Goal: Information Seeking & Learning: Check status

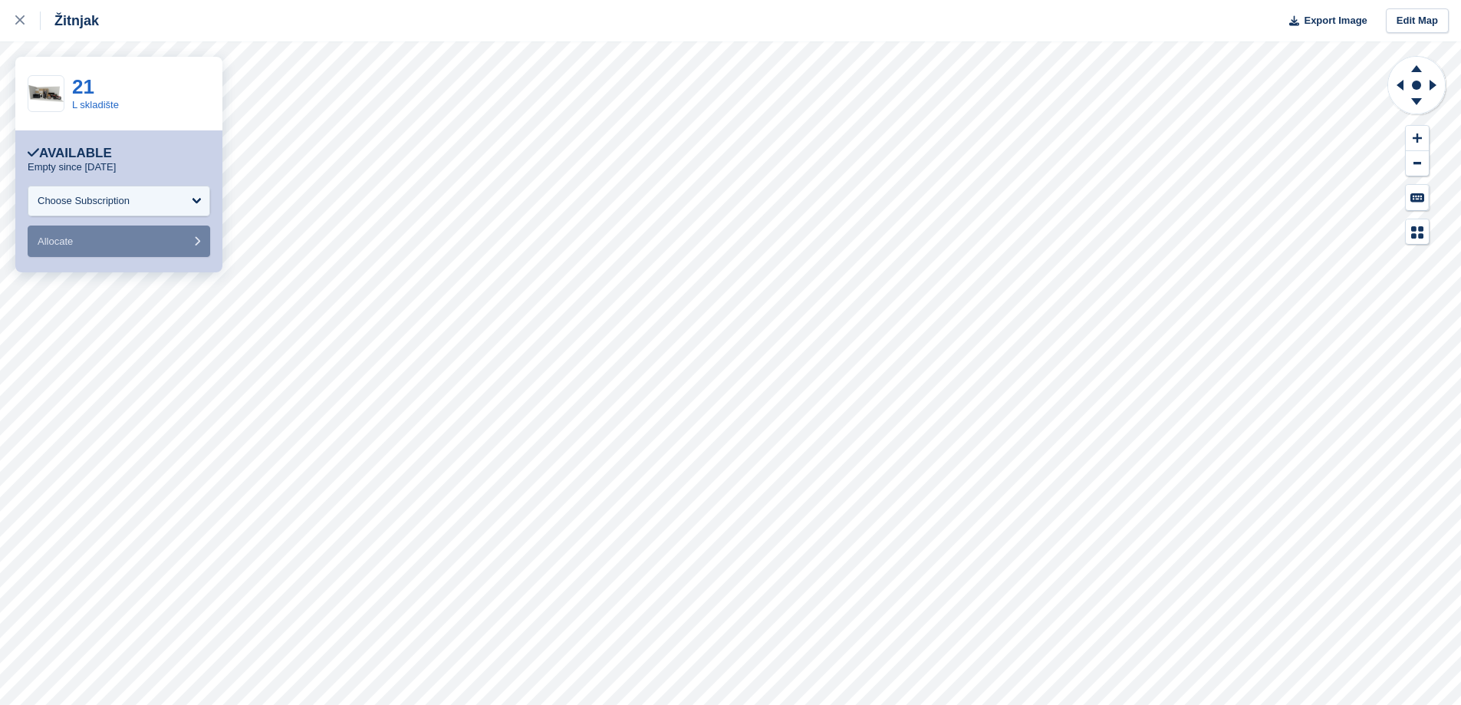
click at [1413, 62] on icon at bounding box center [1417, 66] width 40 height 19
click at [1418, 71] on icon at bounding box center [1417, 68] width 11 height 7
click at [1409, 73] on icon at bounding box center [1417, 66] width 40 height 19
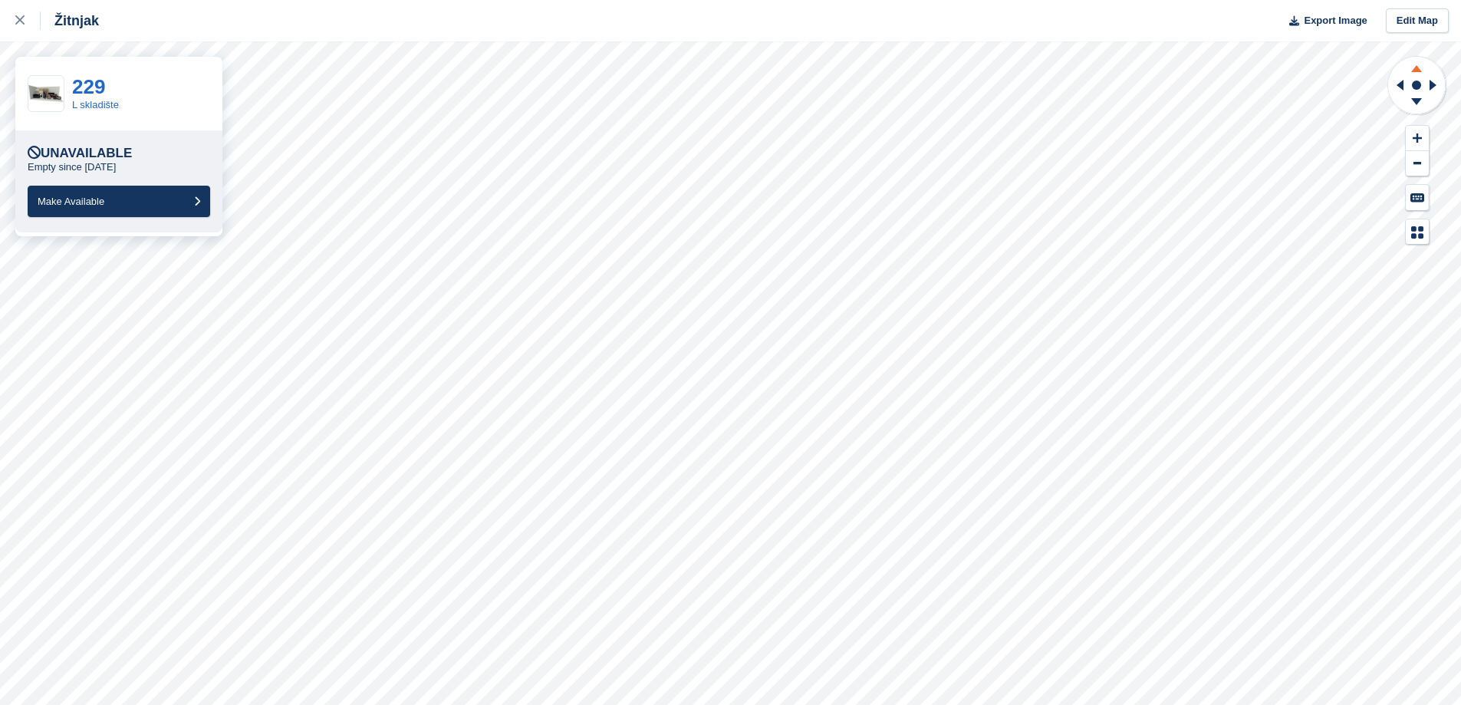
click at [1418, 70] on icon at bounding box center [1417, 68] width 11 height 7
click at [1422, 72] on icon at bounding box center [1417, 68] width 11 height 7
click at [1414, 92] on rect at bounding box center [1417, 85] width 18 height 18
click at [1417, 106] on icon at bounding box center [1417, 103] width 40 height 19
click at [1413, 71] on g at bounding box center [1417, 66] width 40 height 19
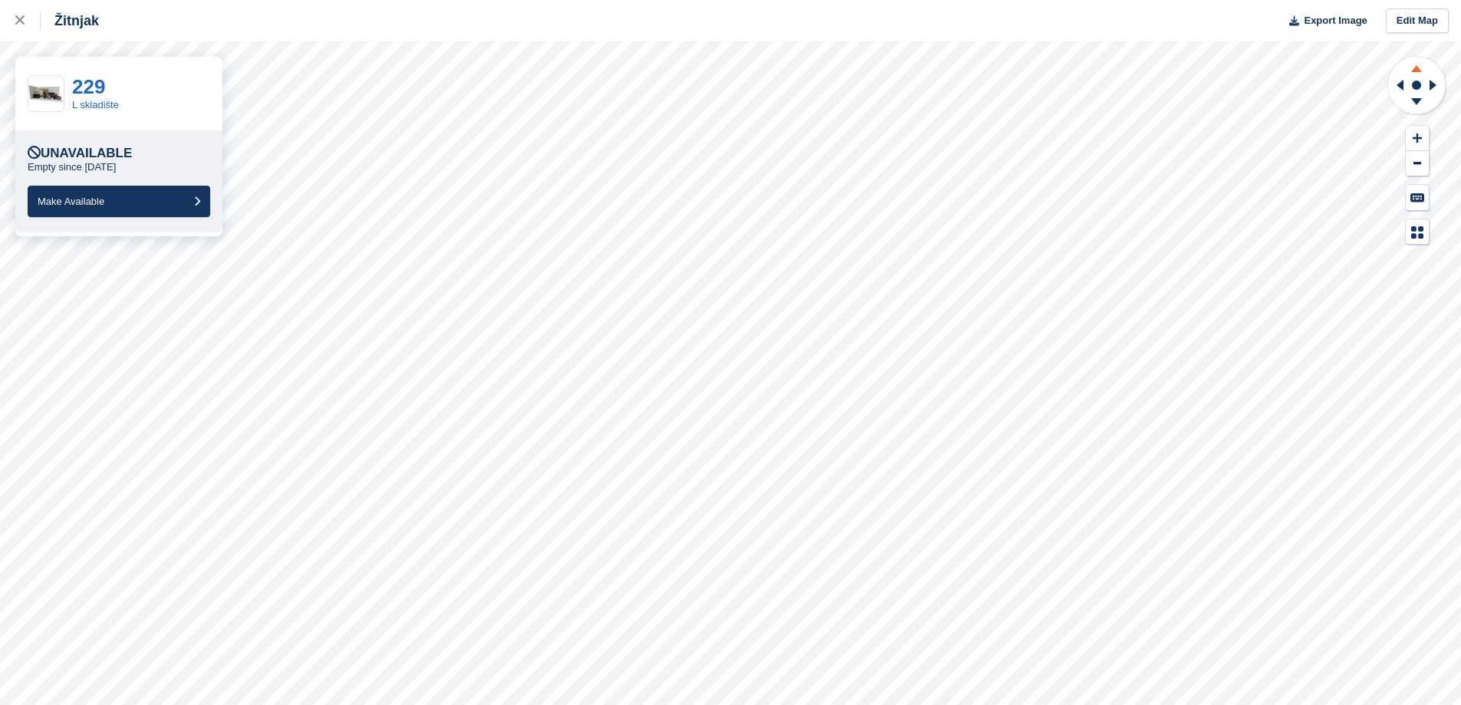
click at [1413, 71] on icon at bounding box center [1417, 68] width 11 height 7
click at [1415, 67] on icon at bounding box center [1417, 66] width 40 height 19
click at [1417, 109] on icon at bounding box center [1417, 103] width 40 height 19
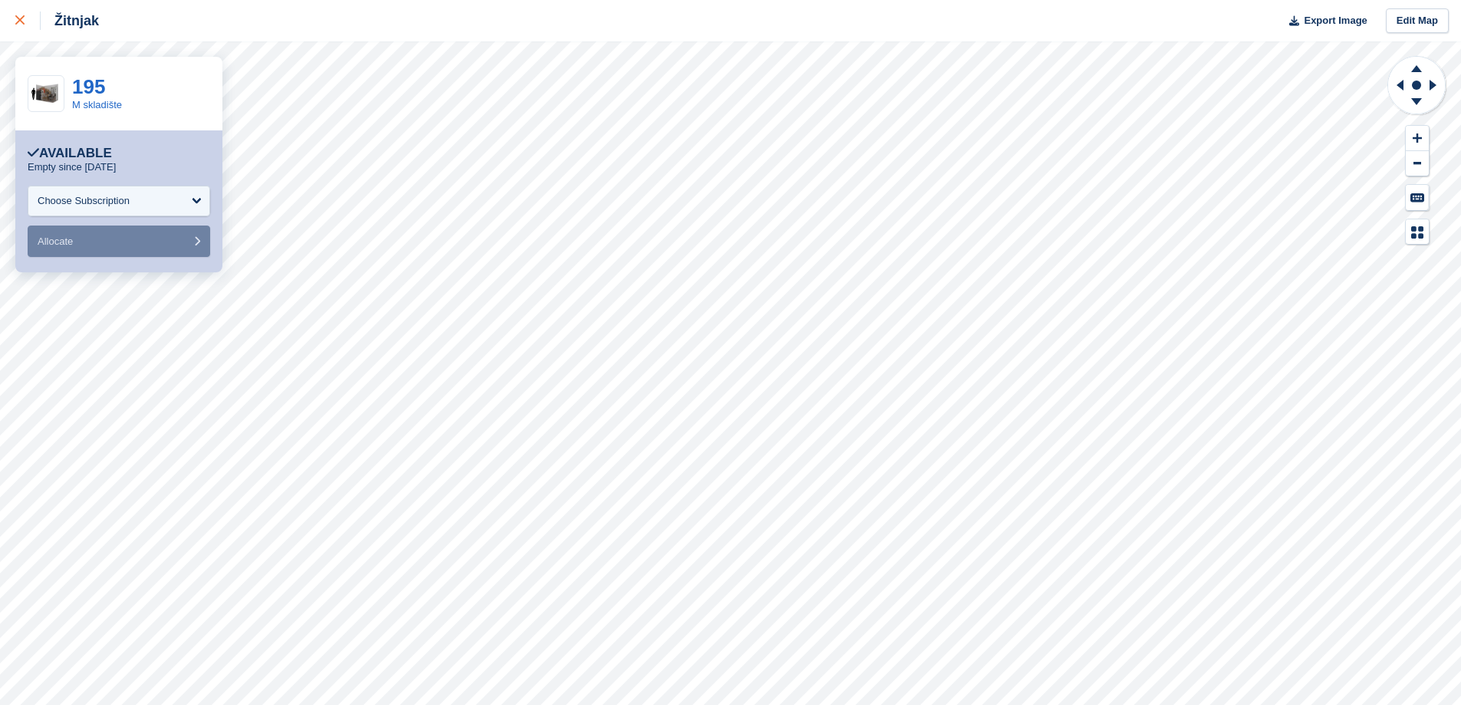
click at [12, 28] on link at bounding box center [20, 20] width 41 height 41
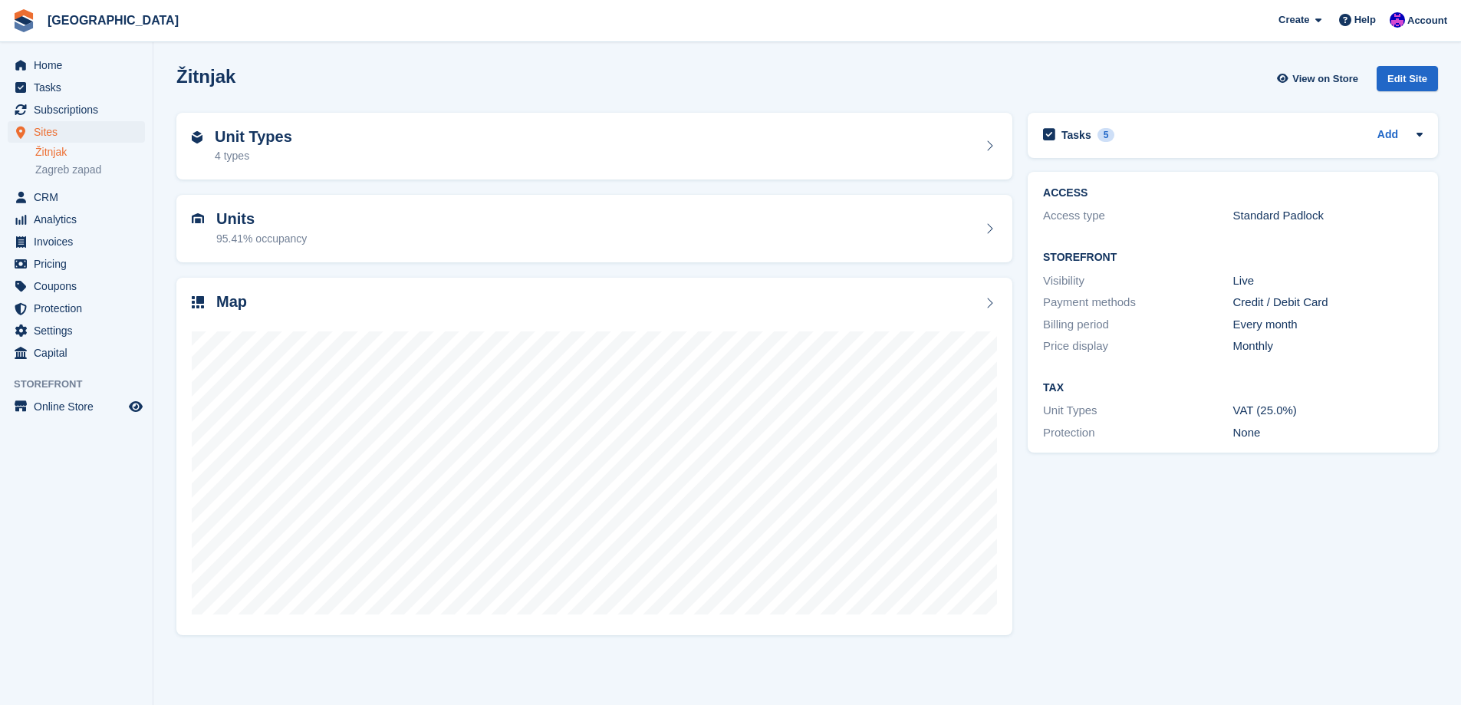
click at [33, 170] on div "Sites Sites Sites Žitnjak Zagreb zapad Žitnjak Zagreb zapad" at bounding box center [76, 153] width 153 height 65
click at [43, 170] on link "Zagreb zapad" at bounding box center [90, 170] width 110 height 15
click at [35, 59] on span "Home" at bounding box center [80, 64] width 92 height 21
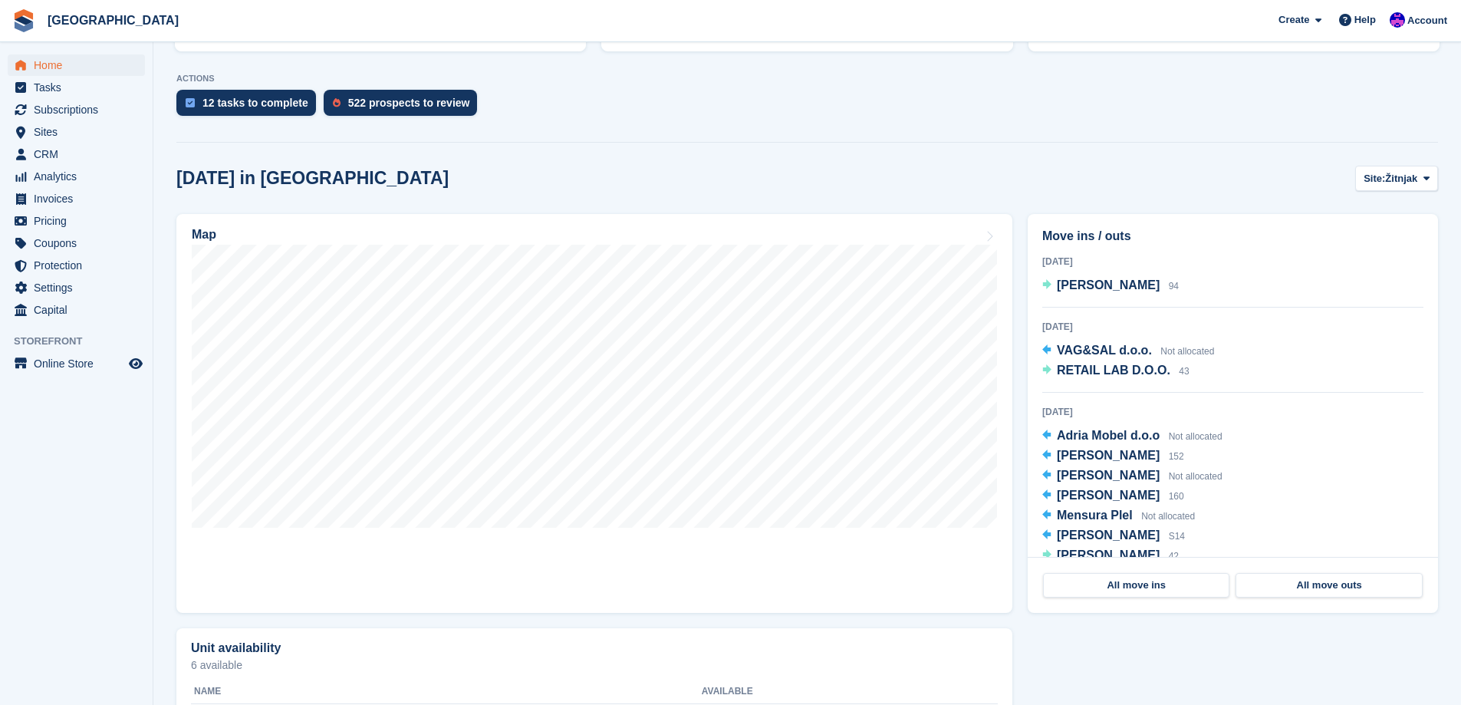
scroll to position [288, 0]
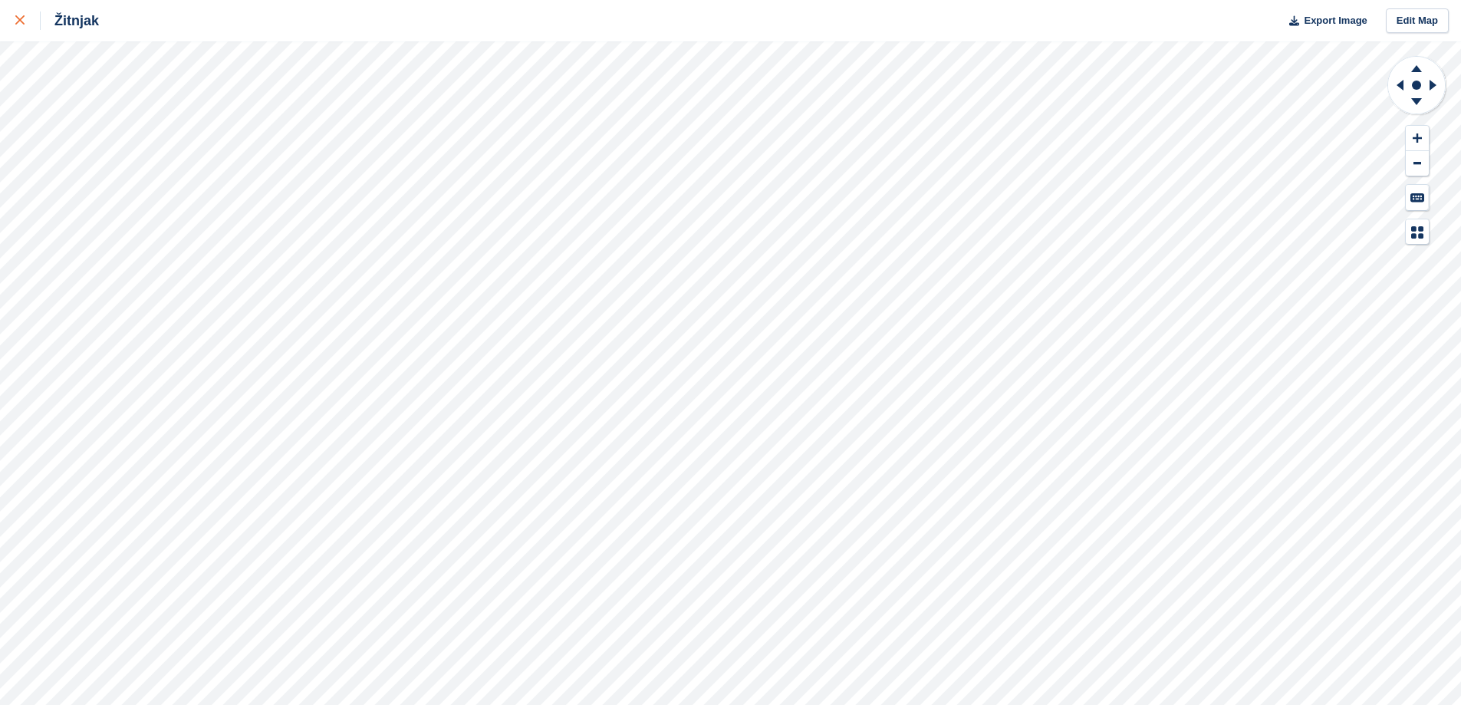
click at [5, 25] on link at bounding box center [20, 20] width 41 height 41
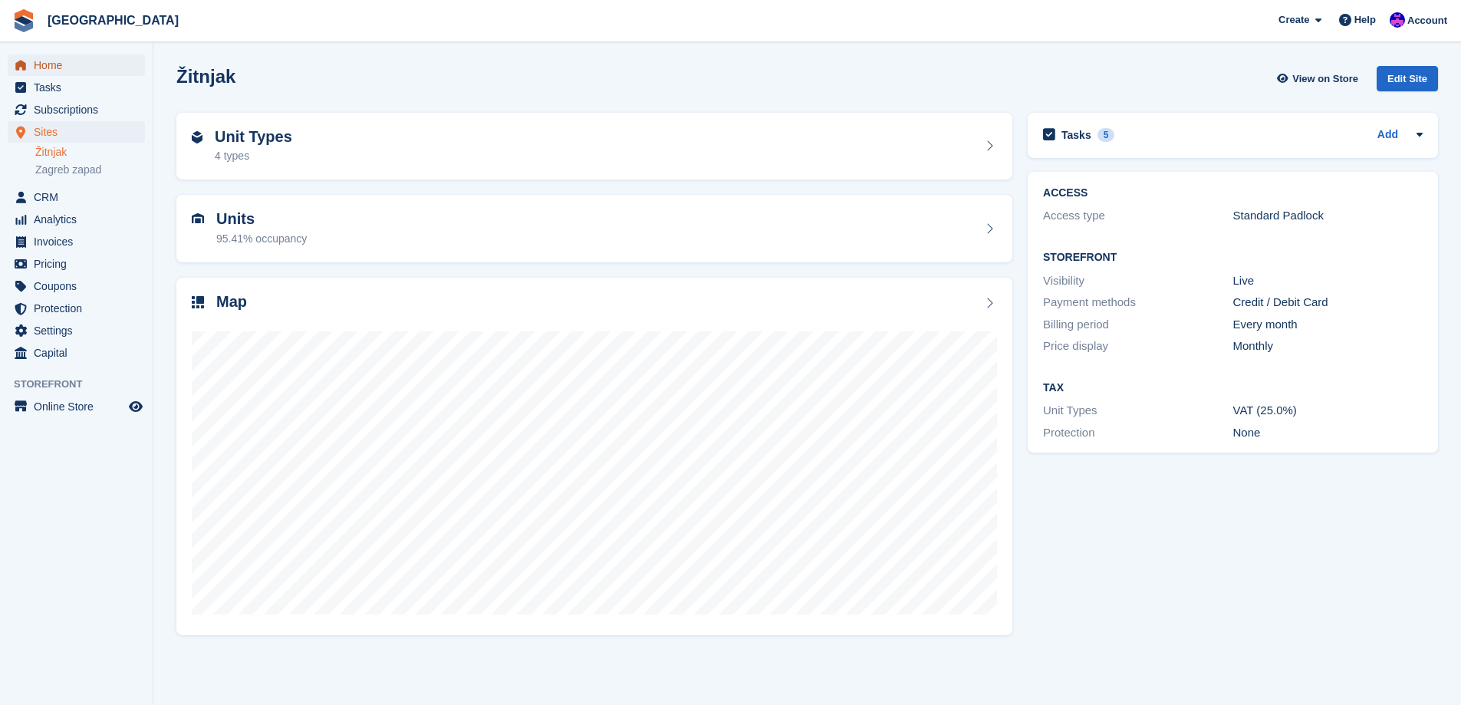
click at [52, 61] on span "Home" at bounding box center [80, 64] width 92 height 21
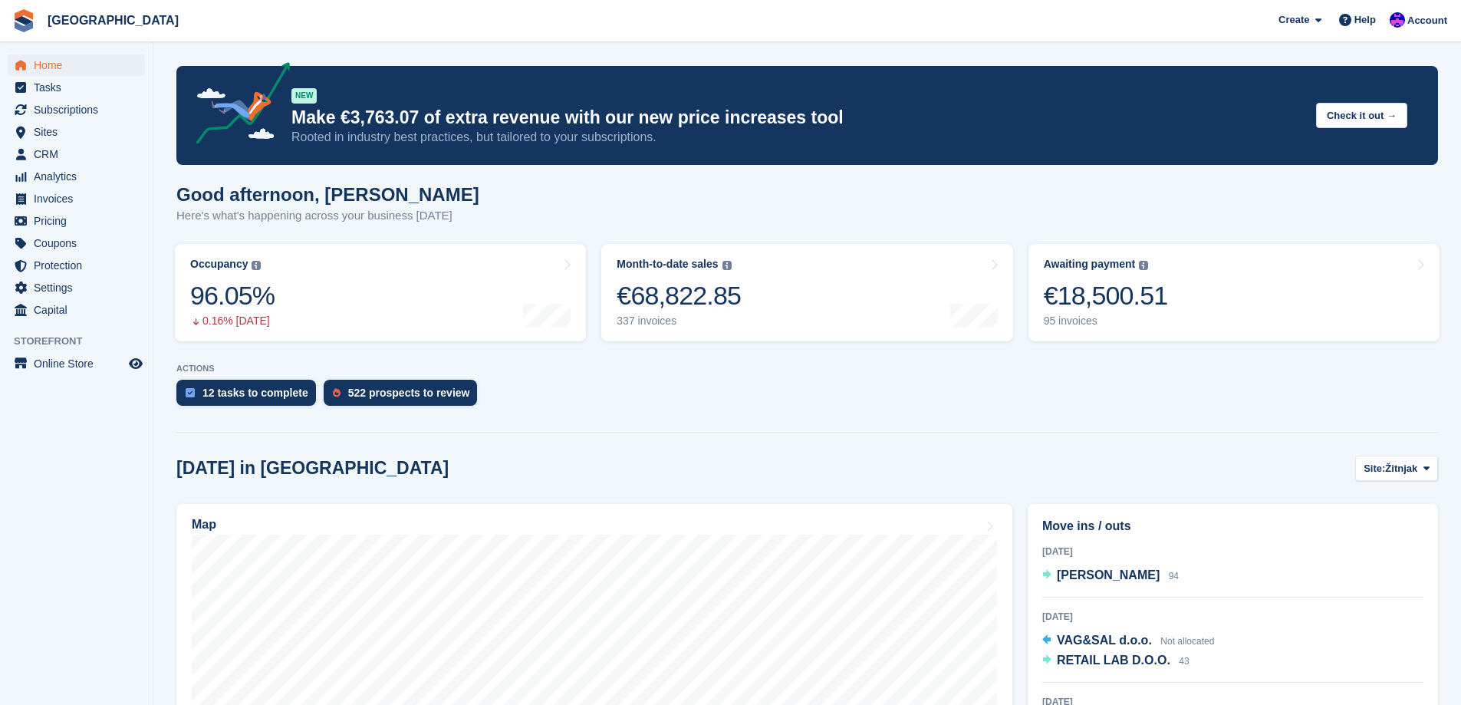
click at [1092, 414] on div "12 tasks to complete 522 prospects to review" at bounding box center [807, 397] width 1262 height 34
click at [1161, 307] on div "€18,500.51" at bounding box center [1106, 295] width 124 height 31
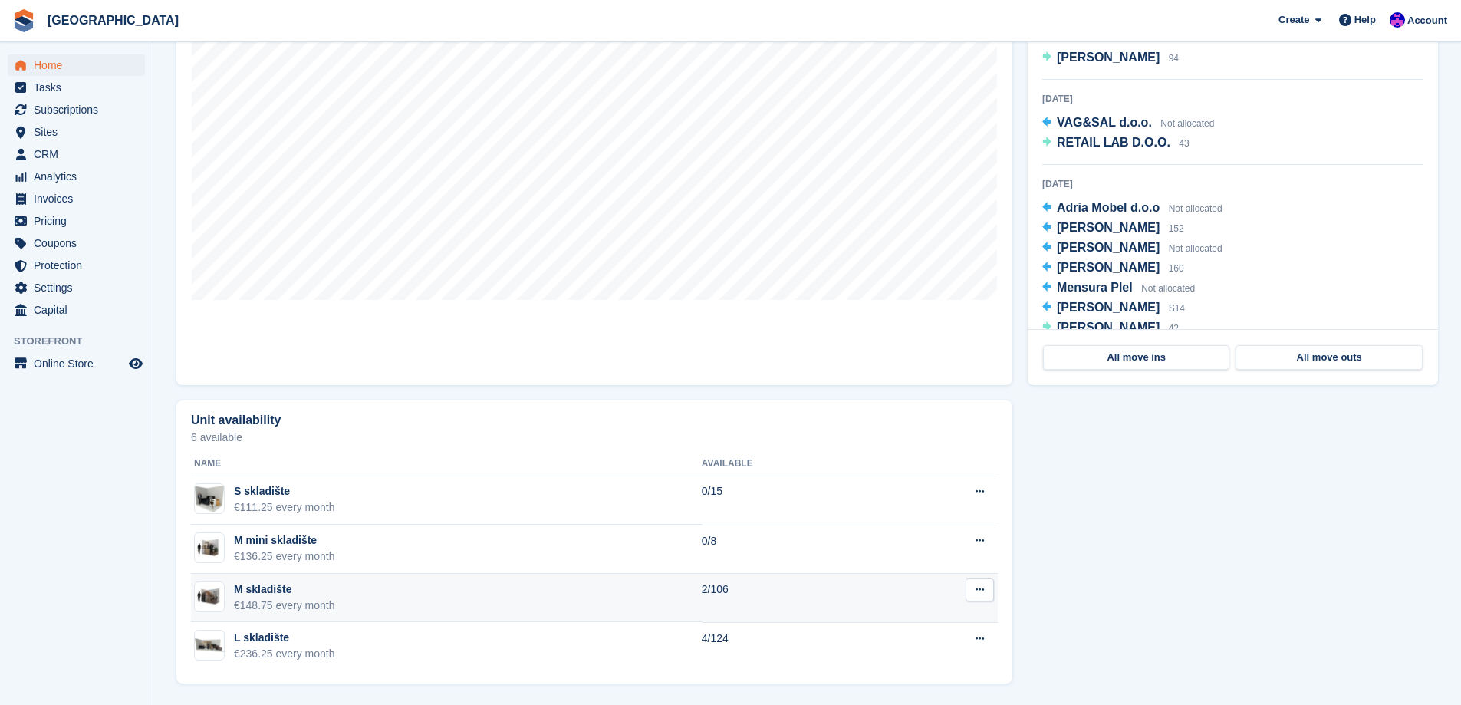
click at [763, 591] on td "2/106" at bounding box center [793, 598] width 182 height 49
click at [754, 599] on td "2/106" at bounding box center [793, 598] width 182 height 49
click at [994, 594] on button at bounding box center [980, 589] width 28 height 23
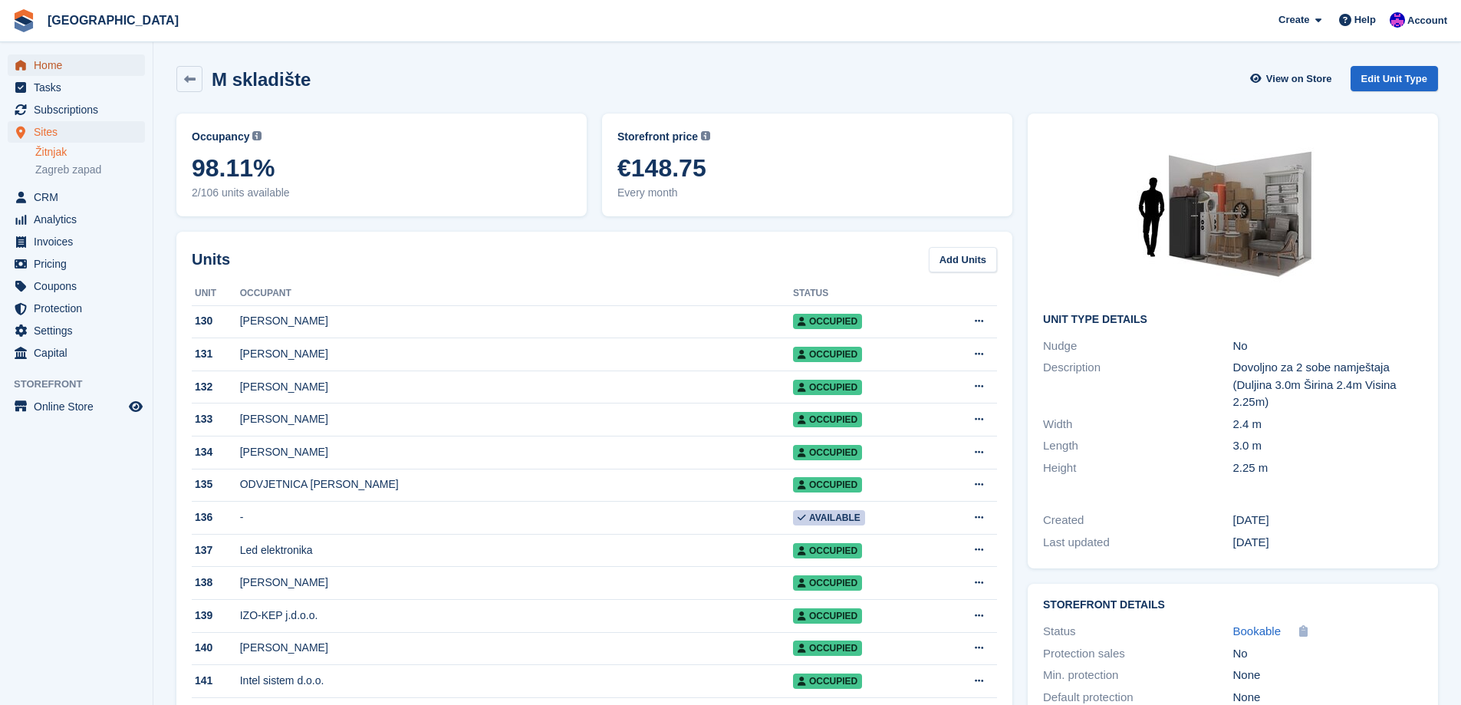
click at [46, 61] on span "Home" at bounding box center [80, 64] width 92 height 21
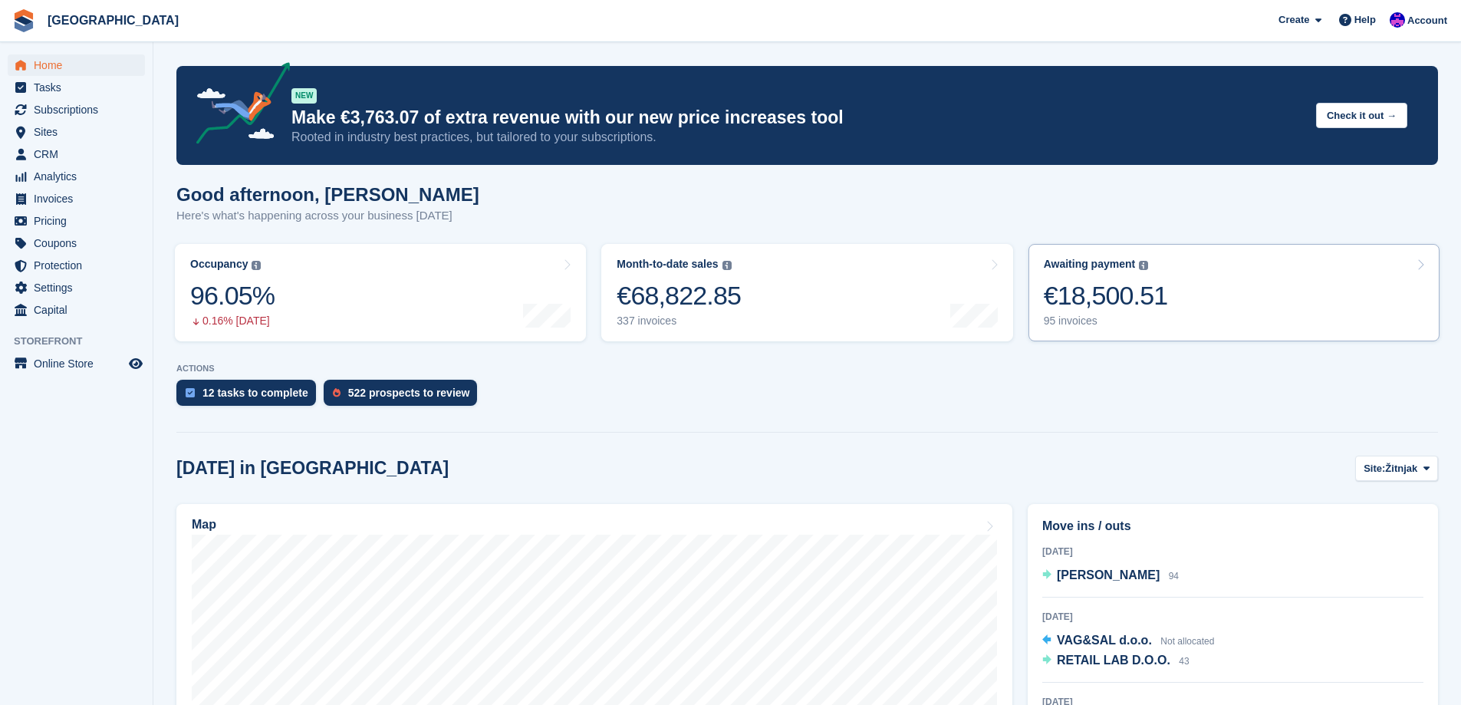
click at [1178, 304] on link "Awaiting payment The total outstanding balance on all open invoices. €18,500.51…" at bounding box center [1234, 292] width 411 height 97
click at [838, 298] on link "Month-to-date sales The sum of all finalised invoices generated this month to d…" at bounding box center [806, 292] width 411 height 97
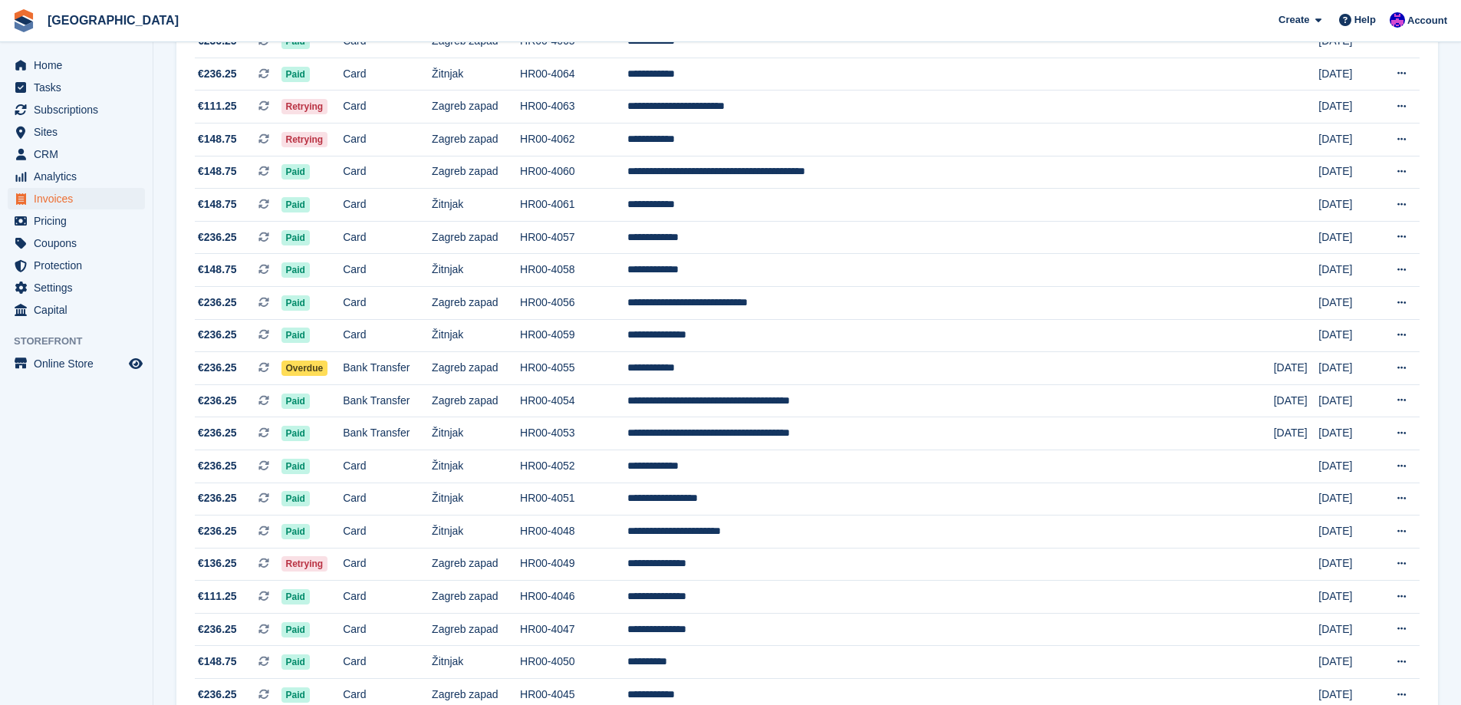
scroll to position [997, 0]
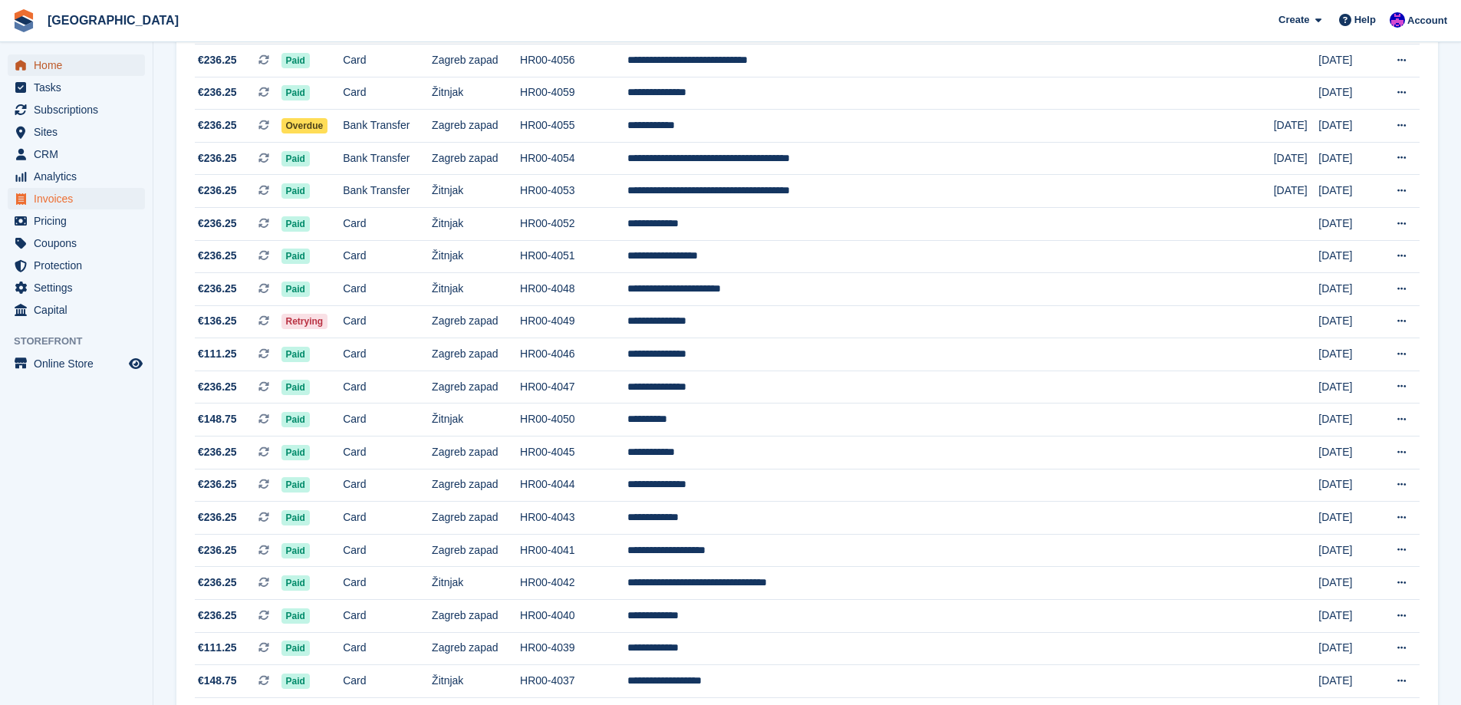
click at [21, 66] on icon "menu" at bounding box center [20, 65] width 11 height 10
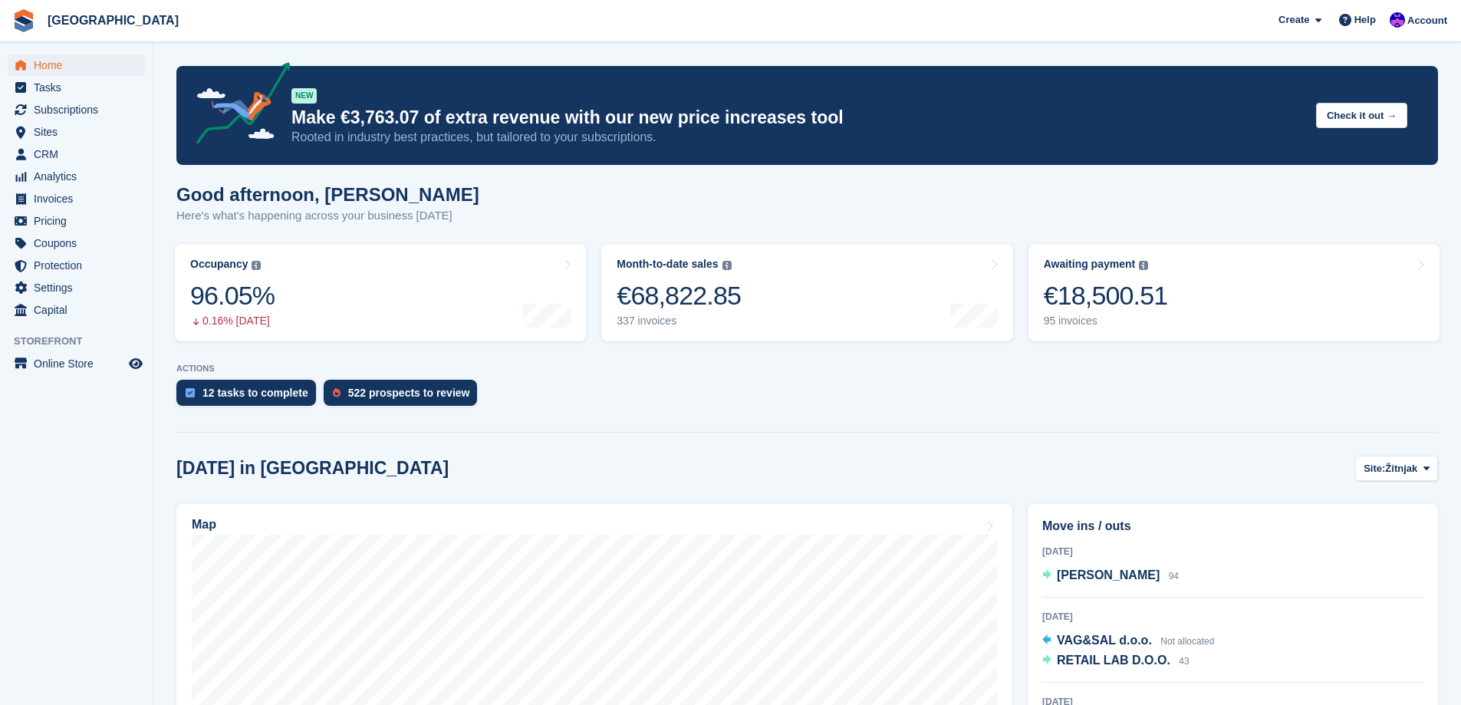
click at [1096, 433] on hr at bounding box center [807, 432] width 1262 height 1
click at [827, 385] on div "12 tasks to complete 522 prospects to review" at bounding box center [807, 397] width 1262 height 34
drag, startPoint x: 188, startPoint y: 200, endPoint x: 442, endPoint y: 203, distance: 254.0
click at [442, 203] on div "Good afternoon, Ivan Here's what's happening across your business today" at bounding box center [807, 213] width 1262 height 59
click at [489, 206] on div "Good afternoon, Ivan Here's what's happening across your business today" at bounding box center [807, 213] width 1262 height 59
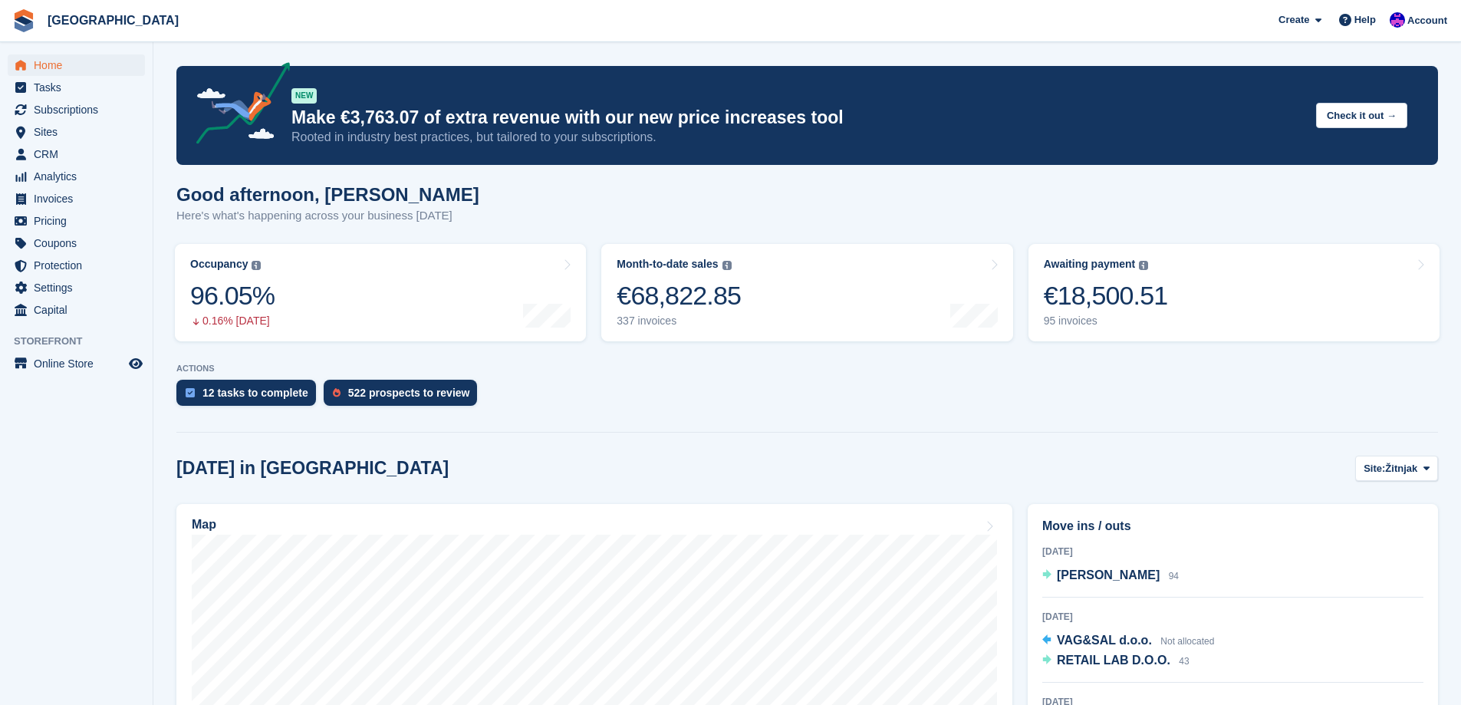
click at [578, 226] on div "Good afternoon, Ivan Here's what's happening across your business today" at bounding box center [807, 213] width 1262 height 59
click at [695, 437] on section "NEW Make €3,763.07 of extra revenue with our new price increases tool Rooted in…" at bounding box center [807, 611] width 1308 height 1223
click at [785, 322] on link "Month-to-date sales The sum of all finalised invoices generated this month to d…" at bounding box center [806, 292] width 411 height 97
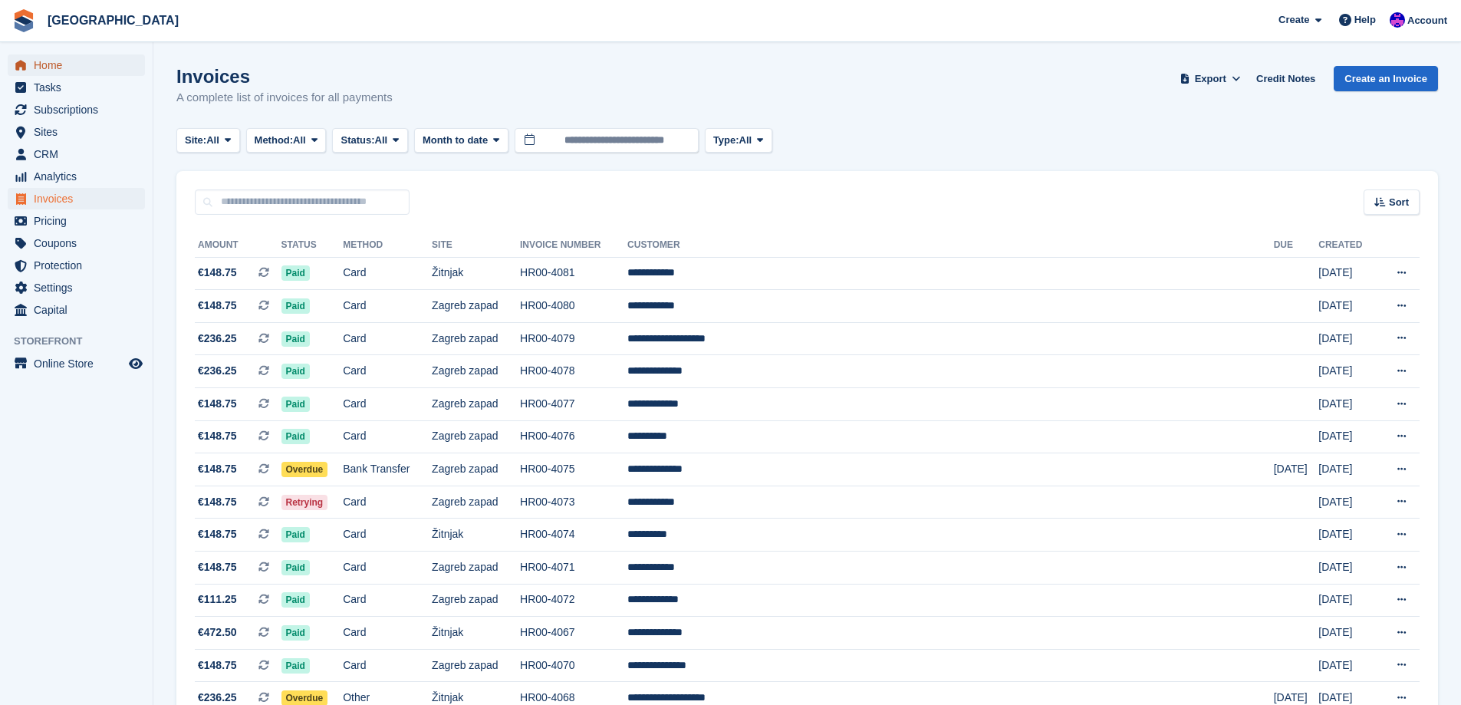
click at [45, 74] on span "Home" at bounding box center [80, 64] width 92 height 21
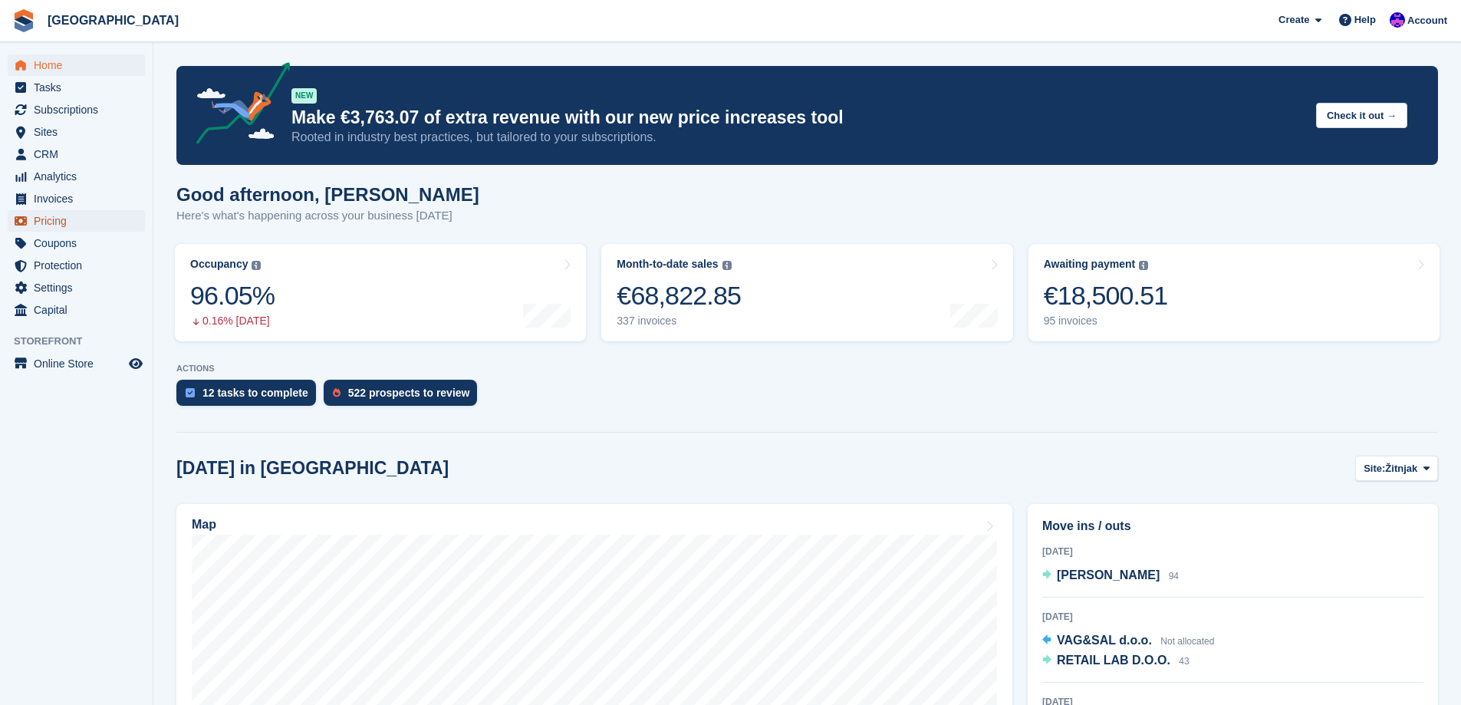
click at [87, 210] on span "Pricing" at bounding box center [80, 220] width 92 height 21
click at [85, 206] on span "Invoices" at bounding box center [80, 198] width 92 height 21
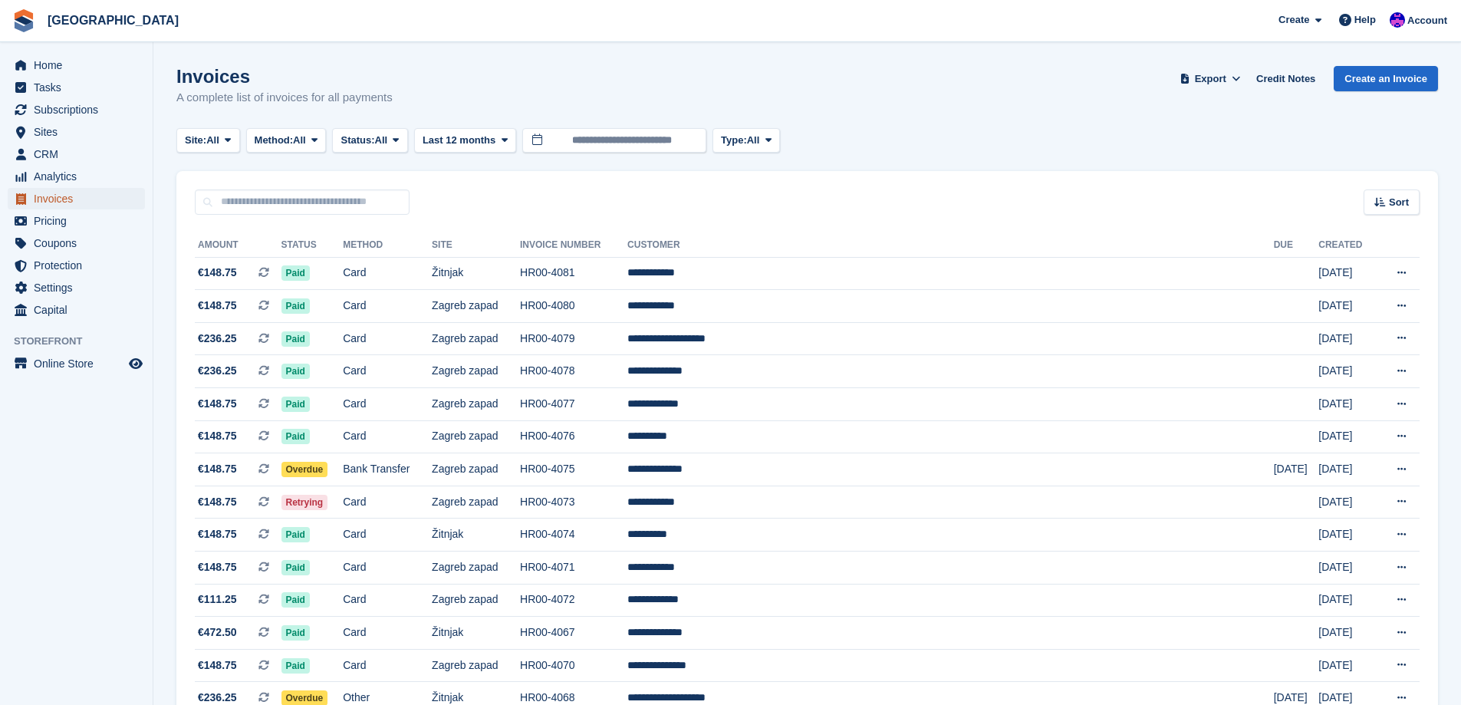
click at [58, 190] on span "Invoices" at bounding box center [80, 198] width 92 height 21
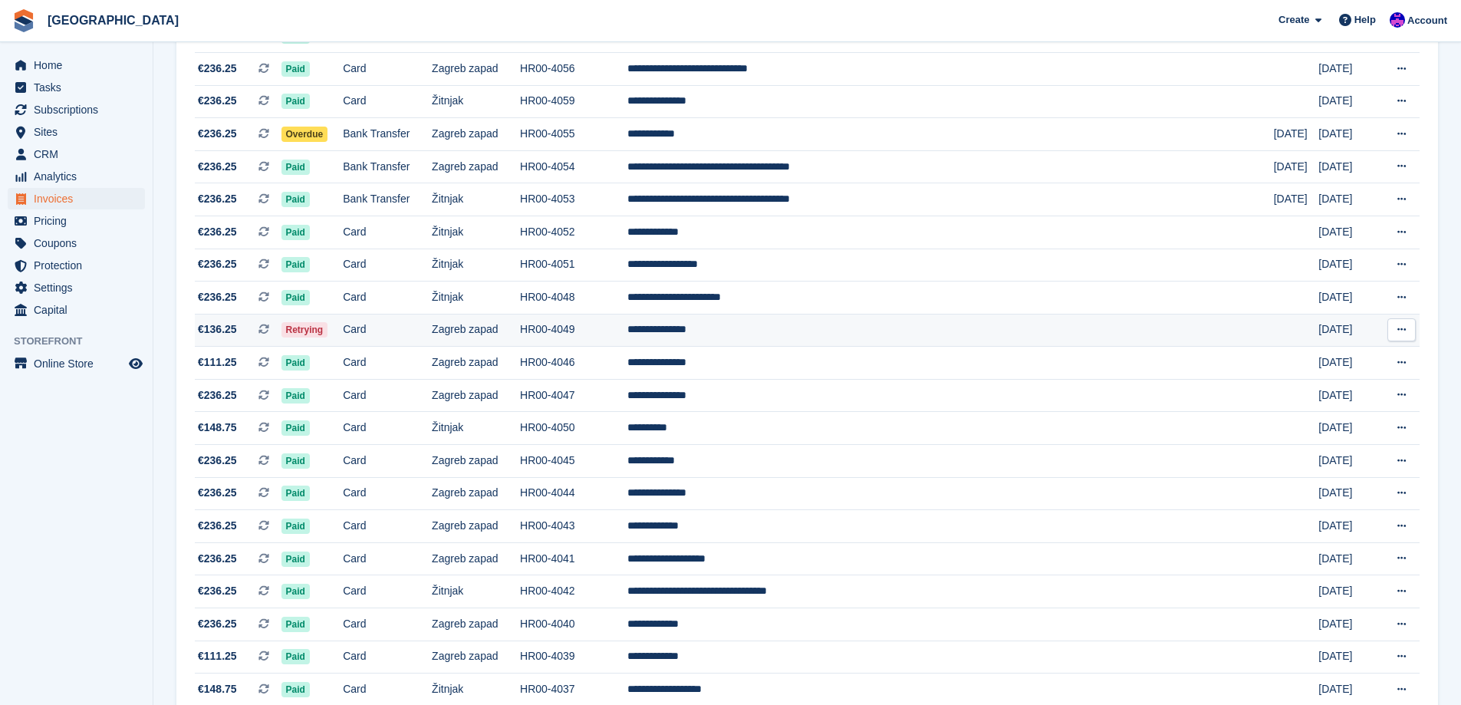
scroll to position [1262, 0]
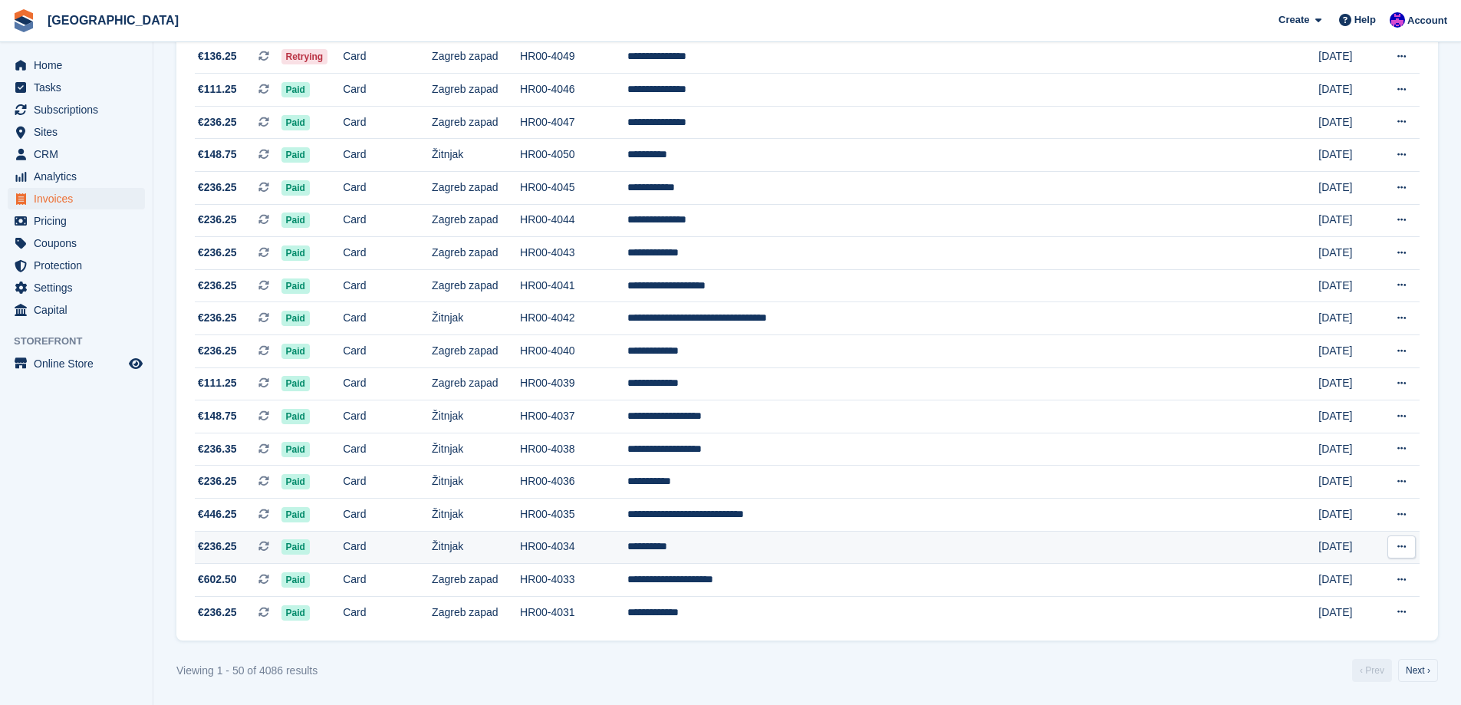
click at [520, 555] on td "Žitnjak" at bounding box center [476, 547] width 88 height 33
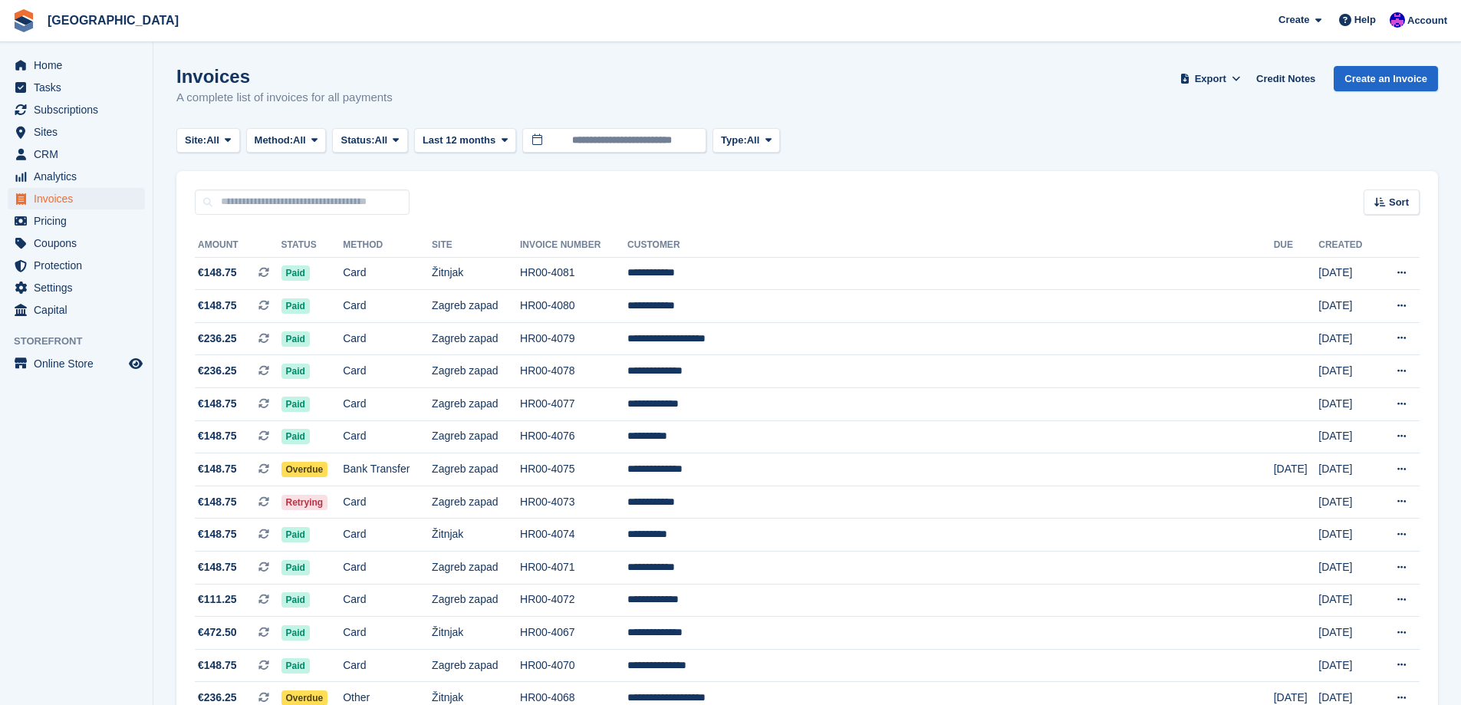
scroll to position [1262, 0]
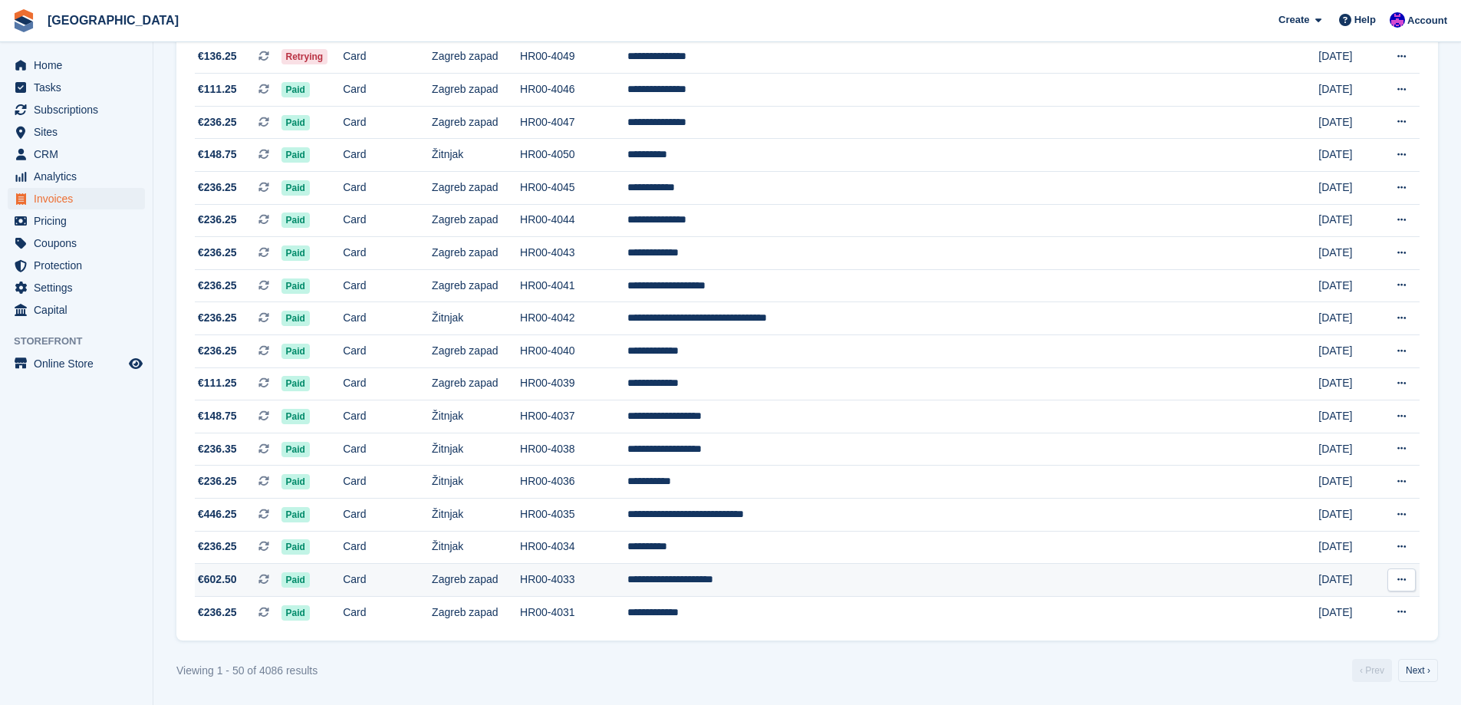
click at [628, 589] on td "HR00-4033" at bounding box center [573, 580] width 107 height 33
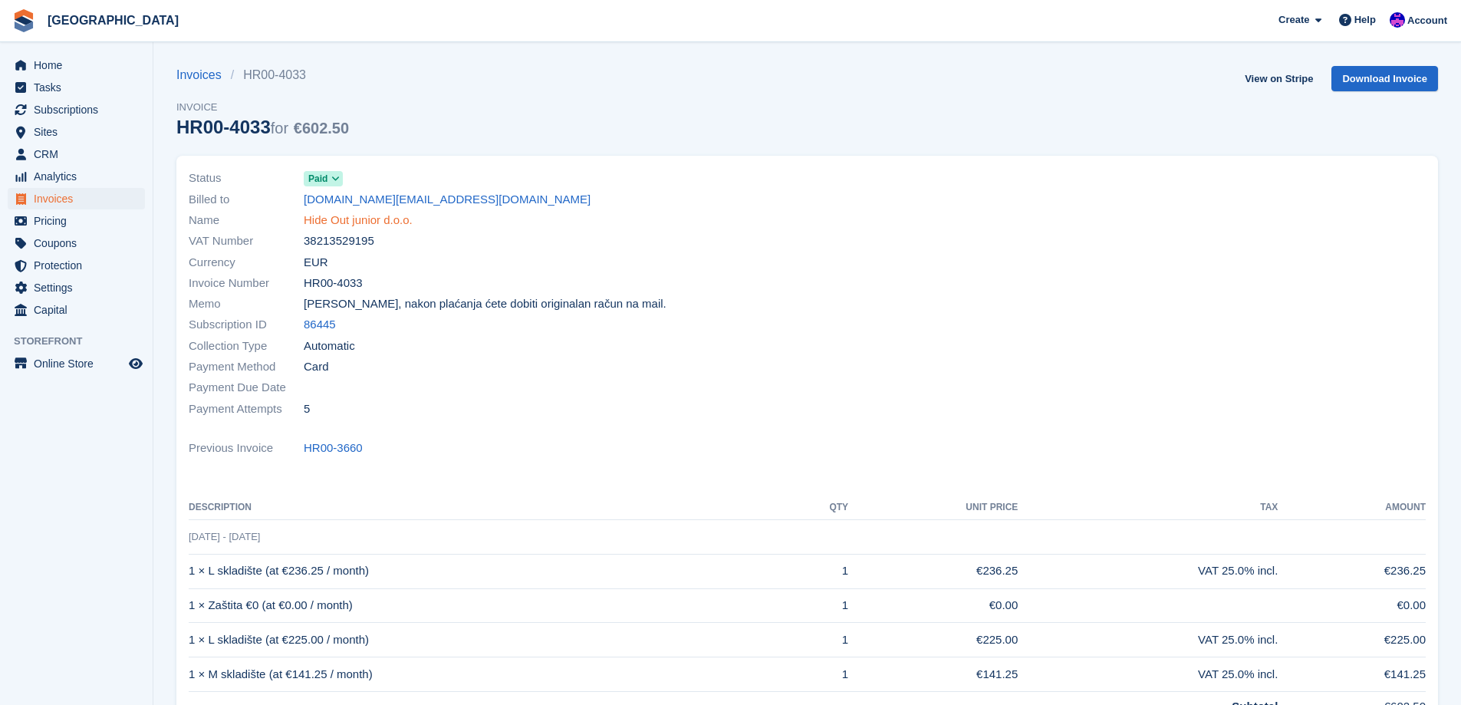
click at [401, 217] on link "Hide Out junior d.o.o." at bounding box center [358, 221] width 109 height 18
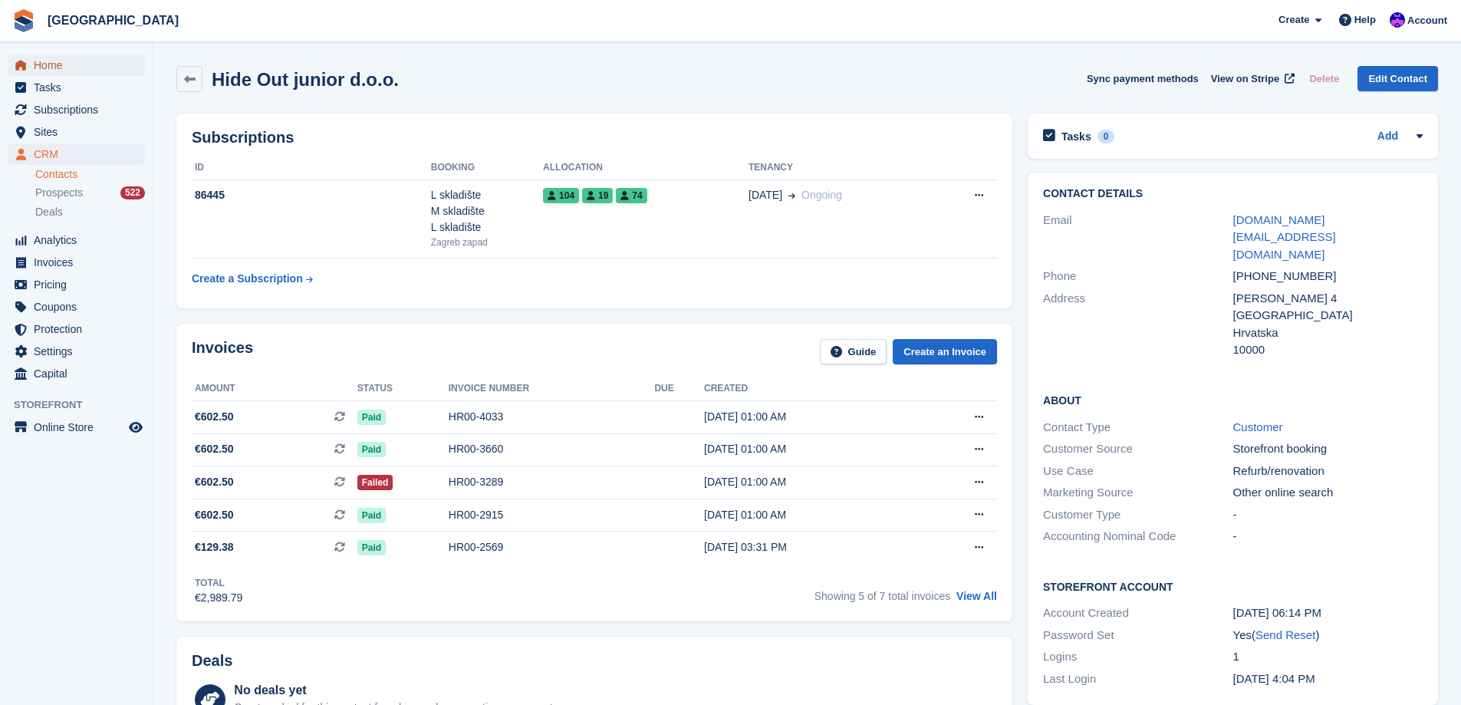
click at [88, 71] on span "Home" at bounding box center [80, 64] width 92 height 21
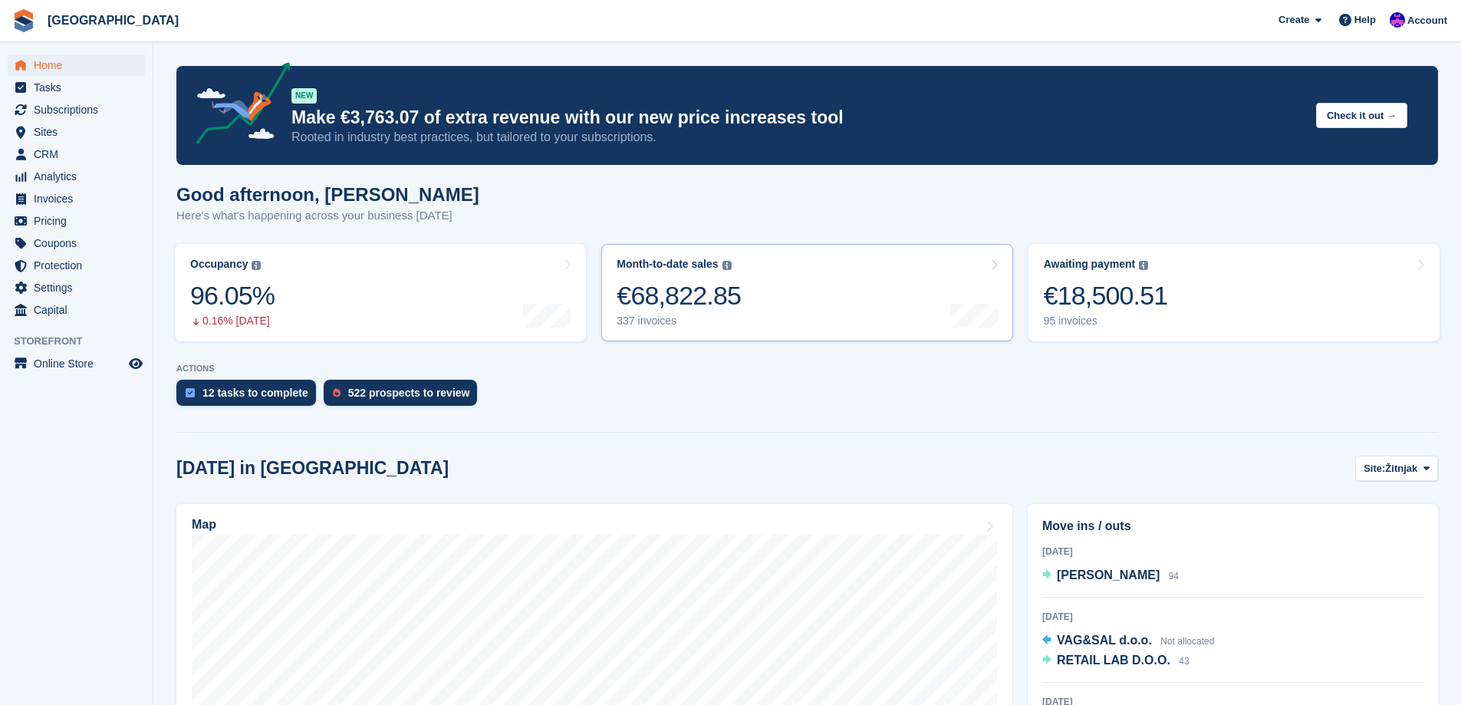
click at [806, 287] on link "Month-to-date sales The sum of all finalised invoices generated this month to d…" at bounding box center [806, 292] width 411 height 97
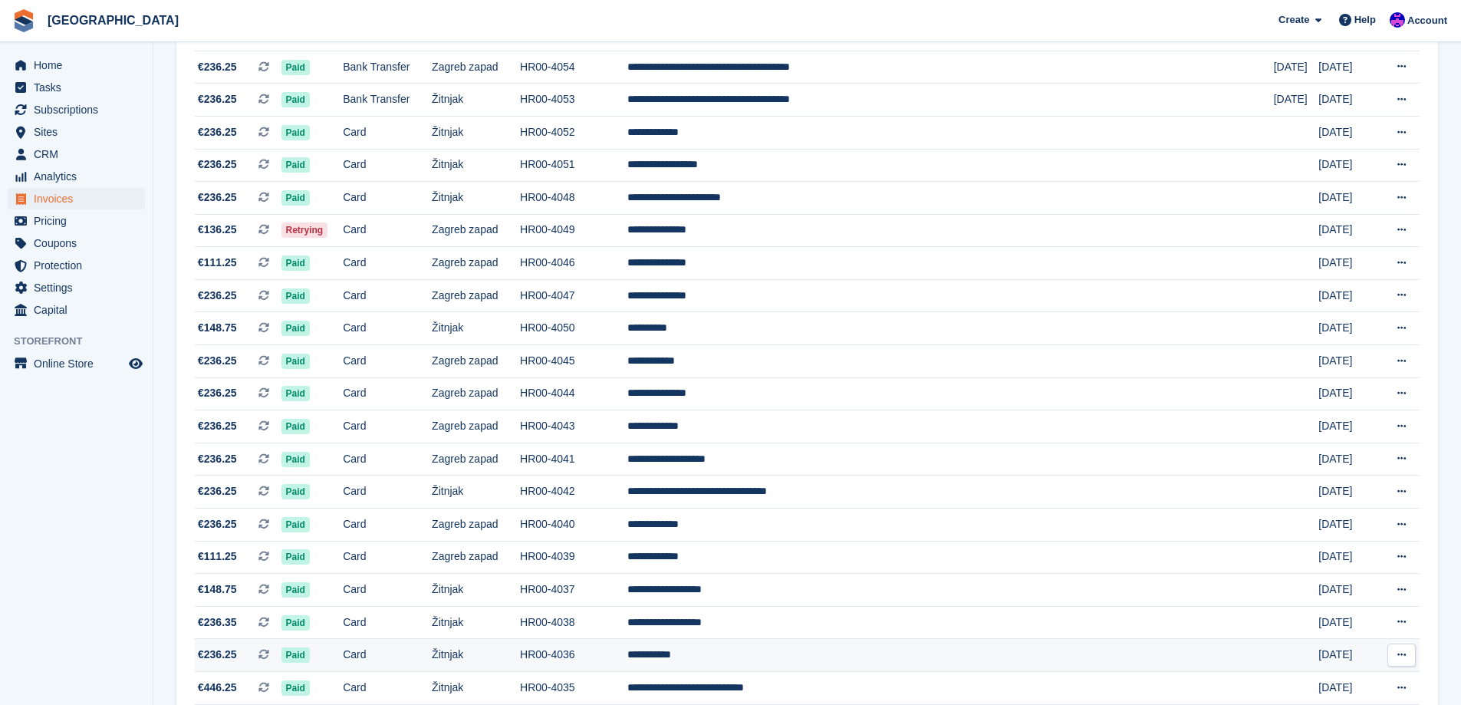
scroll to position [1262, 0]
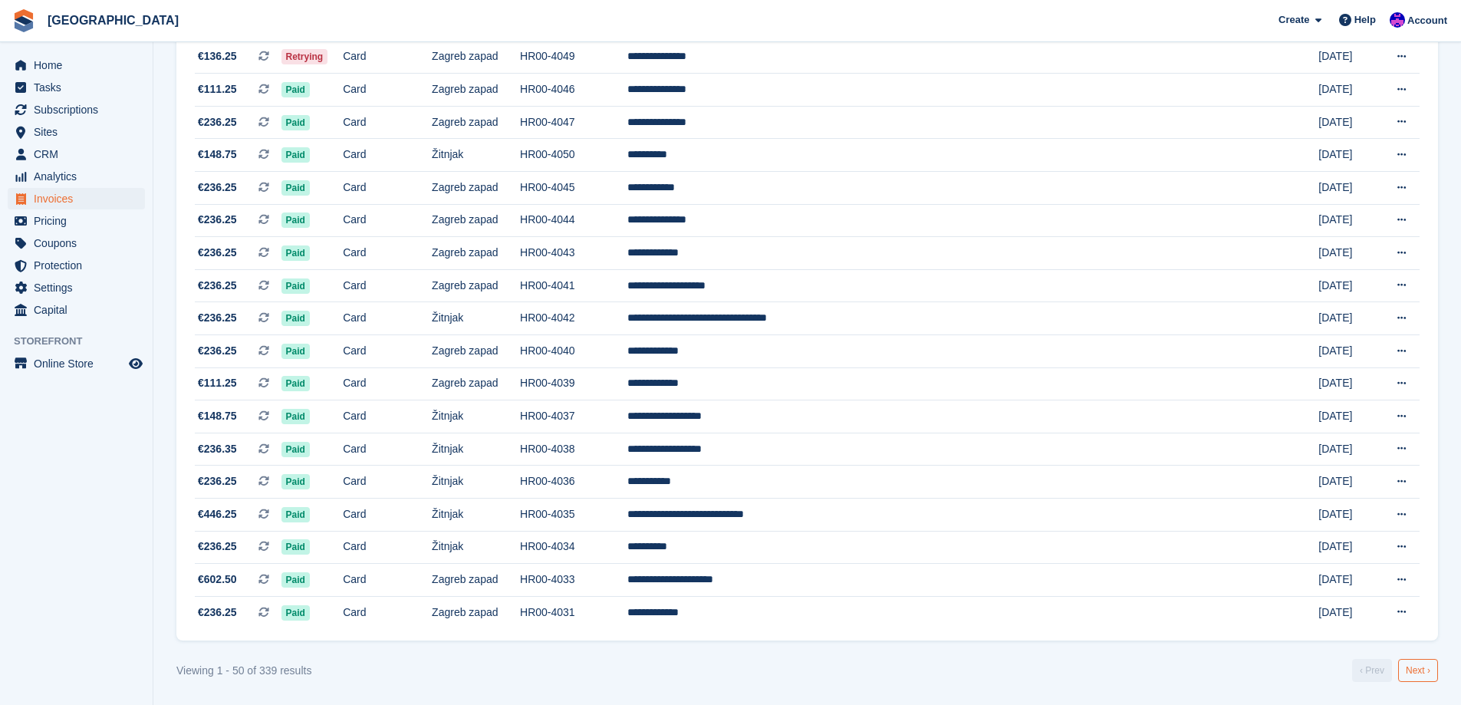
click at [1432, 668] on link "Next ›" at bounding box center [1419, 670] width 40 height 23
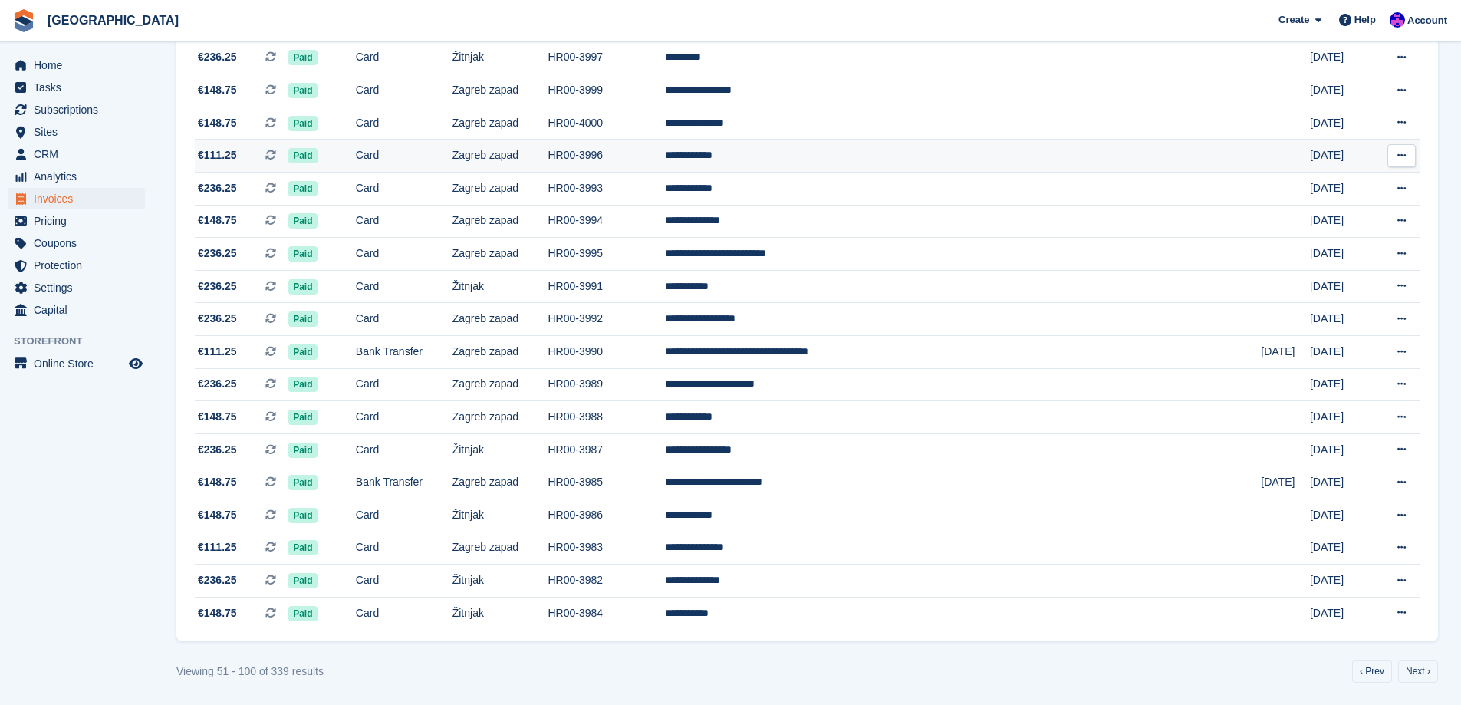
scroll to position [1262, 0]
click at [1422, 664] on link "Next ›" at bounding box center [1419, 670] width 40 height 23
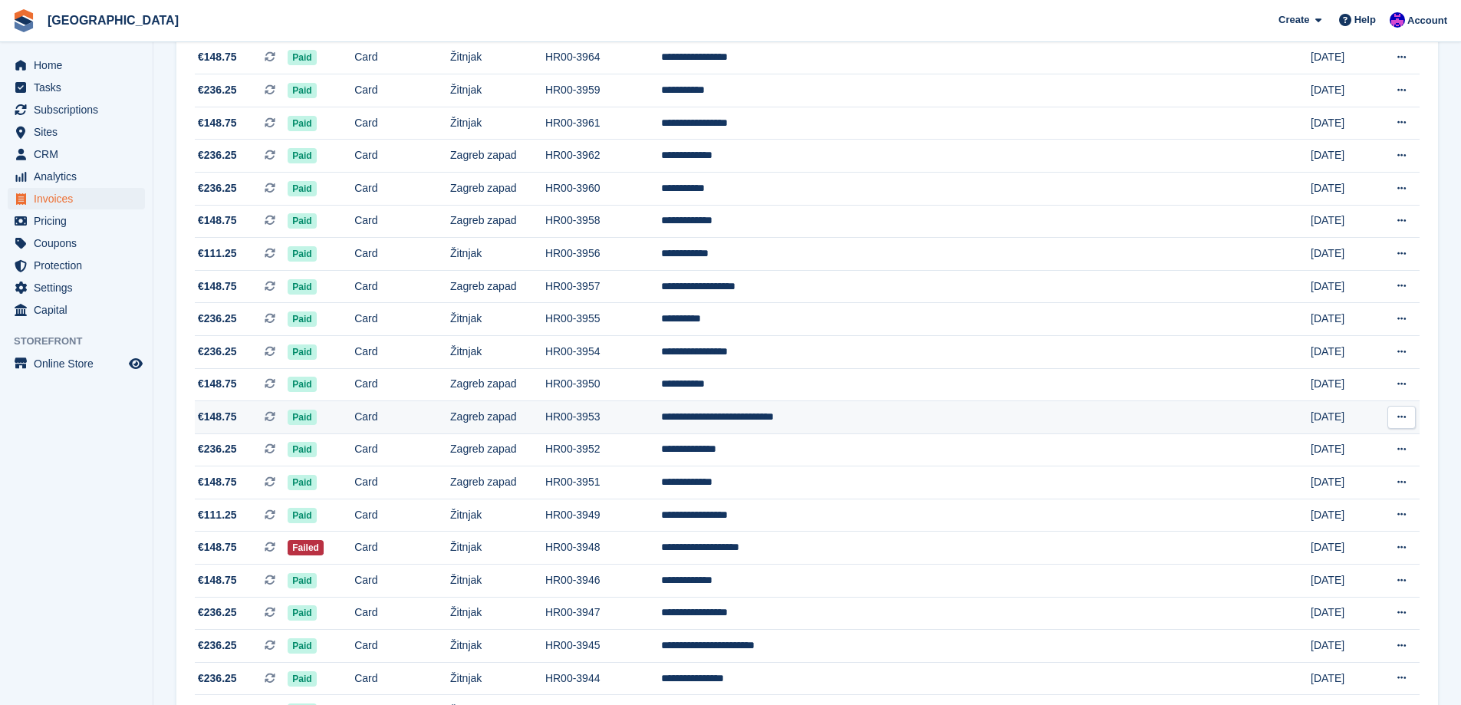
scroll to position [1262, 0]
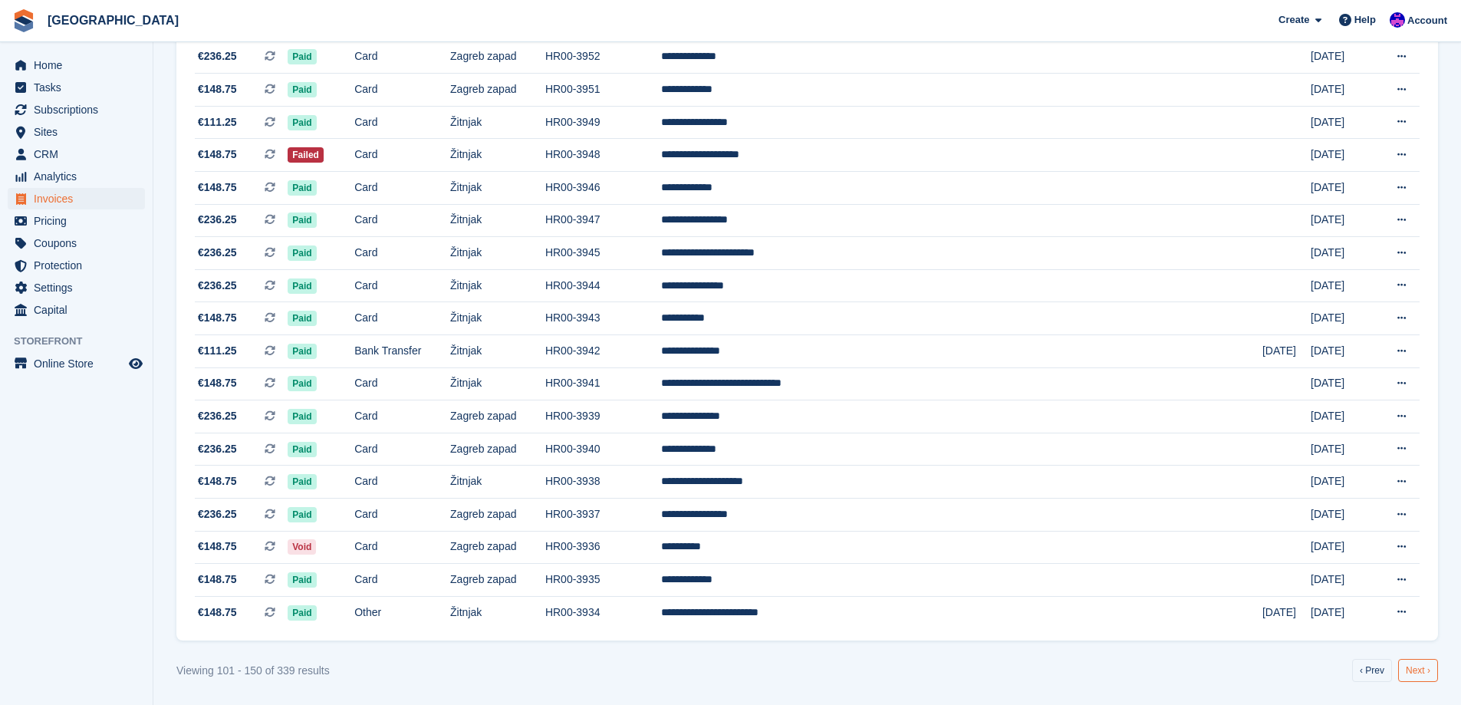
click at [1426, 667] on link "Next ›" at bounding box center [1419, 670] width 40 height 23
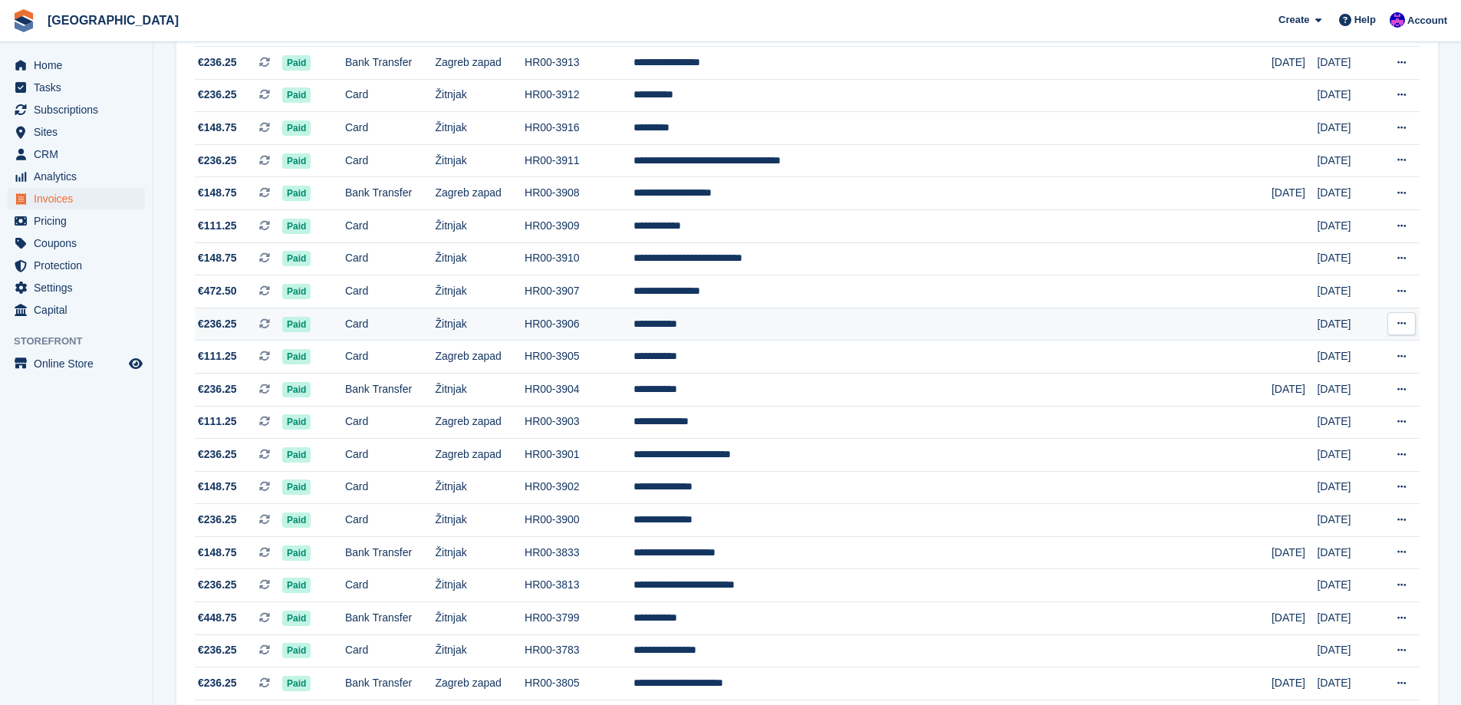
scroll to position [1262, 0]
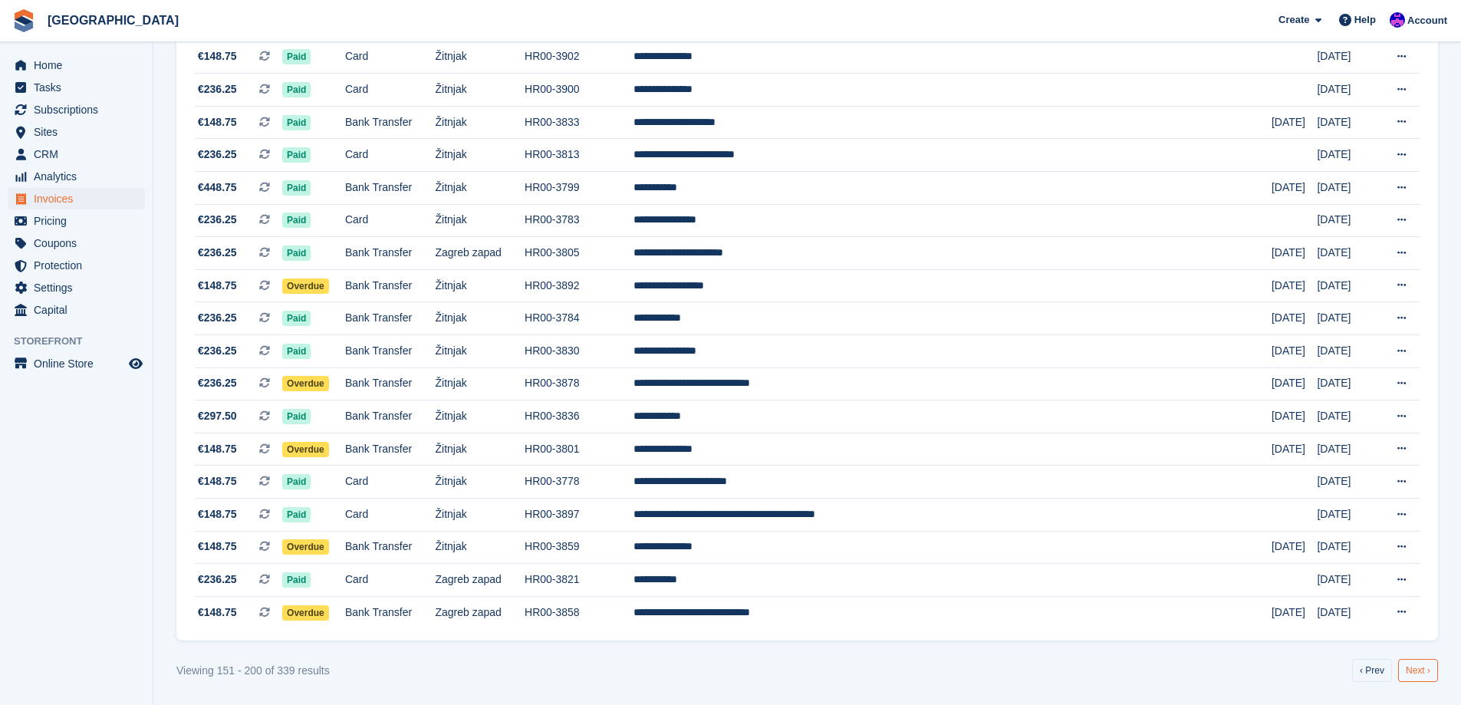
click at [1415, 671] on link "Next ›" at bounding box center [1419, 670] width 40 height 23
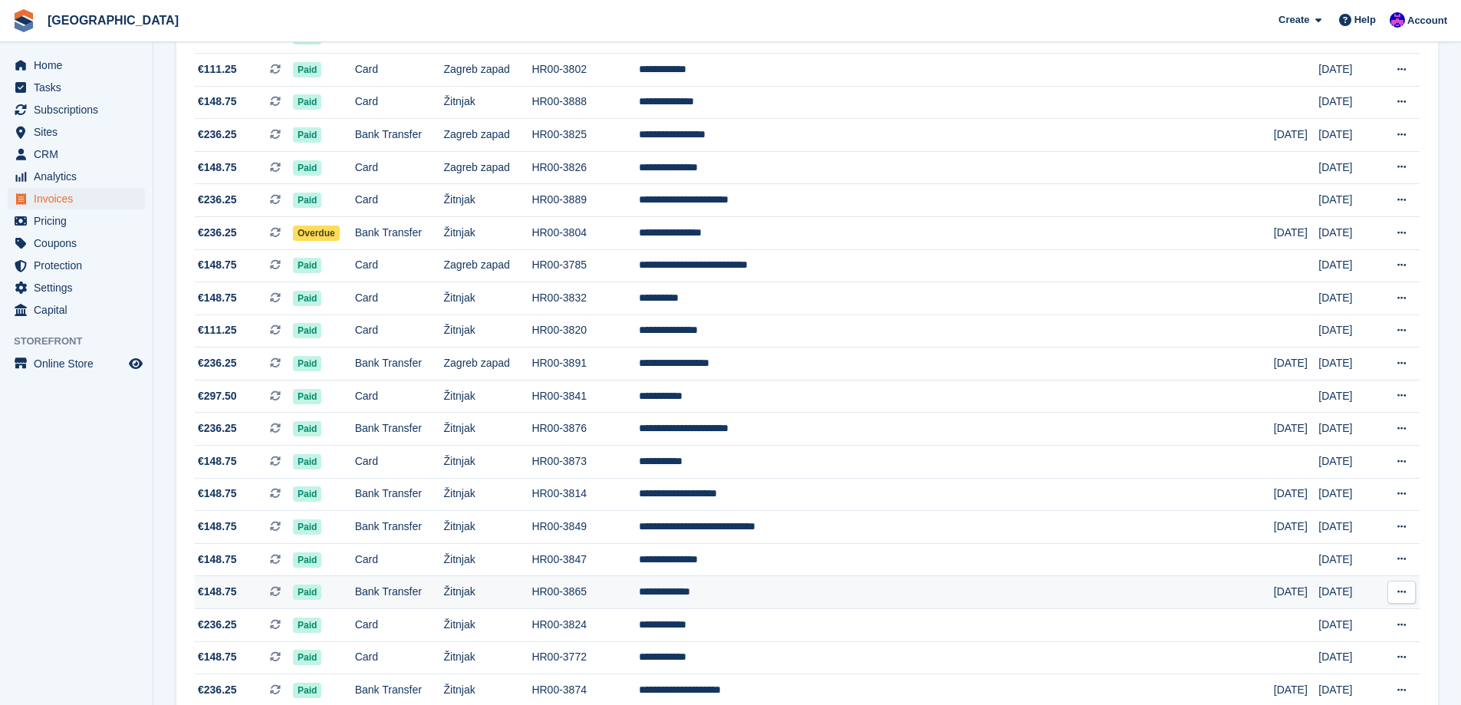
scroll to position [1262, 0]
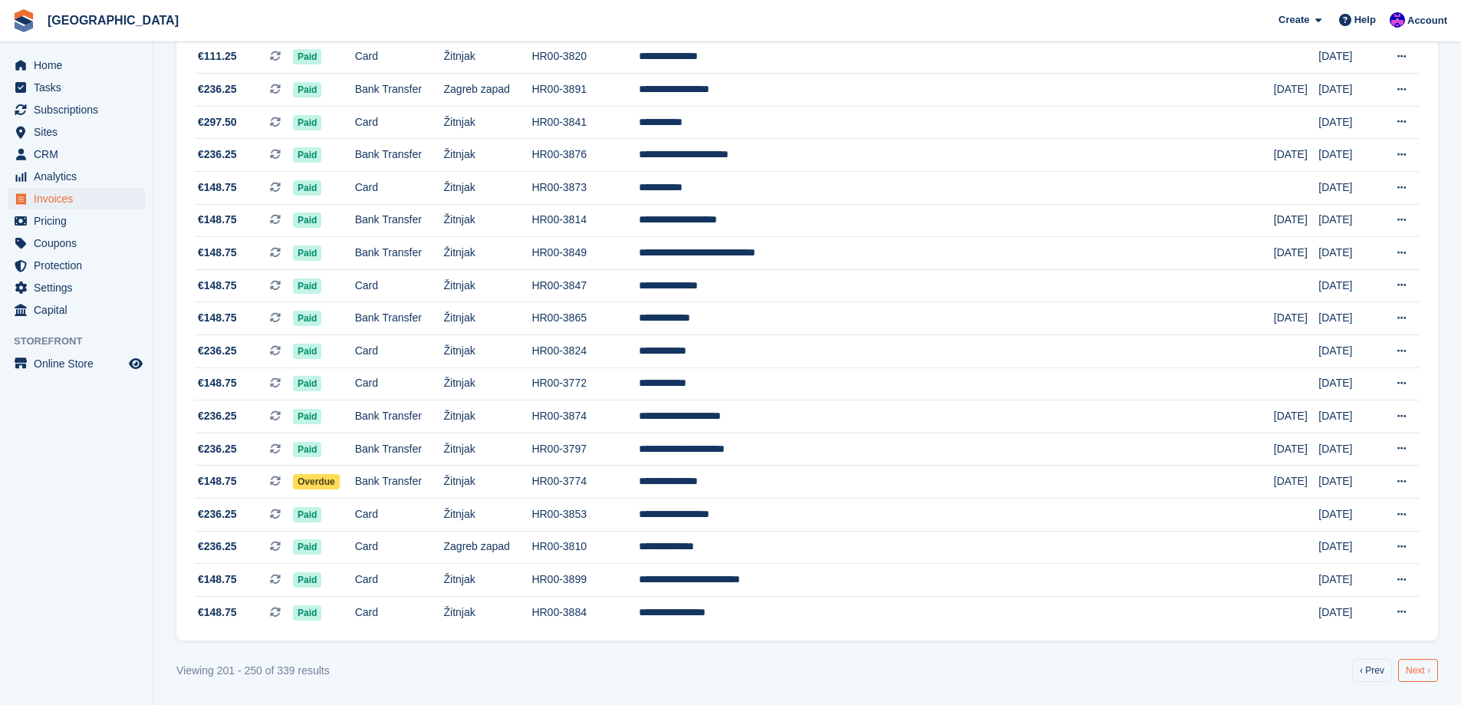
click at [1421, 669] on link "Next ›" at bounding box center [1419, 670] width 40 height 23
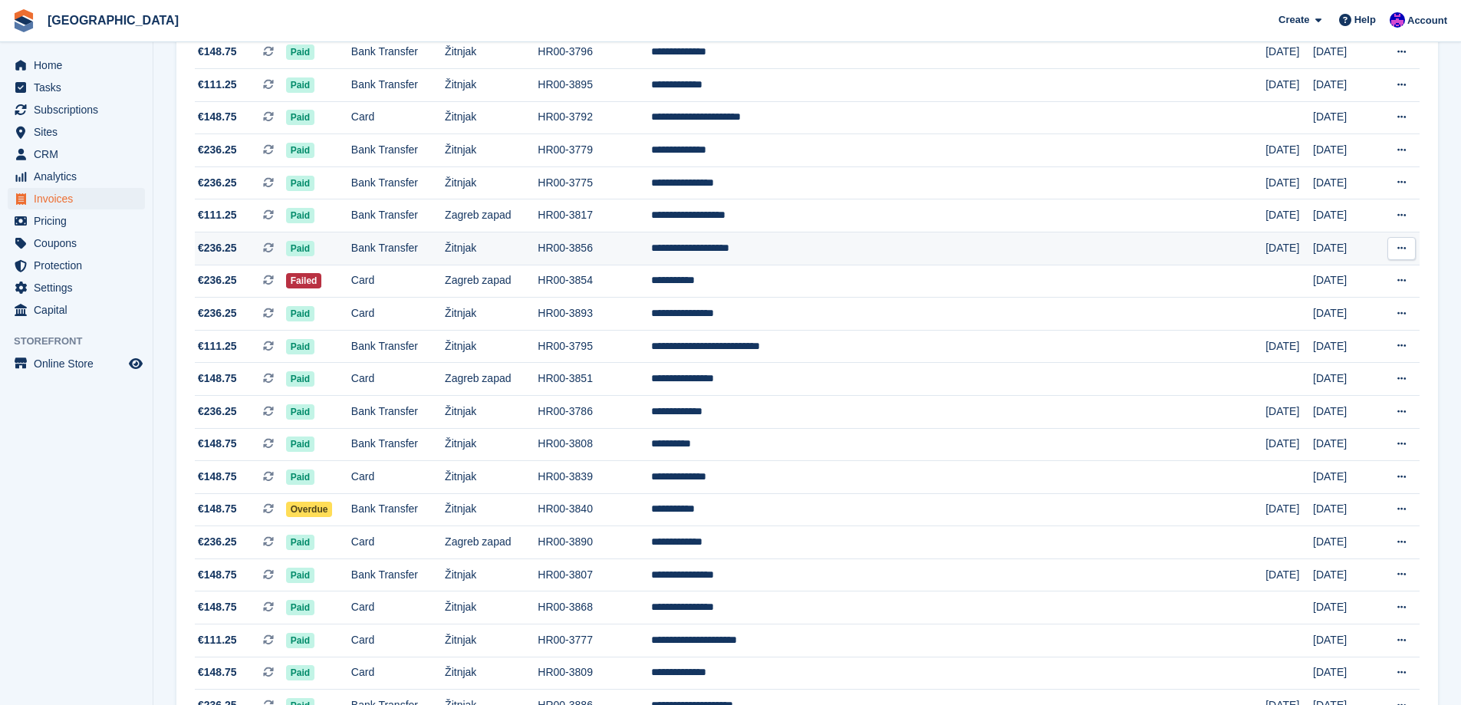
scroll to position [1262, 0]
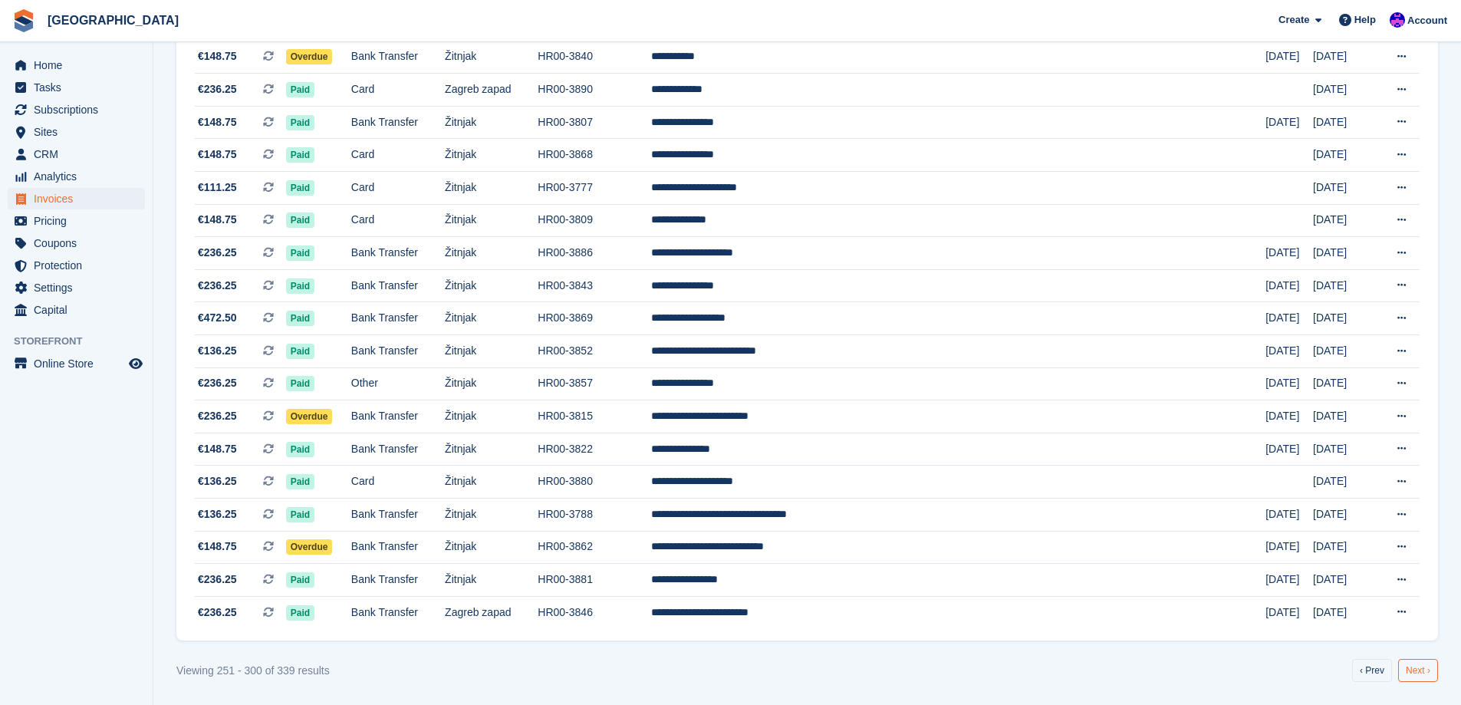
click at [1422, 666] on link "Next ›" at bounding box center [1419, 670] width 40 height 23
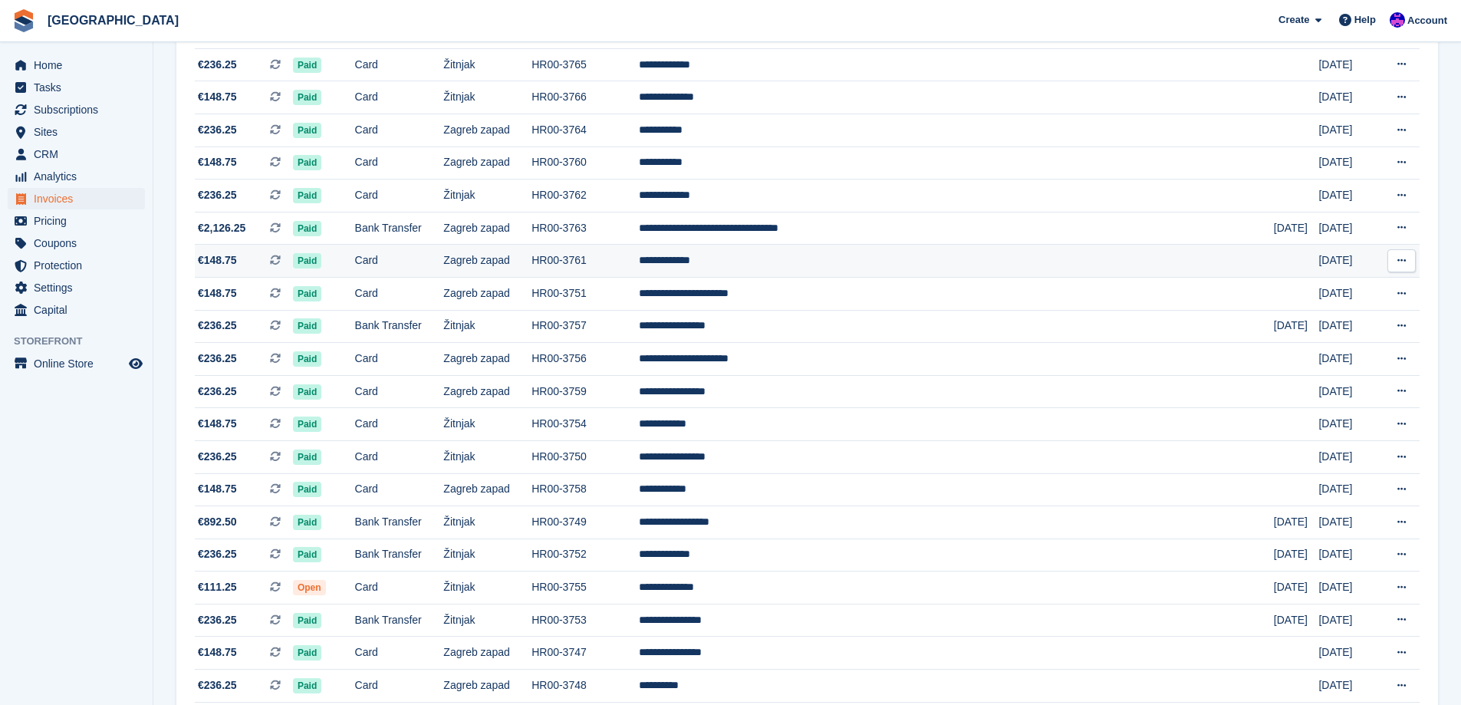
scroll to position [903, 0]
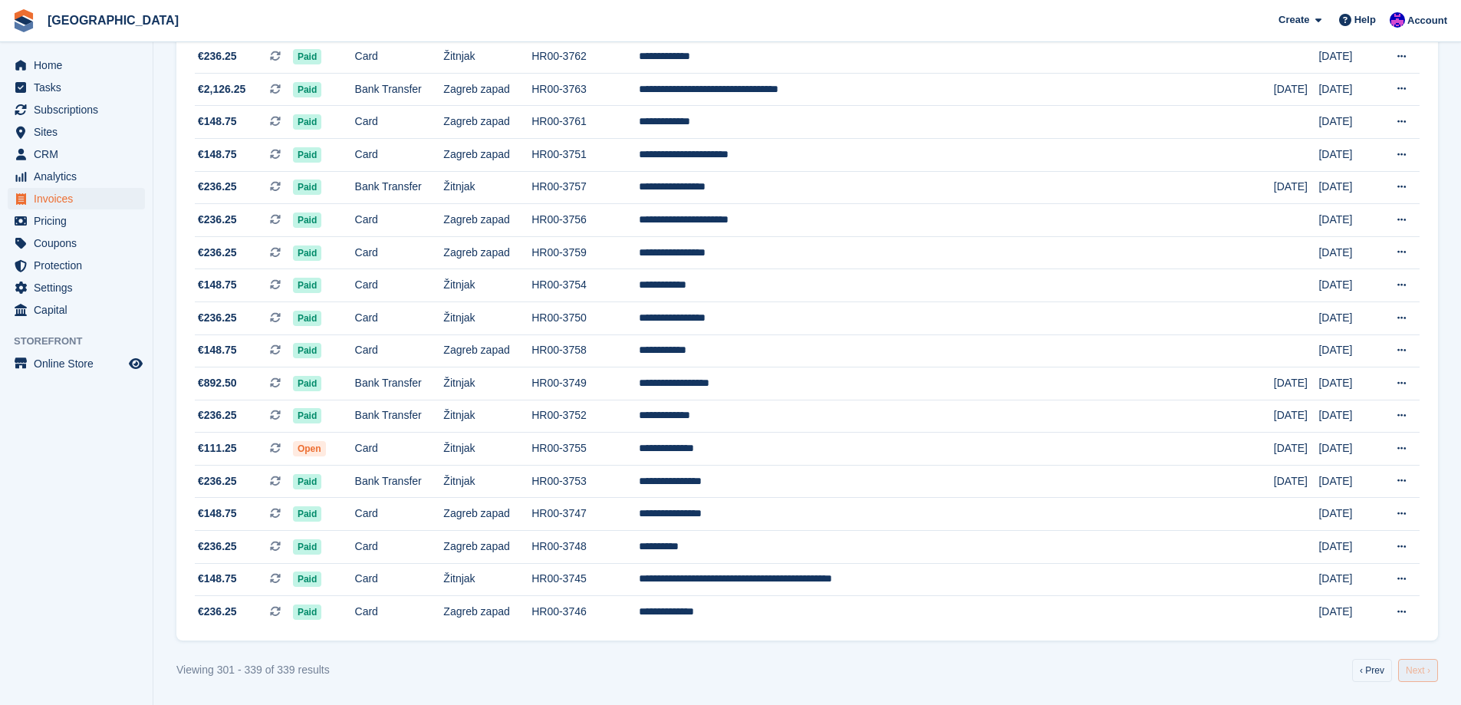
click at [1426, 675] on link "Next ›" at bounding box center [1419, 670] width 40 height 23
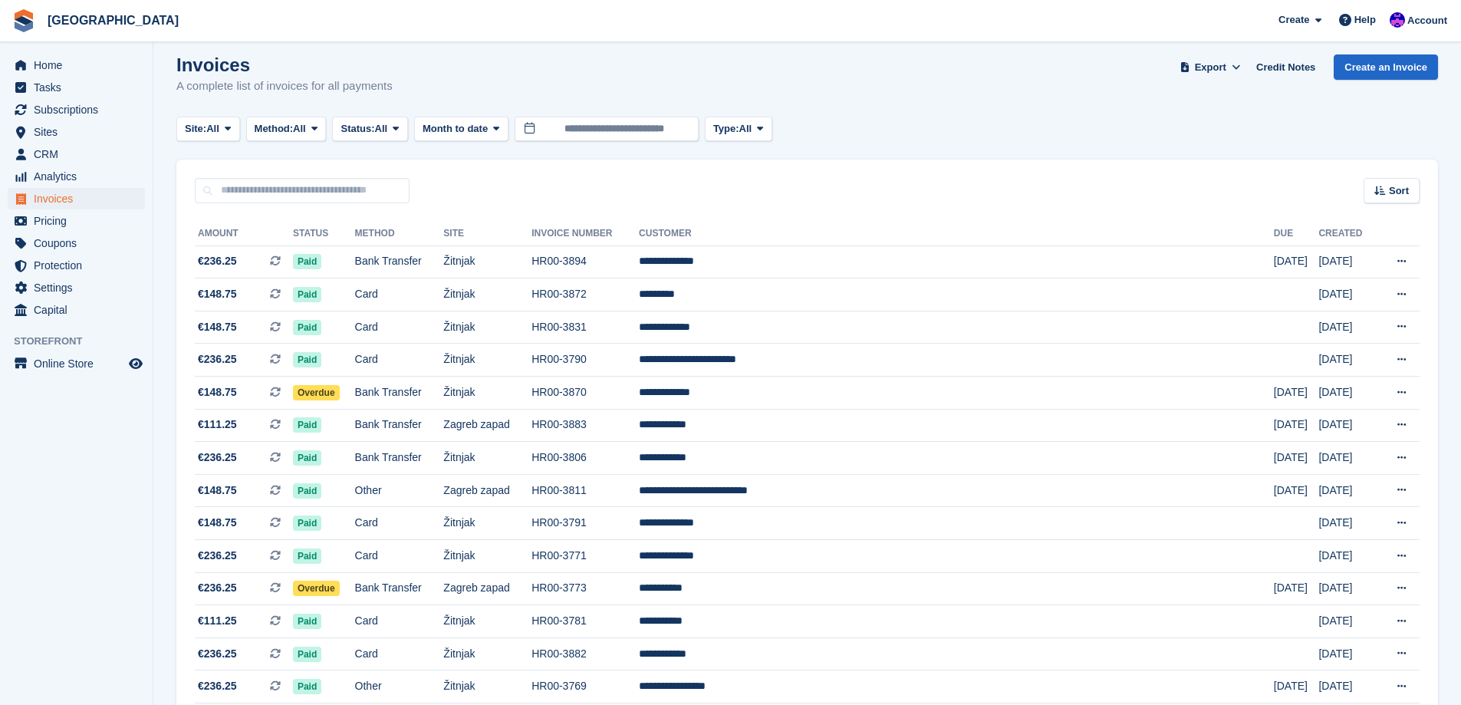
scroll to position [0, 0]
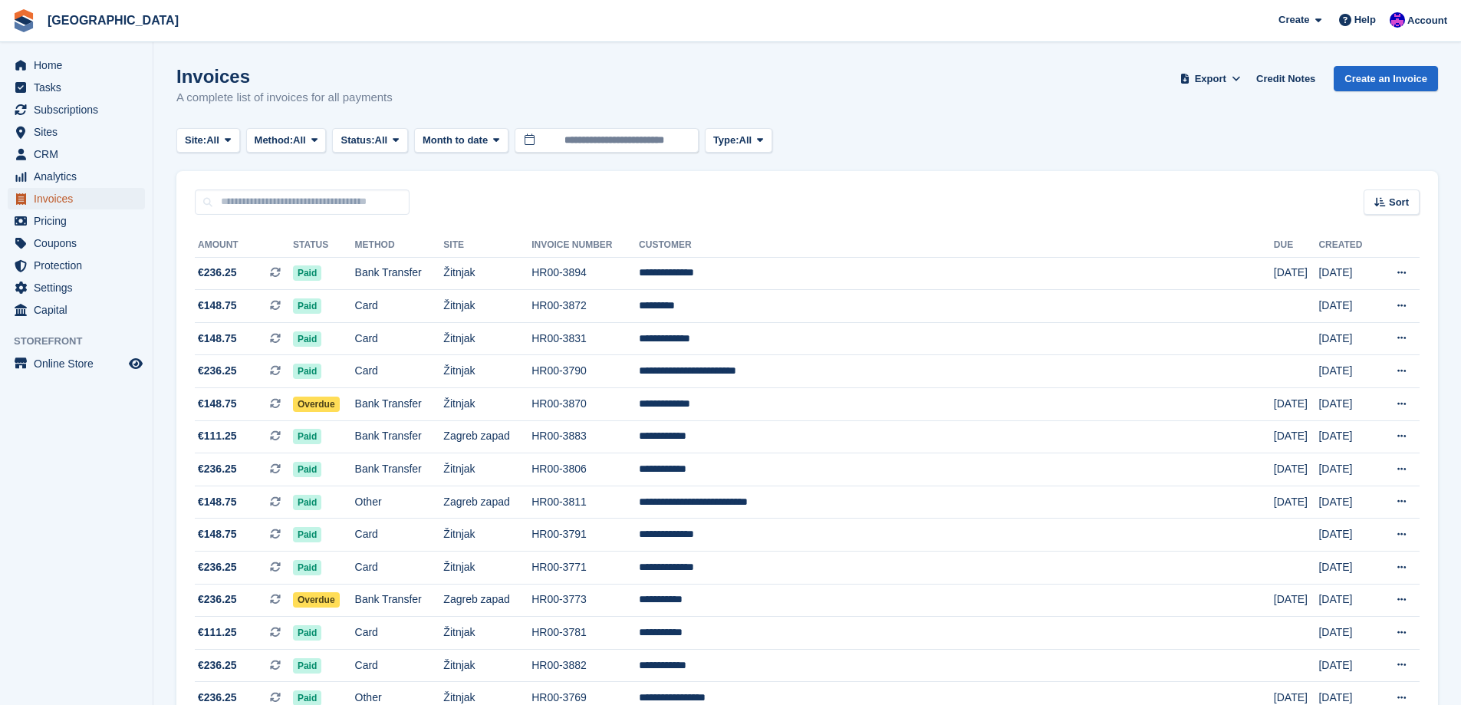
click at [84, 193] on span "Invoices" at bounding box center [80, 198] width 92 height 21
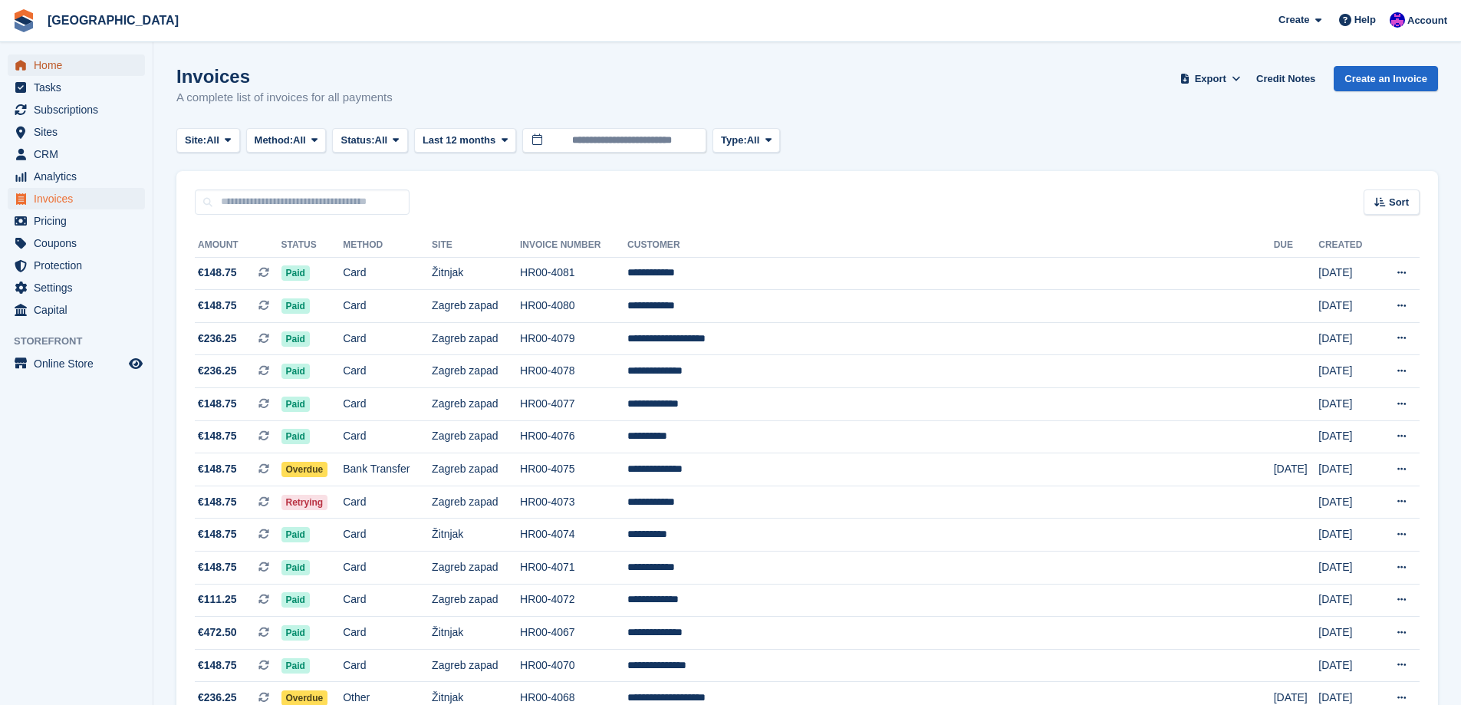
click at [91, 74] on span "Home" at bounding box center [80, 64] width 92 height 21
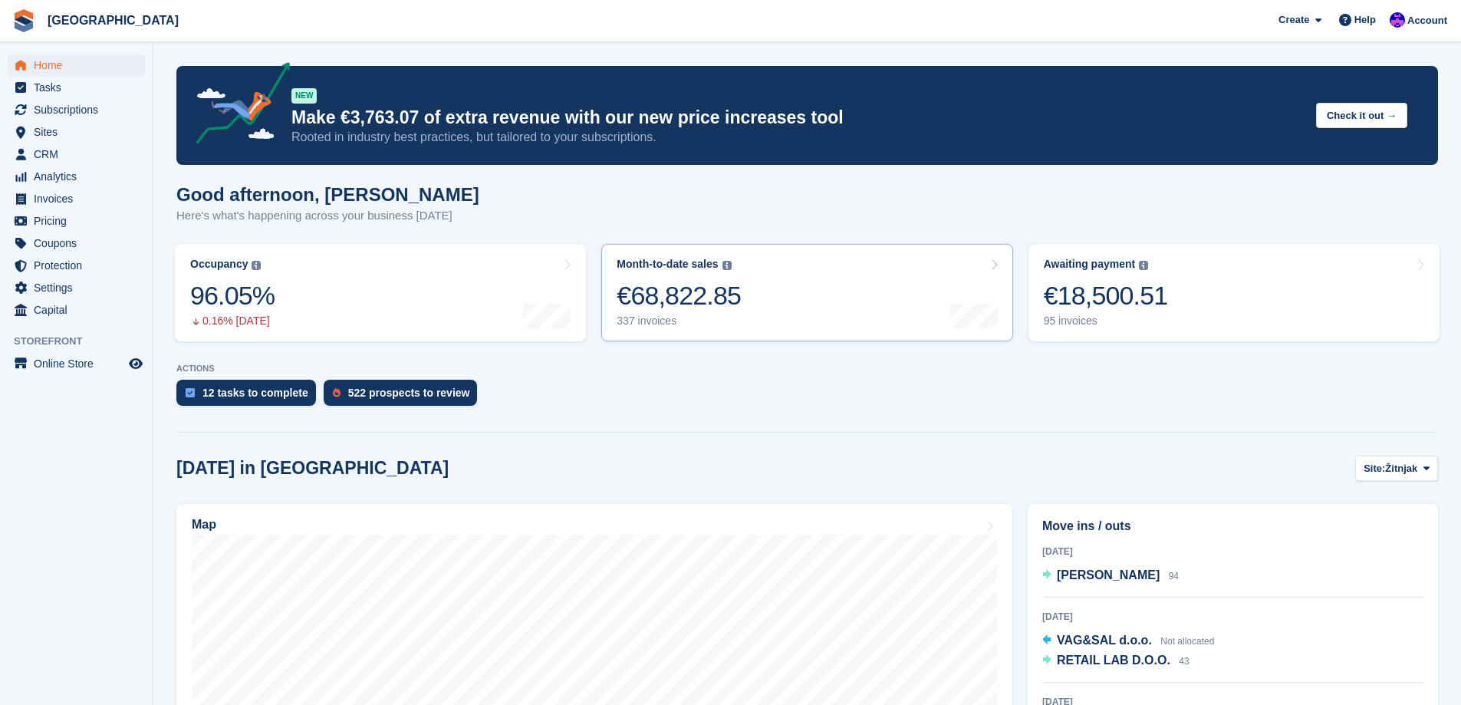
click at [763, 265] on link "Month-to-date sales The sum of all finalised invoices generated this month to d…" at bounding box center [806, 292] width 411 height 97
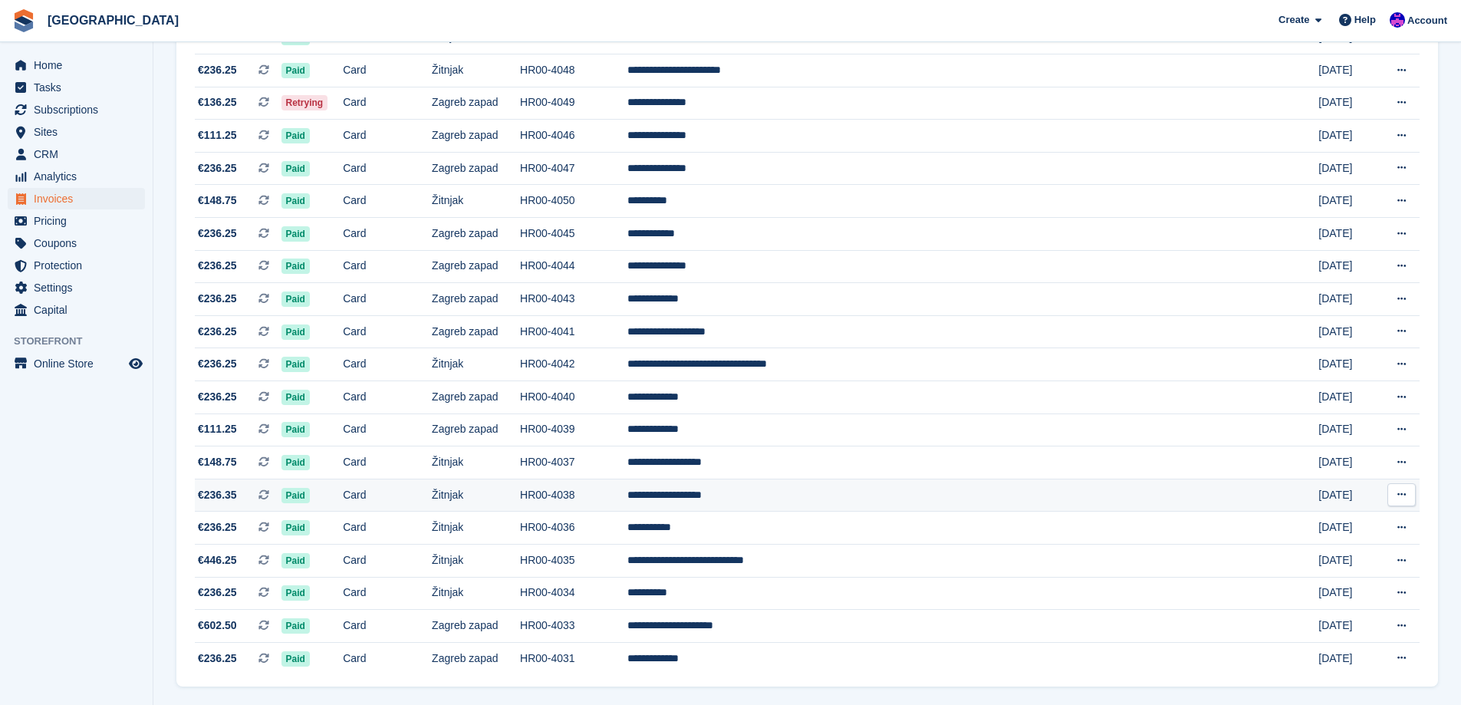
scroll to position [1262, 0]
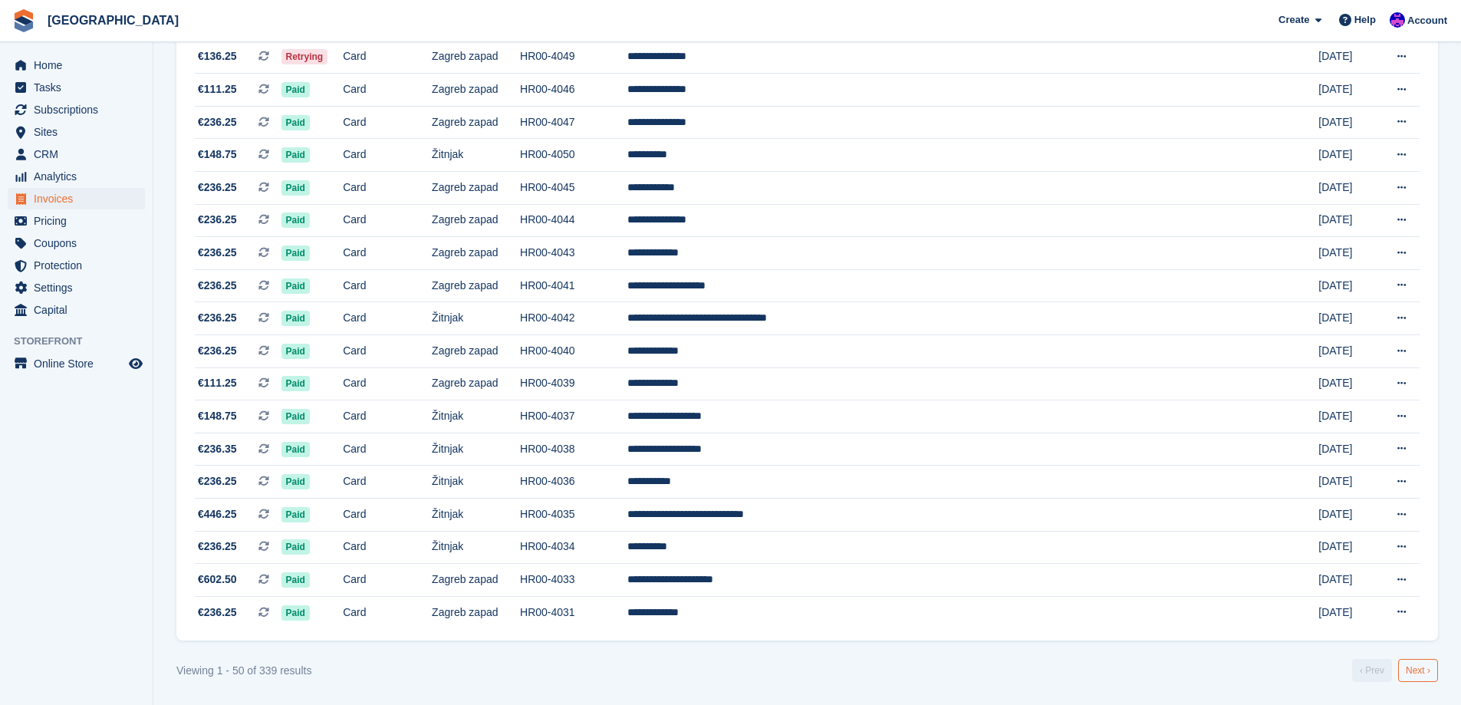
click at [1418, 667] on link "Next ›" at bounding box center [1419, 670] width 40 height 23
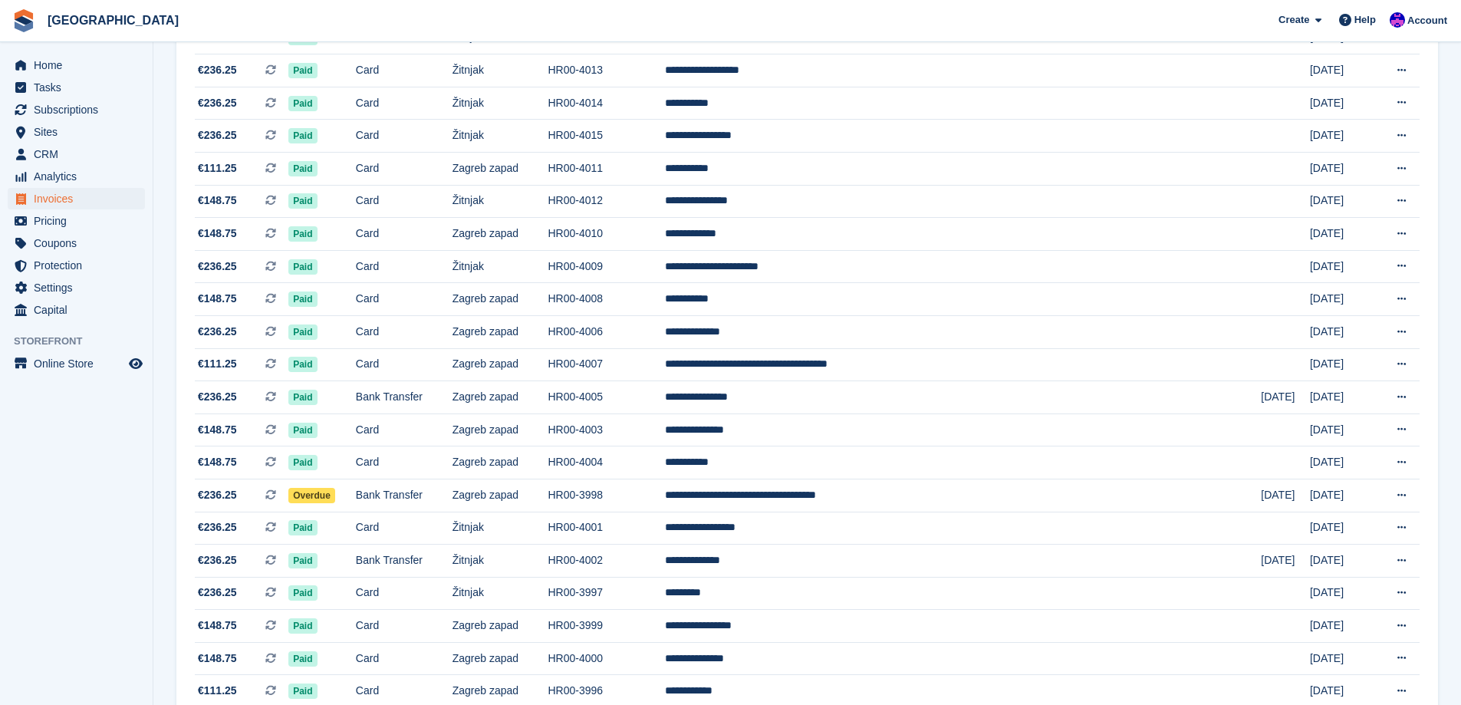
scroll to position [418, 0]
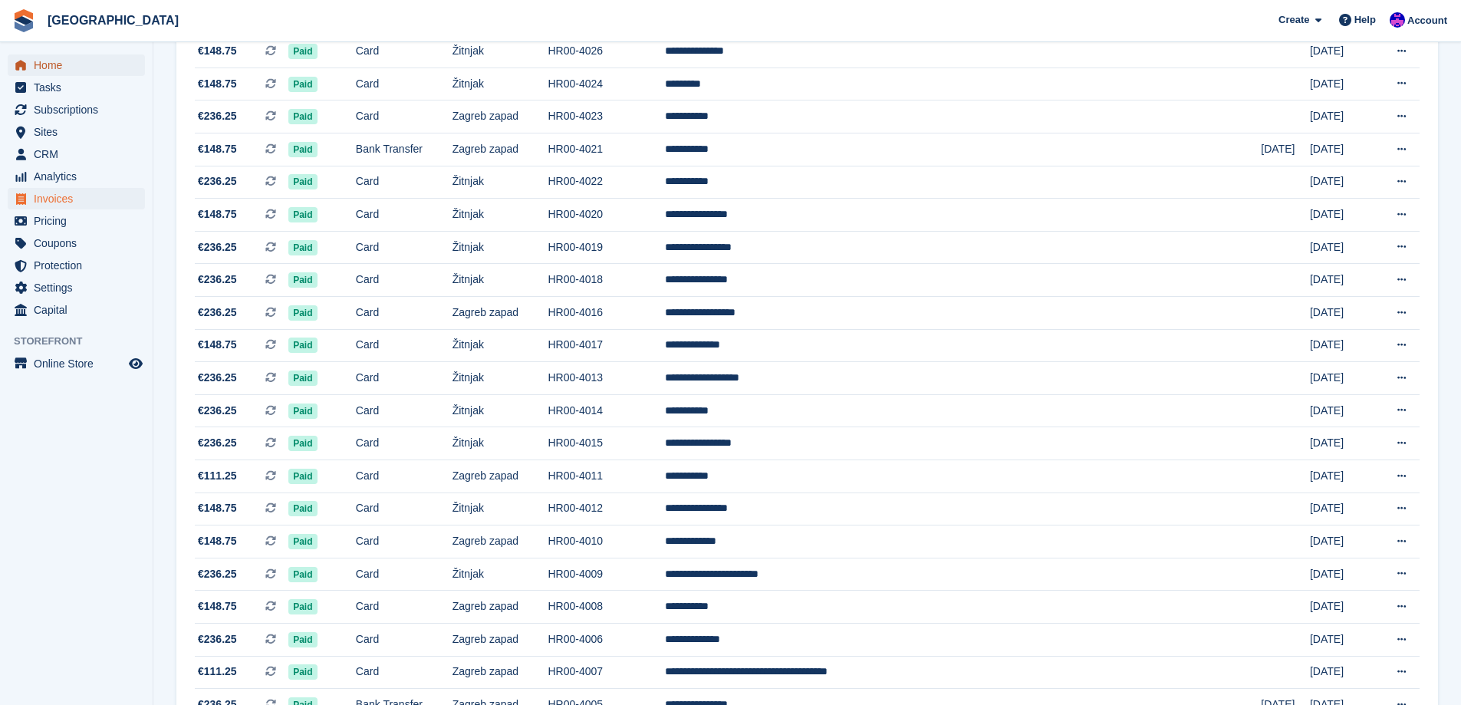
click at [94, 67] on span "Home" at bounding box center [80, 64] width 92 height 21
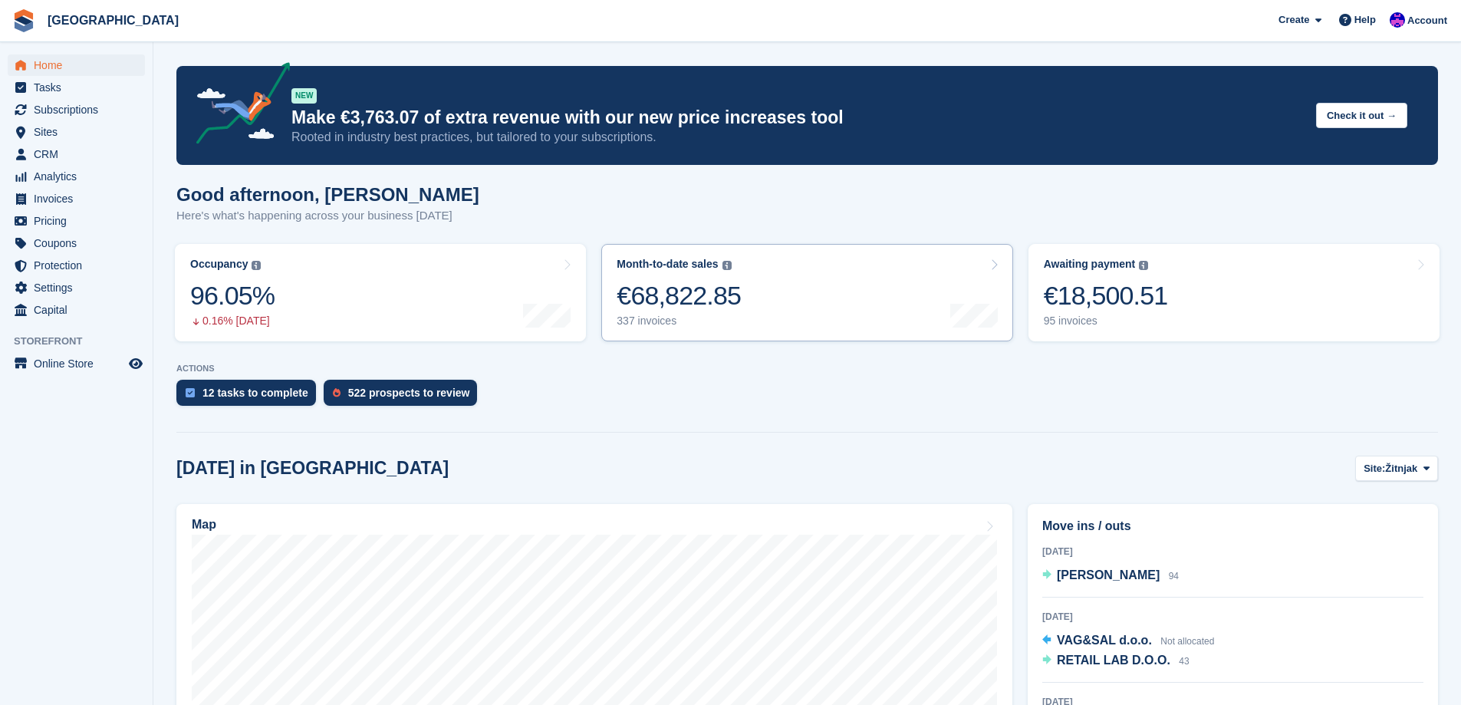
click at [676, 291] on div "€68,822.85" at bounding box center [679, 295] width 124 height 31
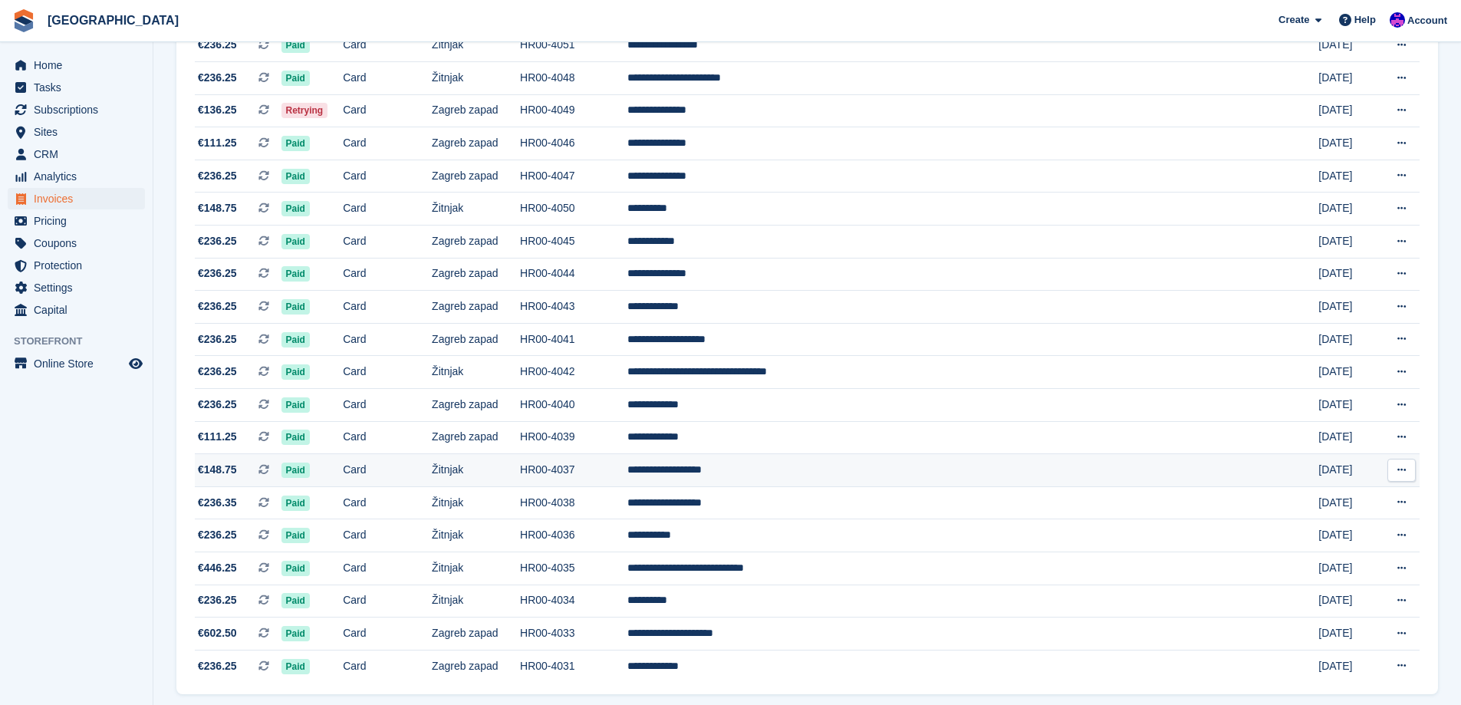
scroll to position [1262, 0]
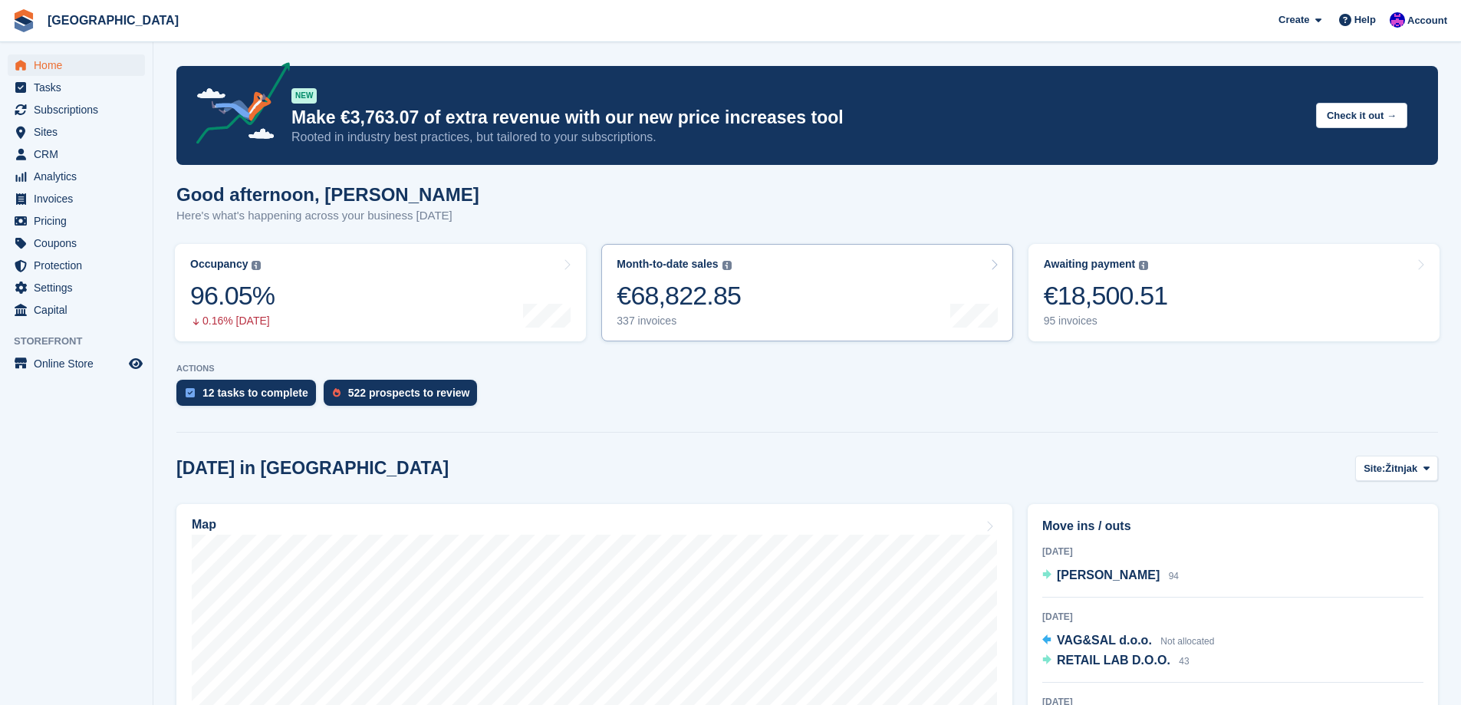
click at [744, 326] on link "Month-to-date sales The sum of all finalised invoices generated this month to d…" at bounding box center [806, 292] width 411 height 97
click at [1241, 331] on link "Awaiting payment The total outstanding balance on all open invoices. €18,500.51…" at bounding box center [1234, 292] width 411 height 97
click at [1109, 573] on span "[PERSON_NAME]" at bounding box center [1108, 574] width 103 height 13
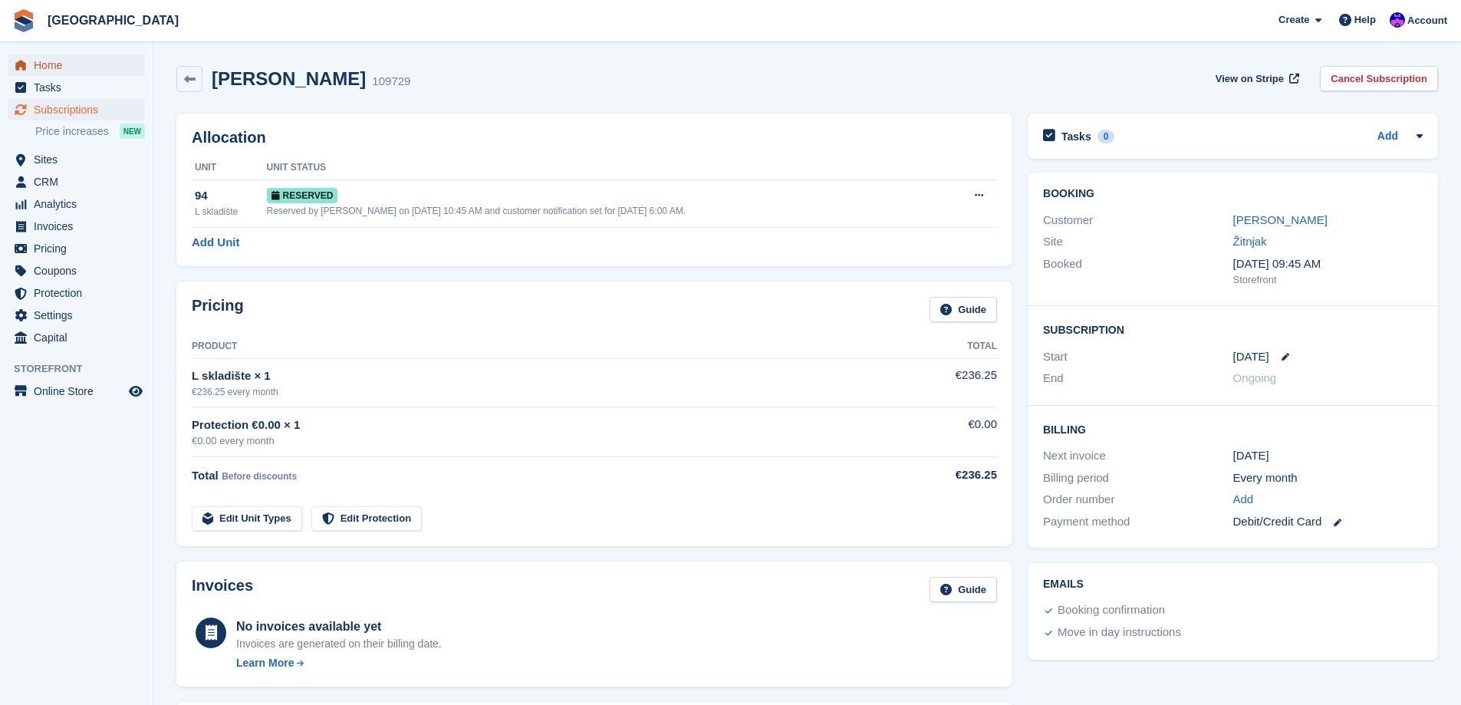
click at [60, 71] on span "Home" at bounding box center [80, 64] width 92 height 21
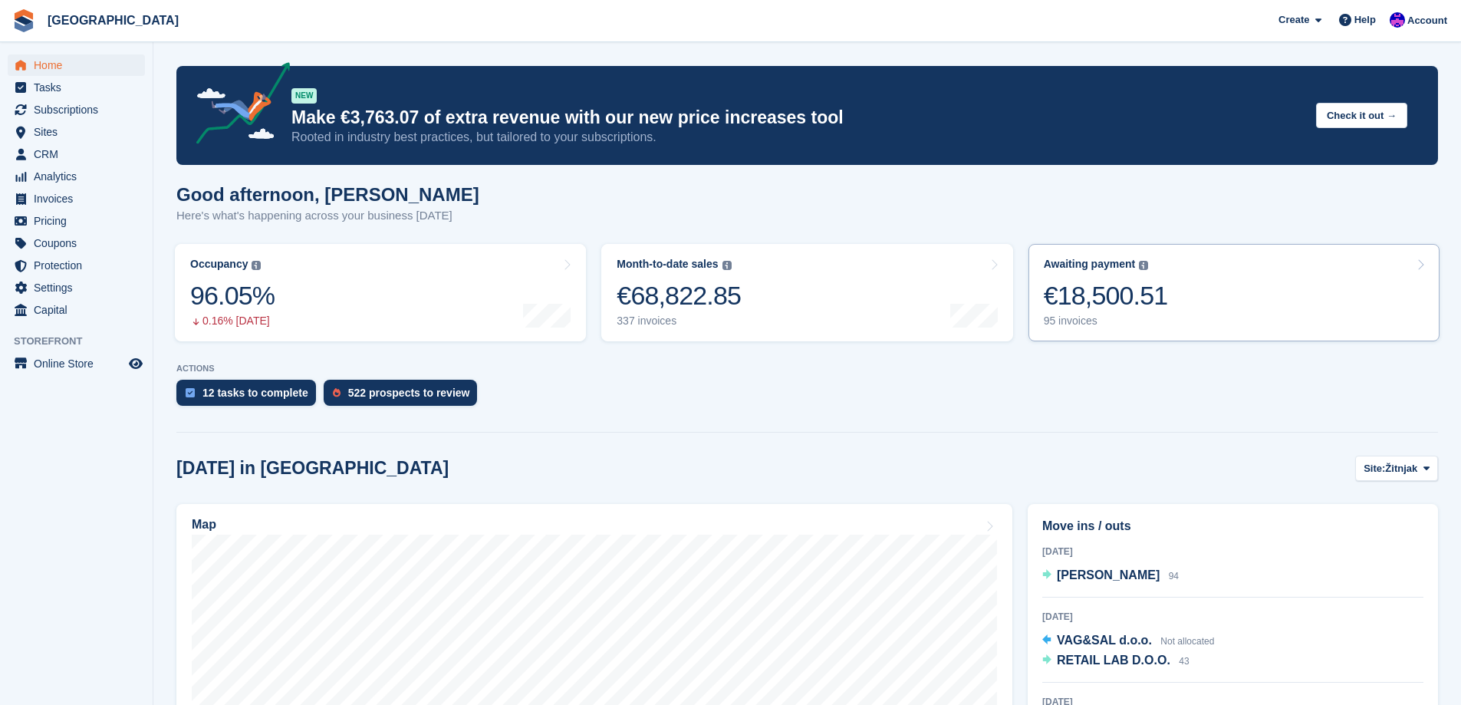
click at [1306, 323] on link "Awaiting payment The total outstanding balance on all open invoices. €18,500.51…" at bounding box center [1234, 292] width 411 height 97
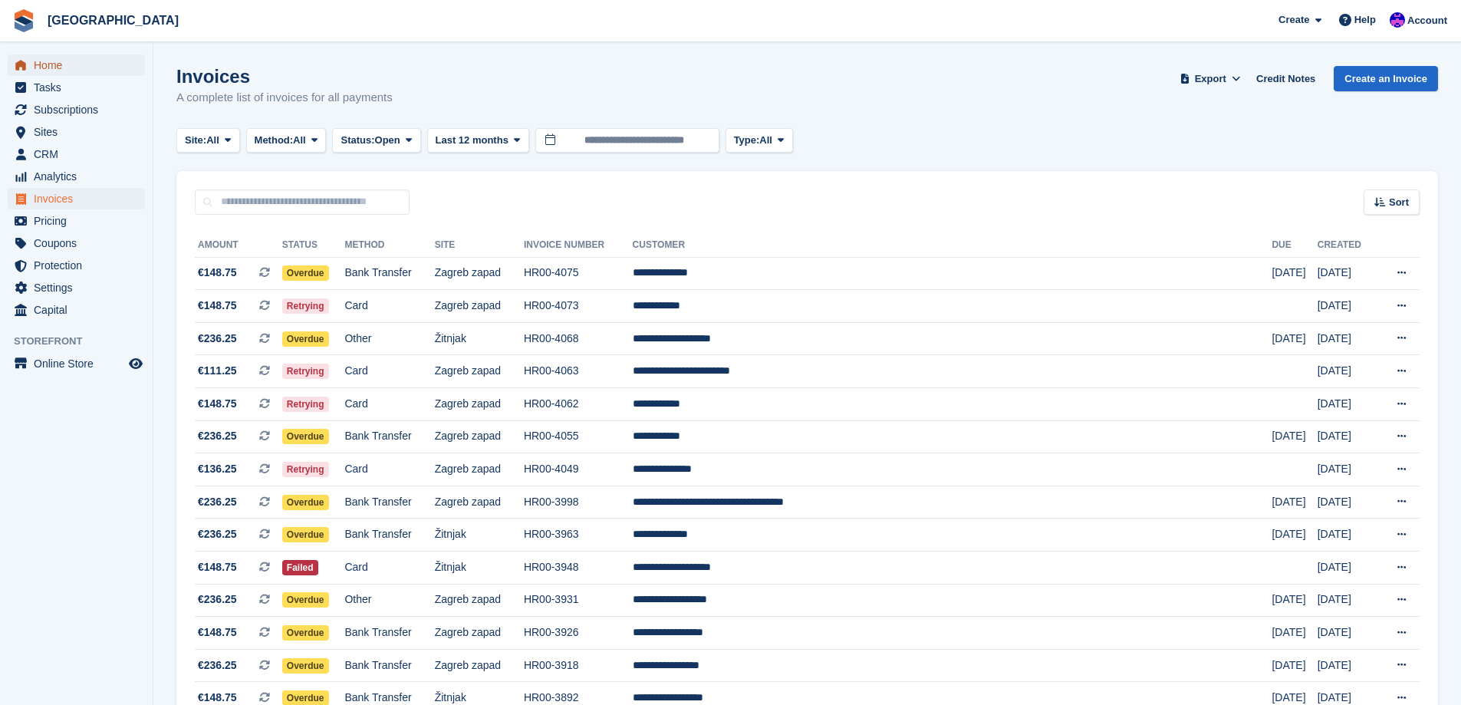
click at [33, 65] on link "Home" at bounding box center [76, 64] width 137 height 21
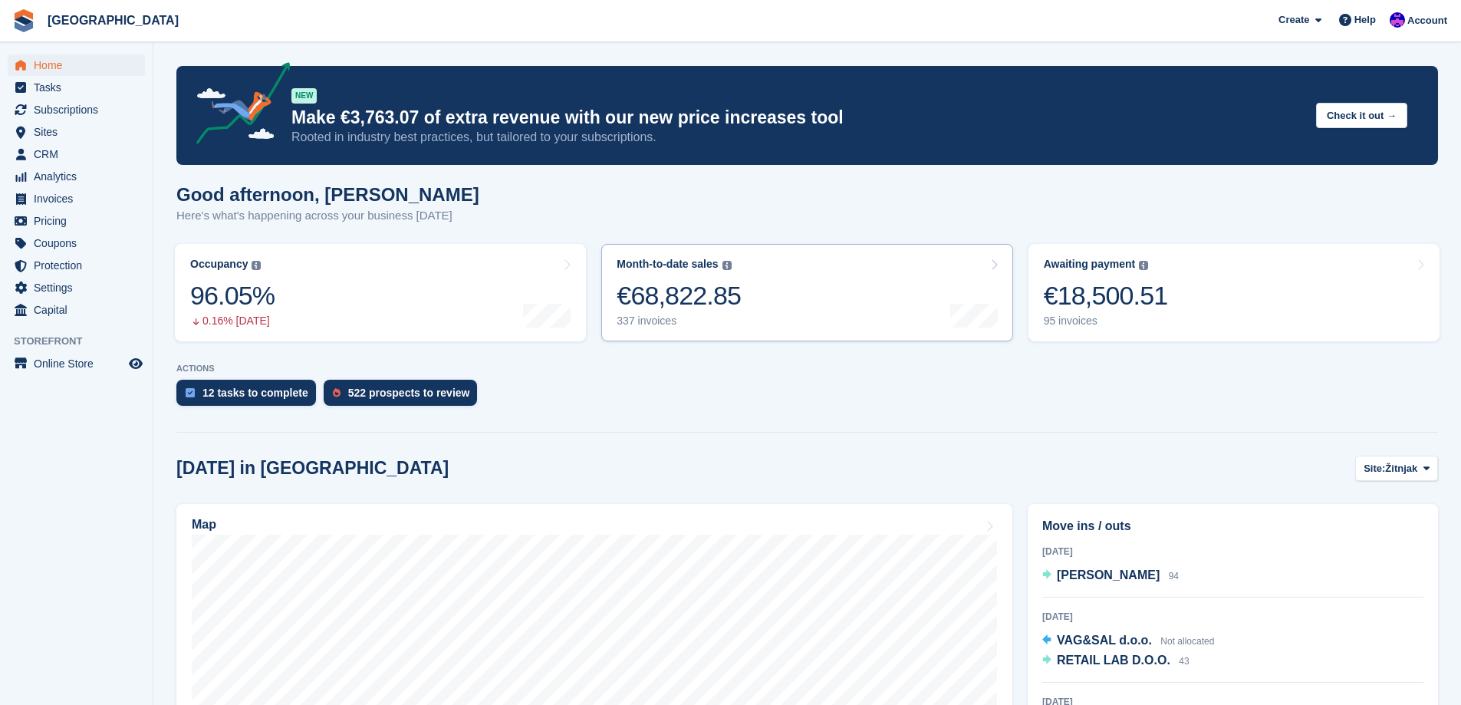
click at [657, 331] on link "Month-to-date sales The sum of all finalised invoices generated this month to d…" at bounding box center [806, 292] width 411 height 97
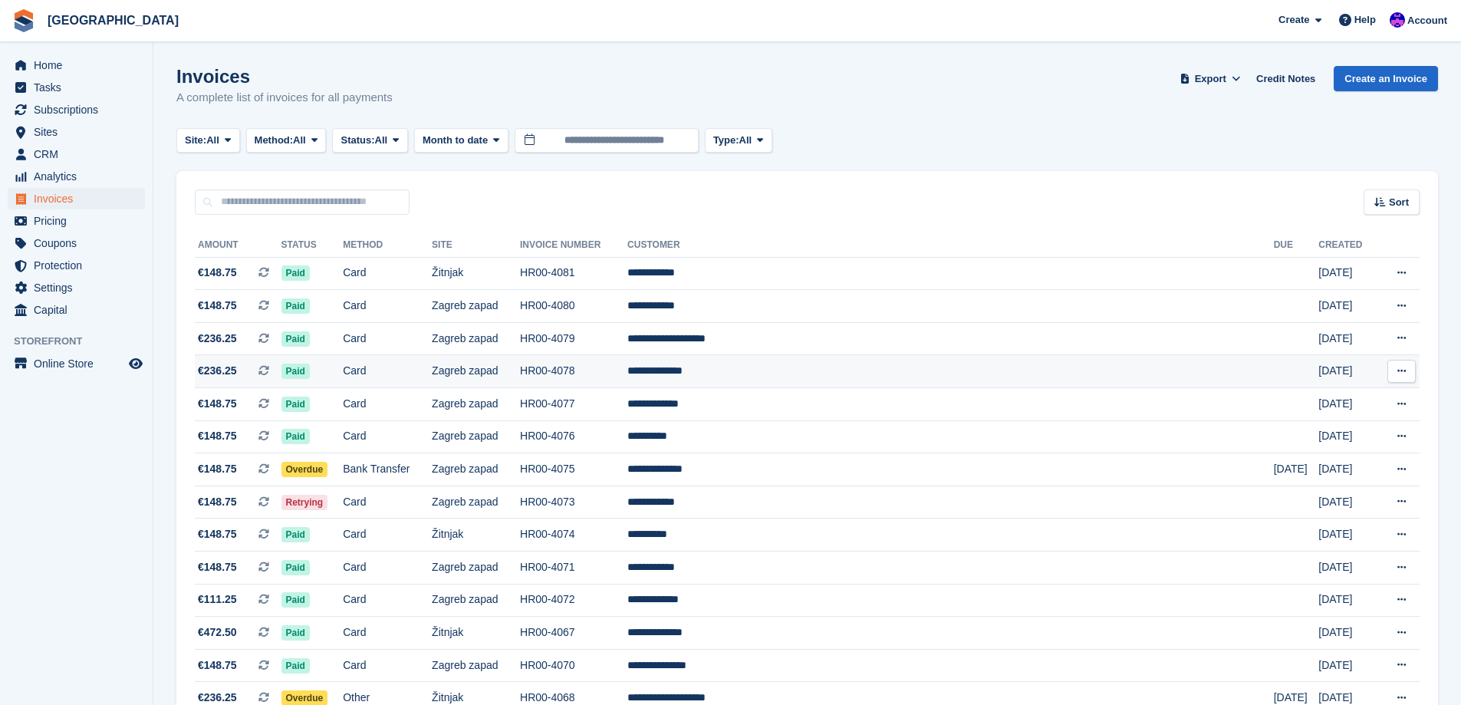
click at [510, 364] on td "Zagreb zapad" at bounding box center [476, 371] width 88 height 33
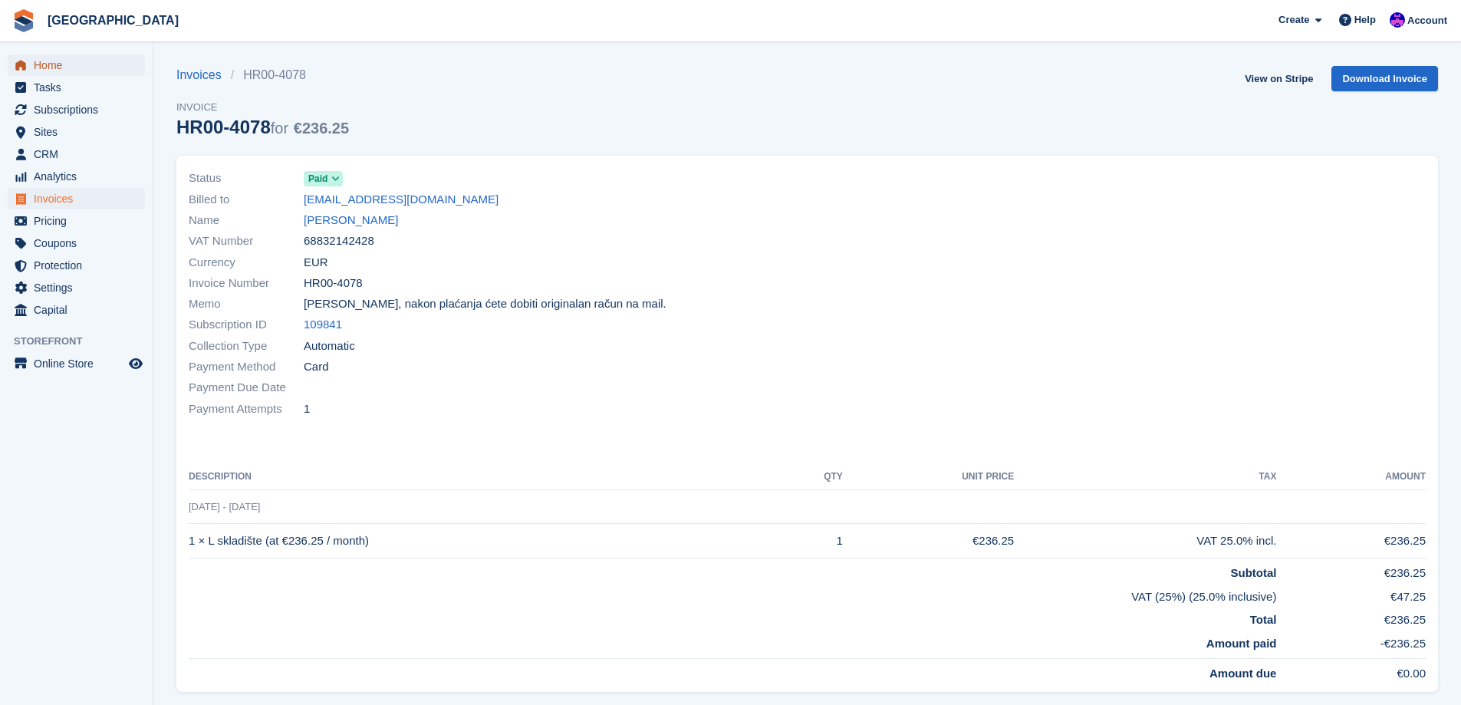
click at [85, 61] on span "Home" at bounding box center [80, 64] width 92 height 21
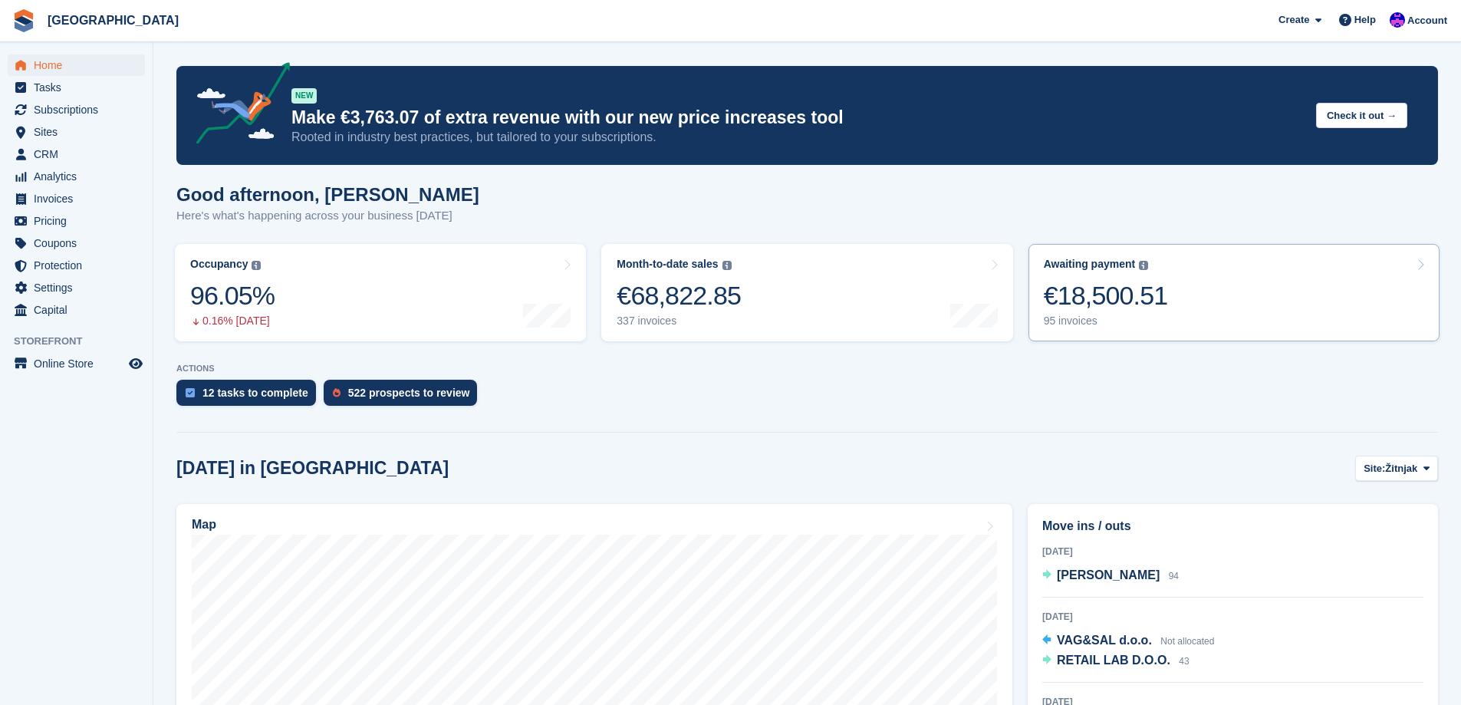
click at [1119, 316] on div "95 invoices" at bounding box center [1106, 321] width 124 height 13
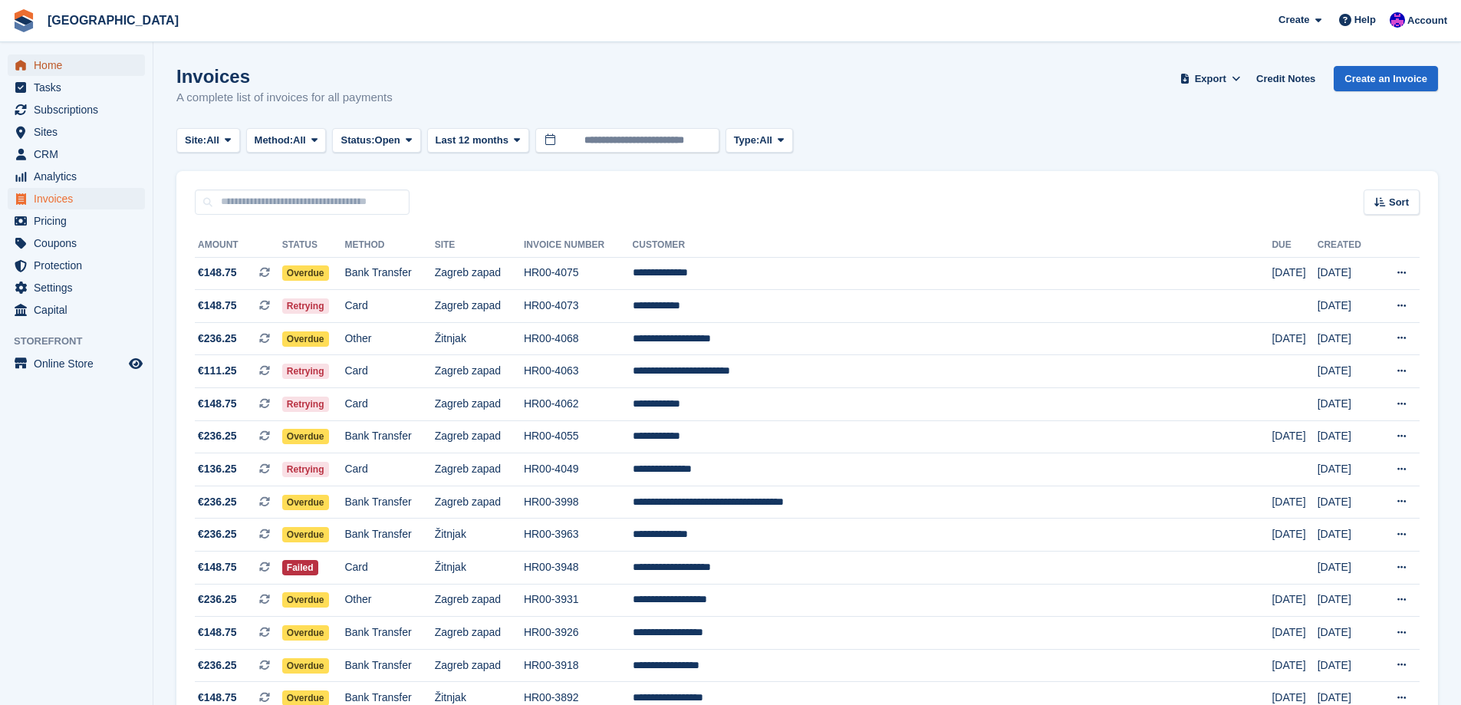
click at [79, 70] on span "Home" at bounding box center [80, 64] width 92 height 21
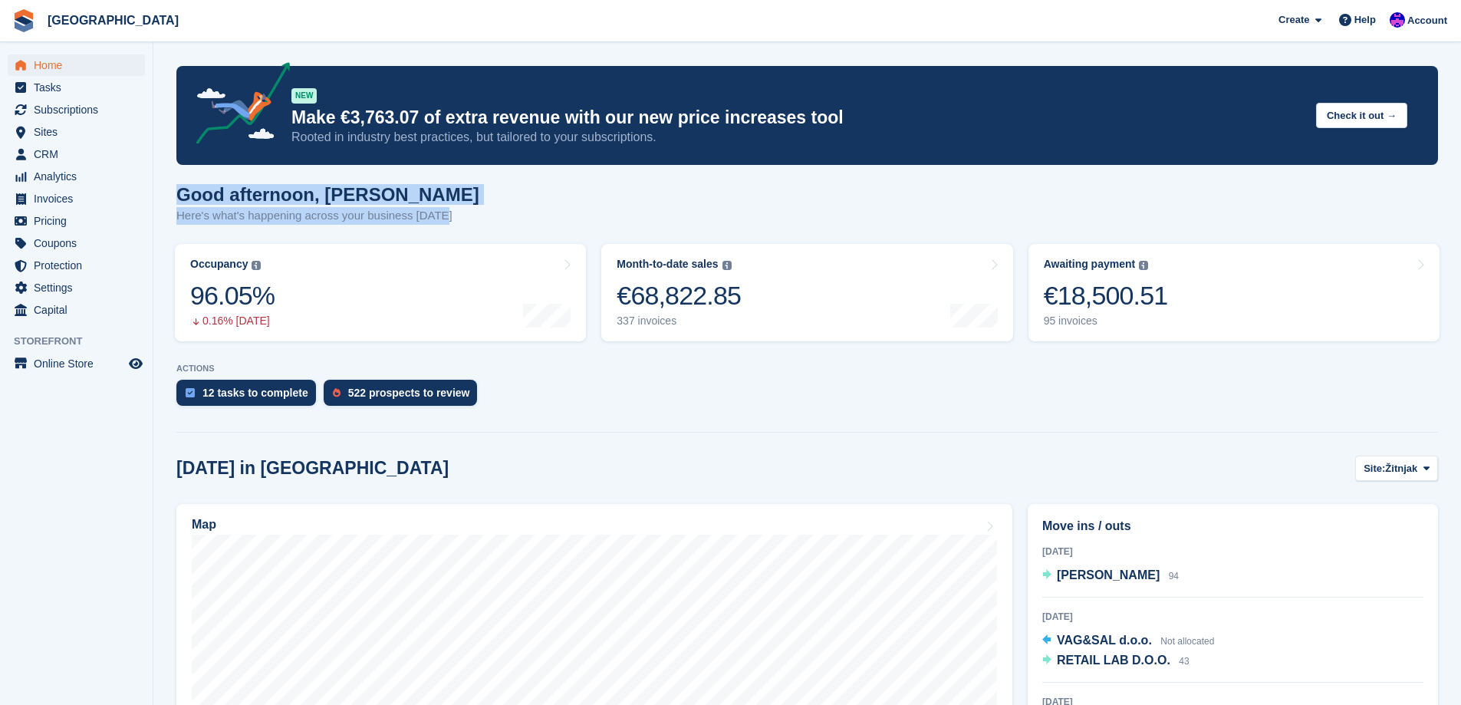
drag, startPoint x: 464, startPoint y: 223, endPoint x: 157, endPoint y: 181, distance: 309.8
click at [157, 181] on section "NEW Make €3,763.07 of extra revenue with our new price increases tool Rooted in…" at bounding box center [807, 611] width 1308 height 1223
click at [210, 219] on p "Here's what's happening across your business [DATE]" at bounding box center [327, 216] width 303 height 18
click at [255, 217] on p "Here's what's happening across your business [DATE]" at bounding box center [327, 216] width 303 height 18
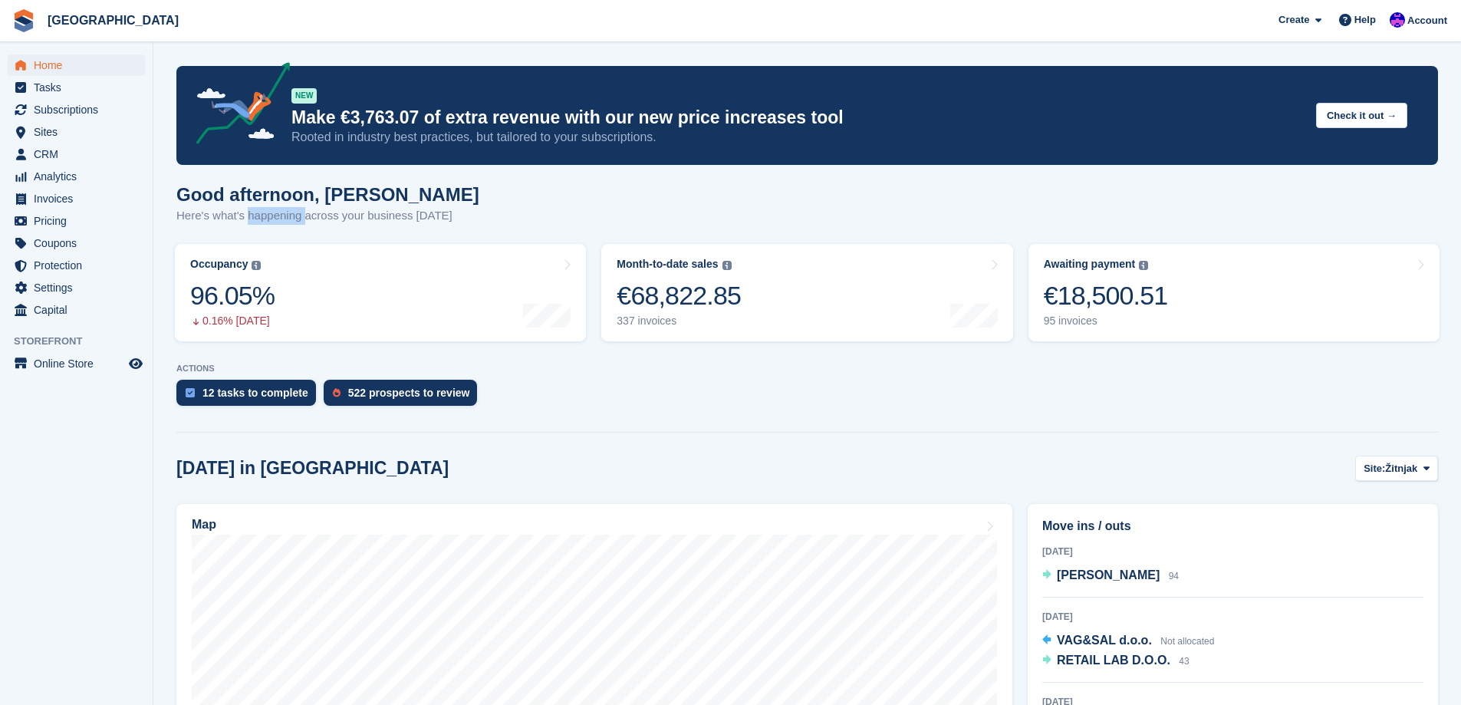
click at [305, 217] on p "Here's what's happening across your business today" at bounding box center [327, 216] width 303 height 18
click at [307, 217] on p "Here's what's happening across your business today" at bounding box center [327, 216] width 303 height 18
click at [369, 216] on p "Here's what's happening across your business today" at bounding box center [327, 216] width 303 height 18
click at [437, 223] on p "Here's what's happening across your business today" at bounding box center [327, 216] width 303 height 18
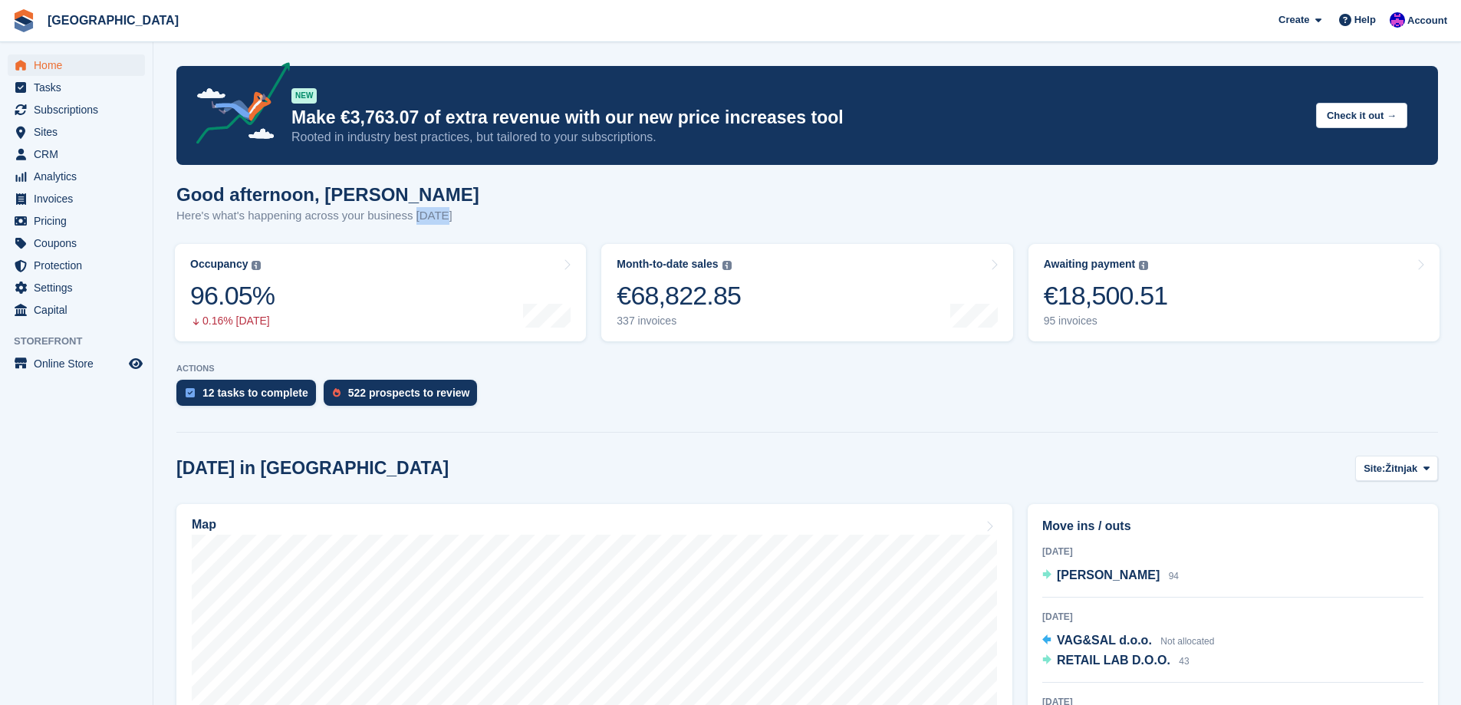
click at [436, 223] on p "Here's what's happening across your business today" at bounding box center [327, 216] width 303 height 18
click at [382, 215] on p "Here's what's happening across your business today" at bounding box center [327, 216] width 303 height 18
click at [354, 220] on p "Here's what's happening across your business today" at bounding box center [327, 216] width 303 height 18
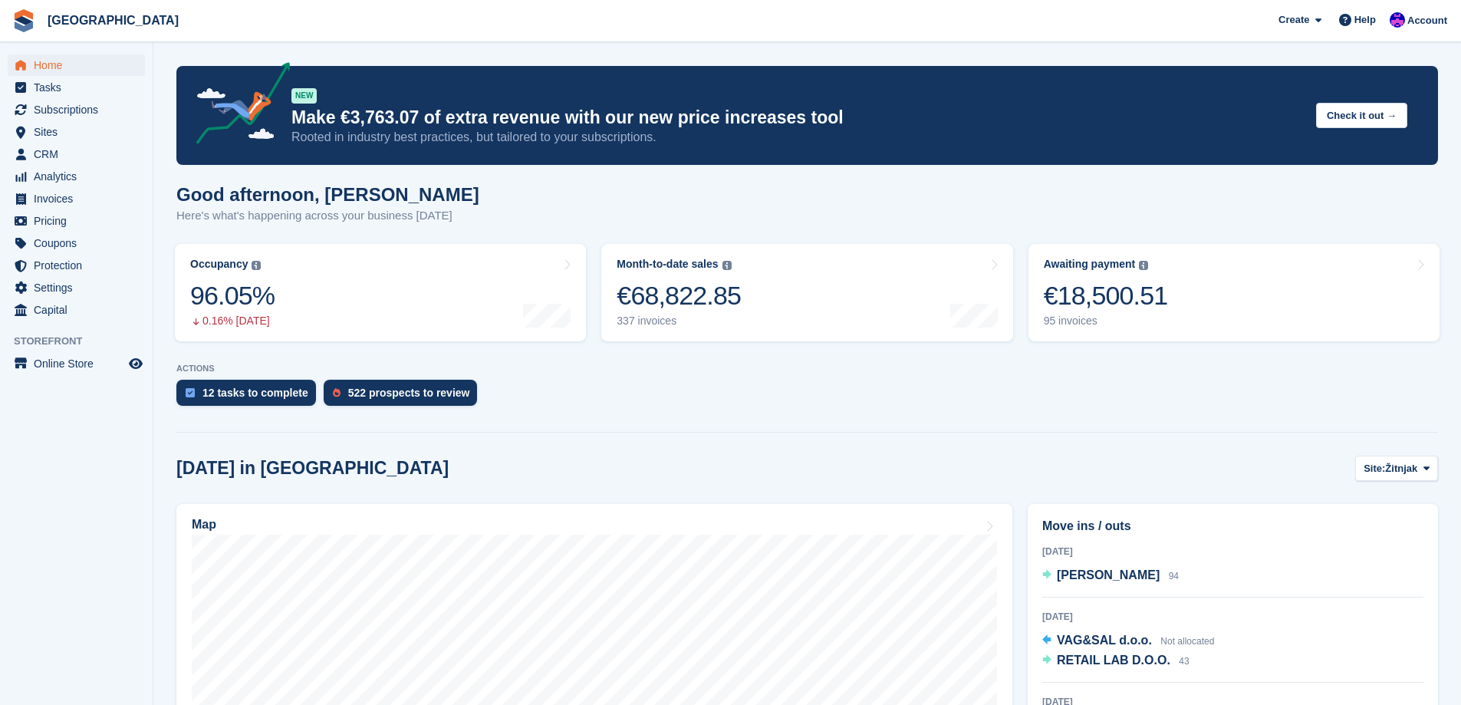
click at [330, 220] on p "Here's what's happening across your business today" at bounding box center [327, 216] width 303 height 18
click at [266, 221] on p "Here's what's happening across your business today" at bounding box center [327, 216] width 303 height 18
click at [218, 225] on div "Good afternoon, Ivan Here's what's happening across your business today" at bounding box center [807, 213] width 1262 height 59
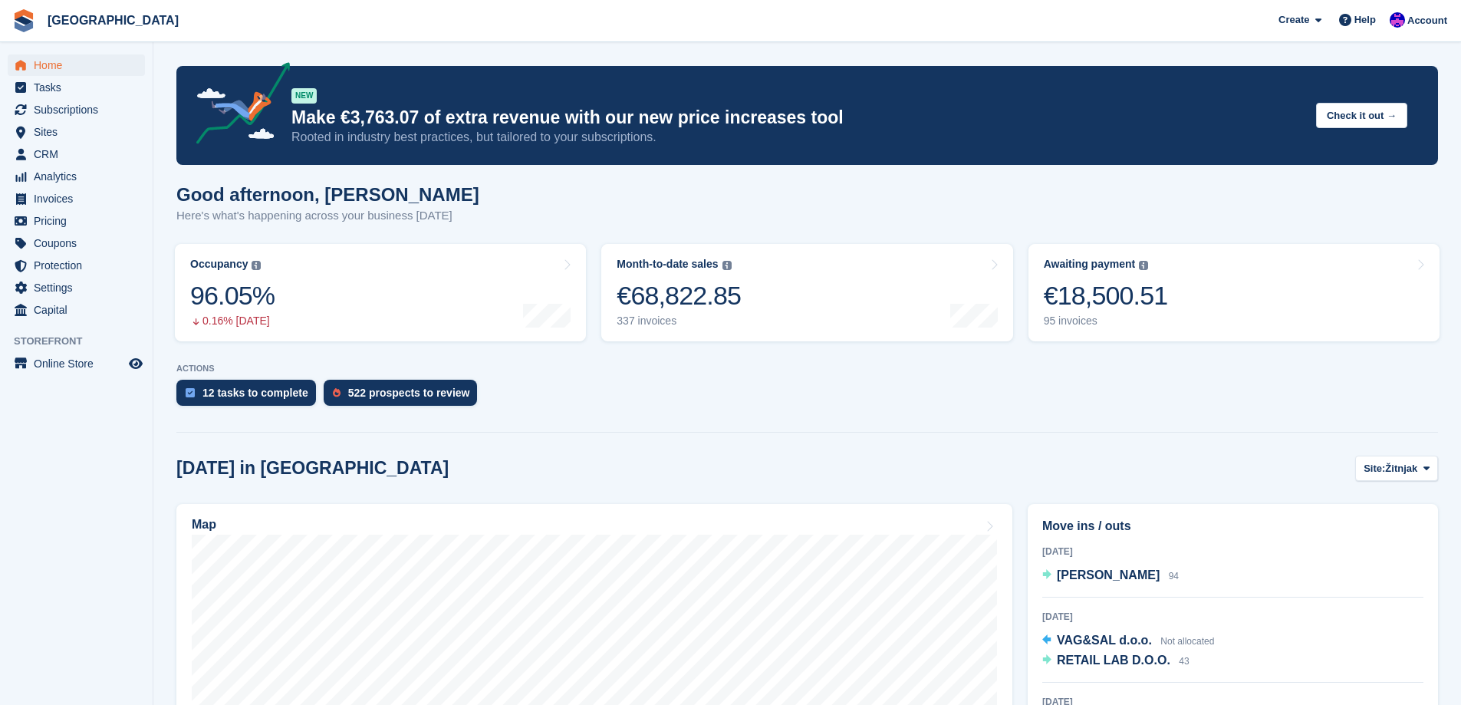
click at [222, 217] on p "Here's what's happening across your business today" at bounding box center [327, 216] width 303 height 18
click at [181, 222] on p "Here's what's happening across your business today" at bounding box center [327, 216] width 303 height 18
click at [301, 213] on p "Here's what's happening across your business today" at bounding box center [327, 216] width 303 height 18
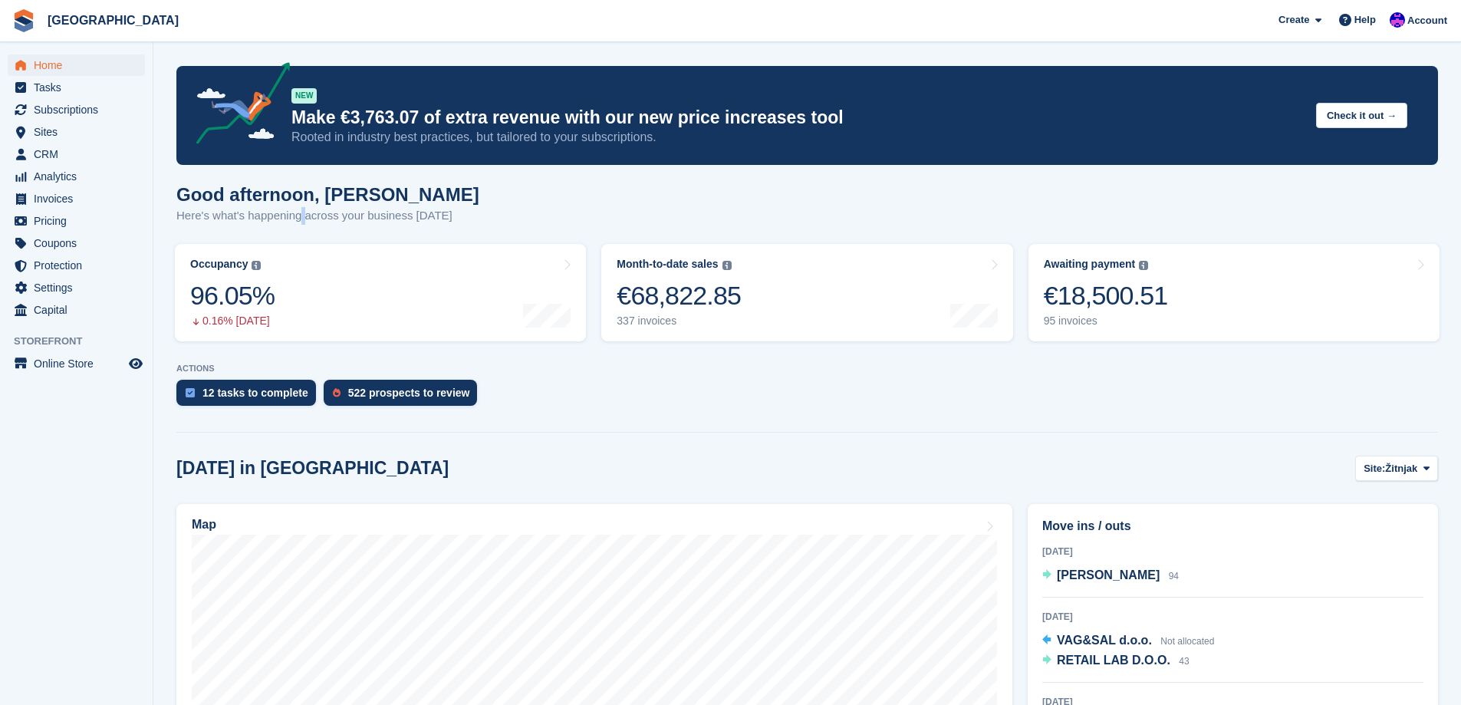
click at [301, 213] on p "Here's what's happening across your business today" at bounding box center [327, 216] width 303 height 18
click at [234, 213] on p "Here's what's happening across your business today" at bounding box center [327, 216] width 303 height 18
click at [189, 219] on p "Here's what's happening across your business today" at bounding box center [327, 216] width 303 height 18
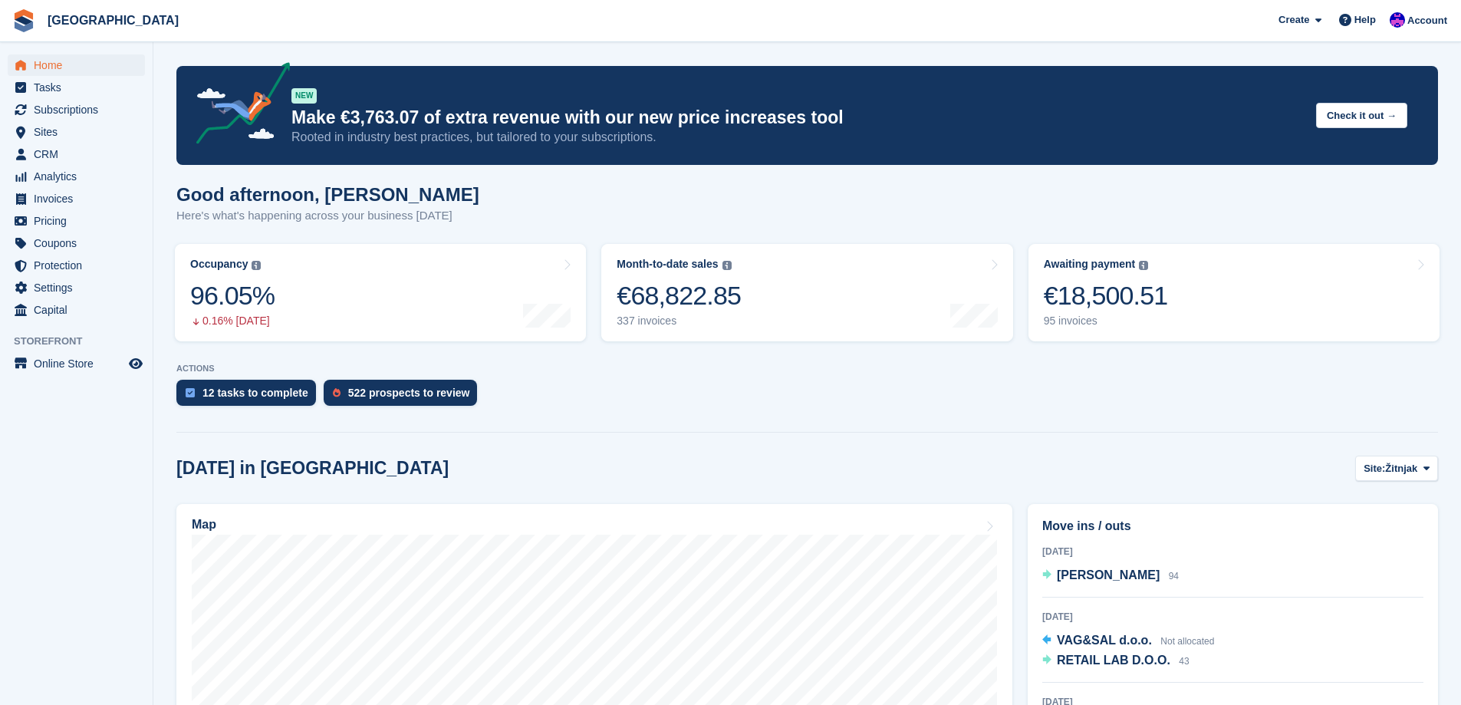
click at [229, 219] on p "Here's what's happening across your business today" at bounding box center [327, 216] width 303 height 18
click at [284, 222] on p "Here's what's happening across your business today" at bounding box center [327, 216] width 303 height 18
click at [317, 222] on p "Here's what's happening across your business today" at bounding box center [327, 216] width 303 height 18
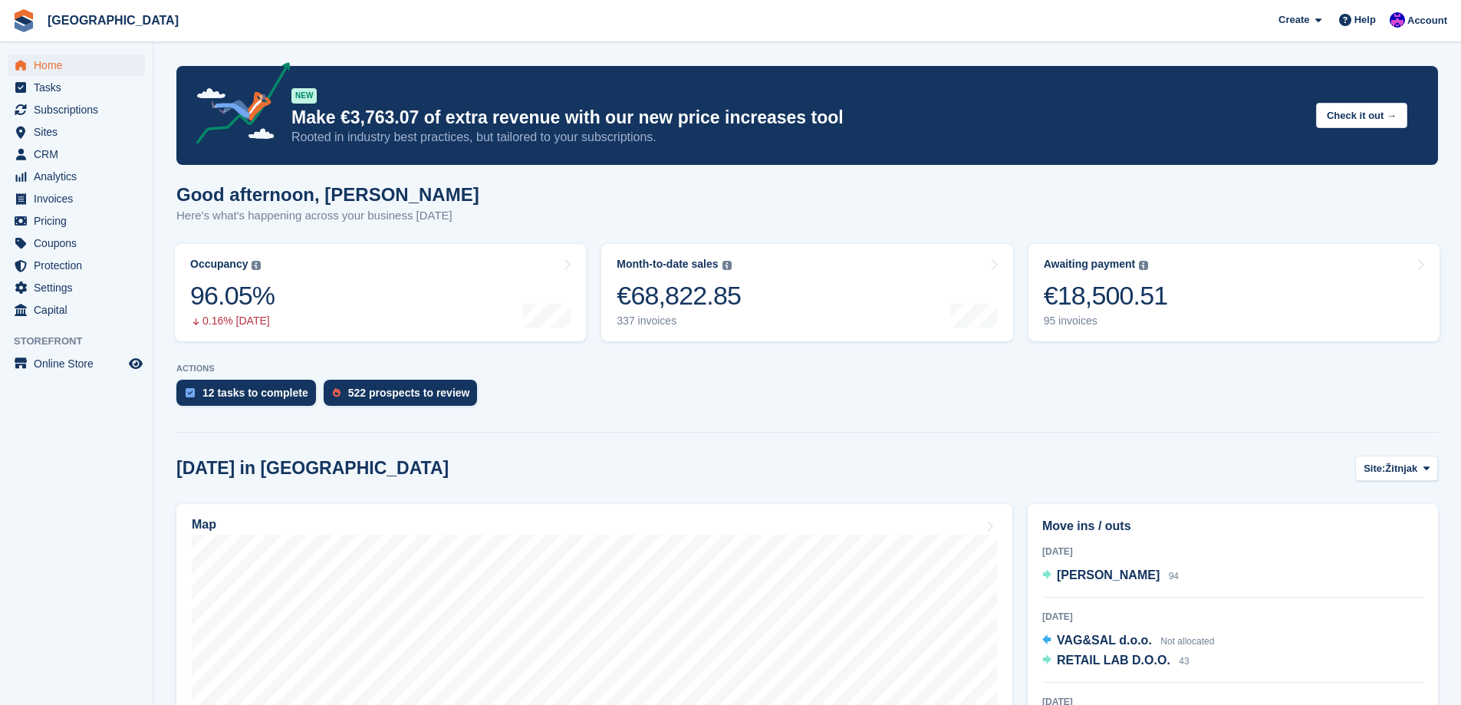
click at [317, 222] on p "Here's what's happening across your business today" at bounding box center [327, 216] width 303 height 18
click at [373, 222] on p "Here's what's happening across your business today" at bounding box center [327, 216] width 303 height 18
click at [431, 215] on p "Here's what's happening across your business today" at bounding box center [327, 216] width 303 height 18
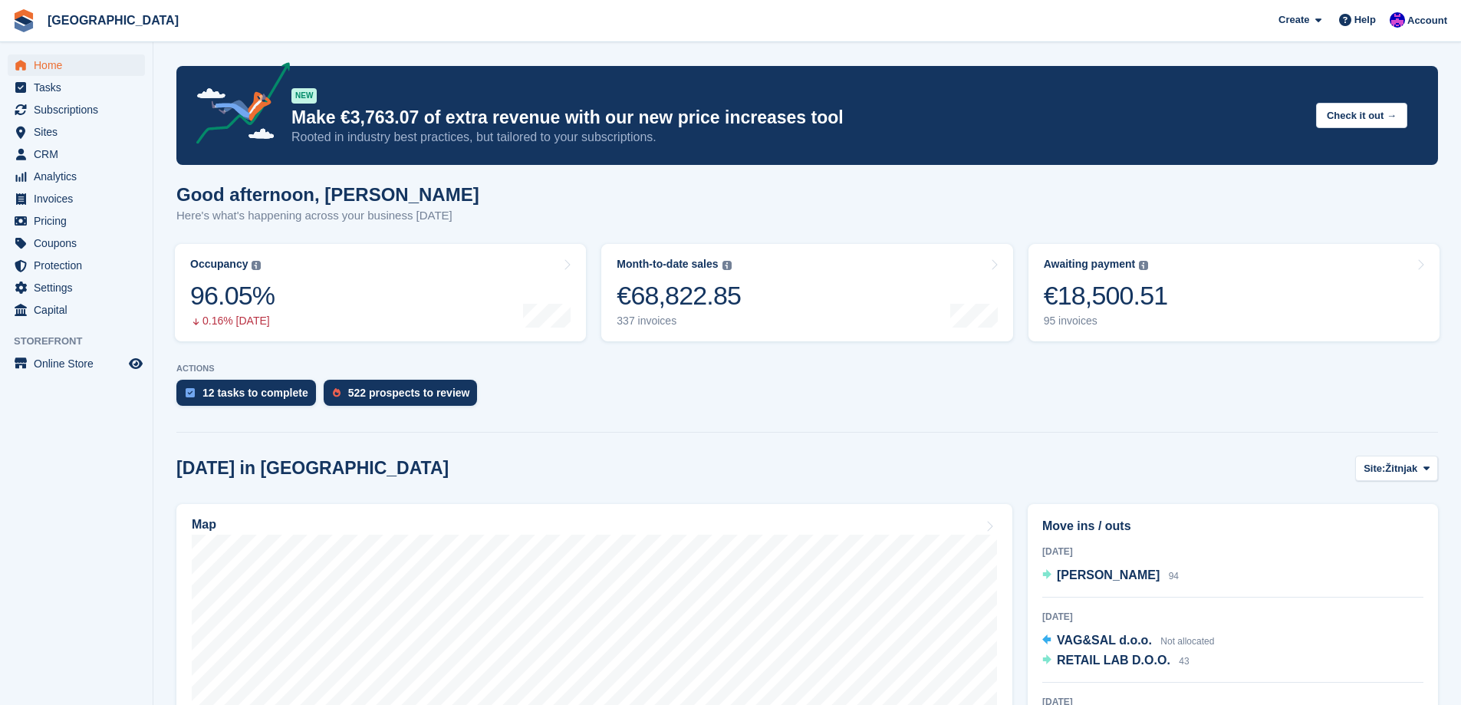
click at [351, 218] on p "Here's what's happening across your business today" at bounding box center [327, 216] width 303 height 18
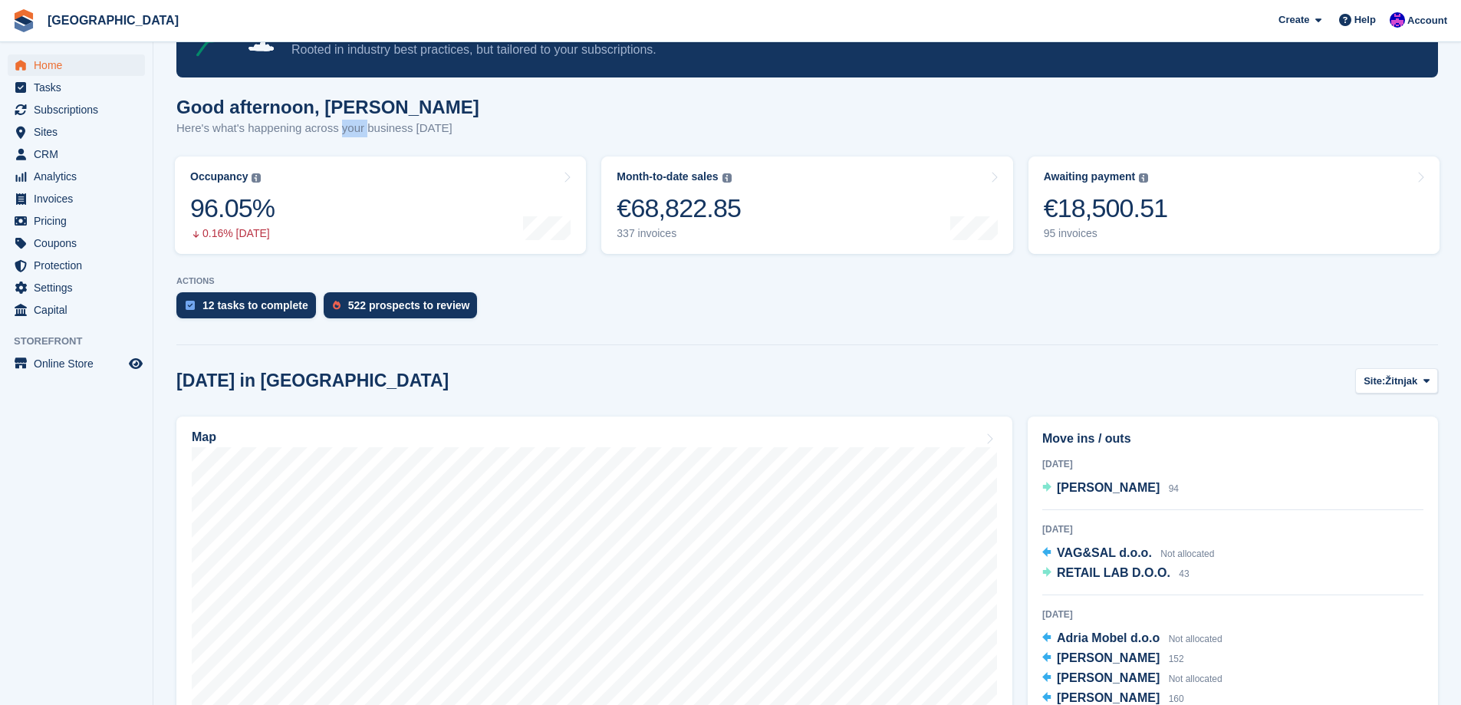
scroll to position [230, 0]
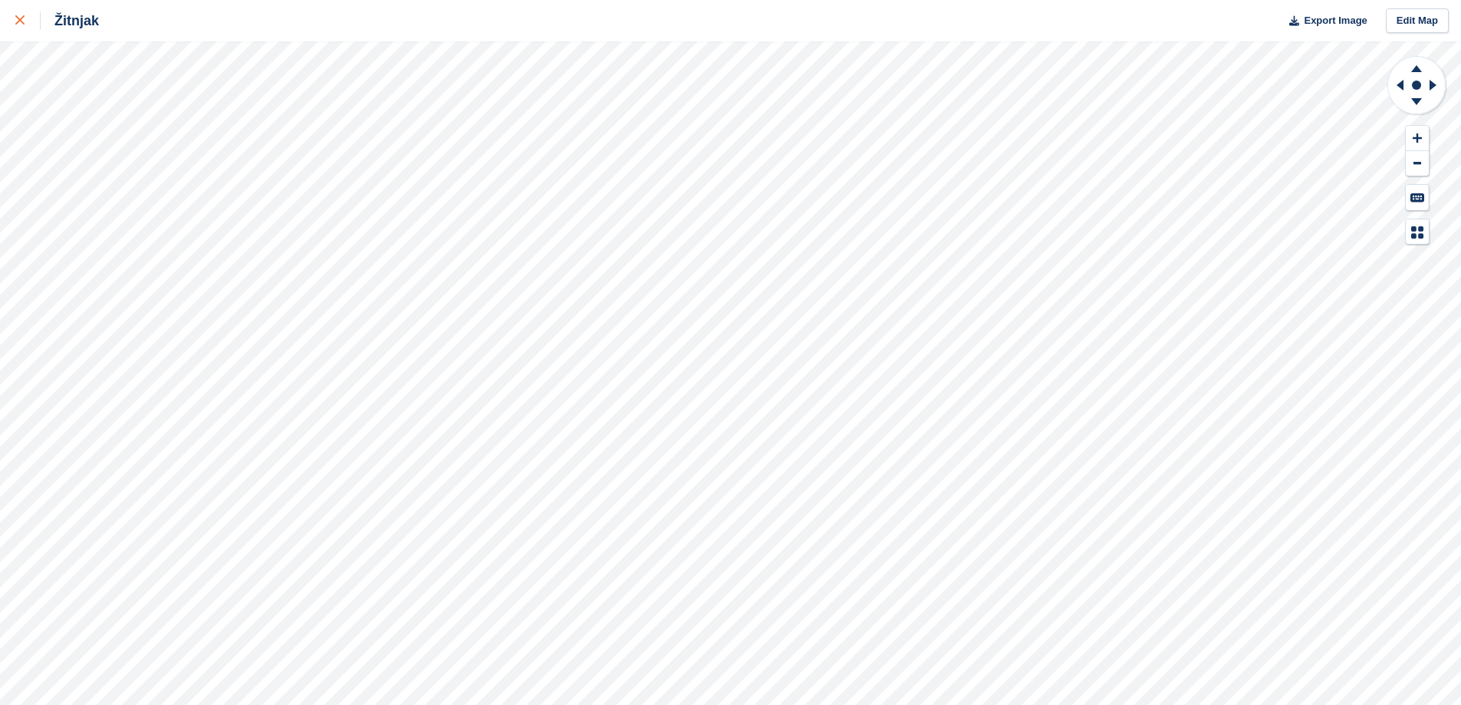
click at [30, 26] on div at bounding box center [27, 21] width 25 height 18
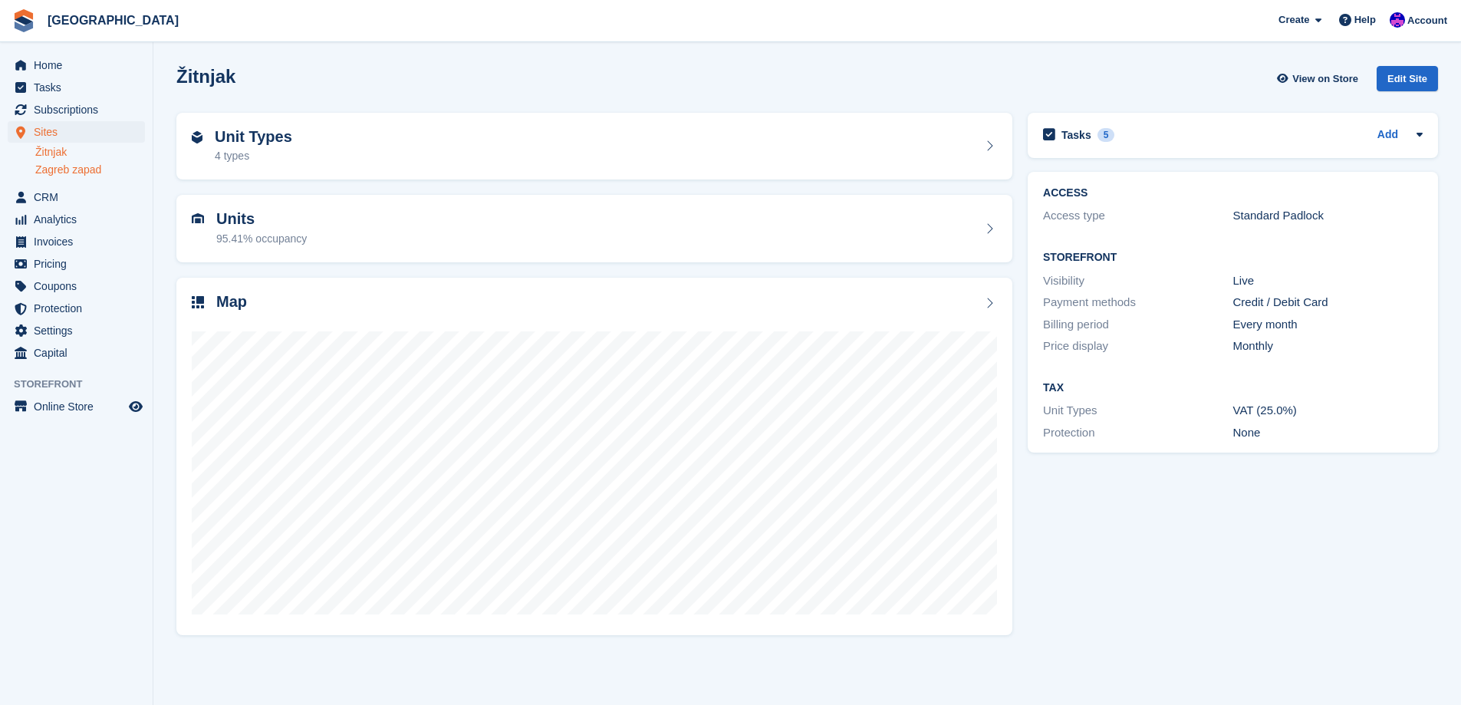
click at [77, 168] on link "Zagreb zapad" at bounding box center [90, 170] width 110 height 15
click at [69, 163] on link "Zagreb zapad" at bounding box center [90, 170] width 110 height 15
click at [76, 150] on link "Žitnjak" at bounding box center [90, 152] width 110 height 15
click at [84, 148] on link "Žitnjak" at bounding box center [90, 152] width 110 height 15
click at [83, 165] on link "Zagreb zapad" at bounding box center [90, 170] width 110 height 15
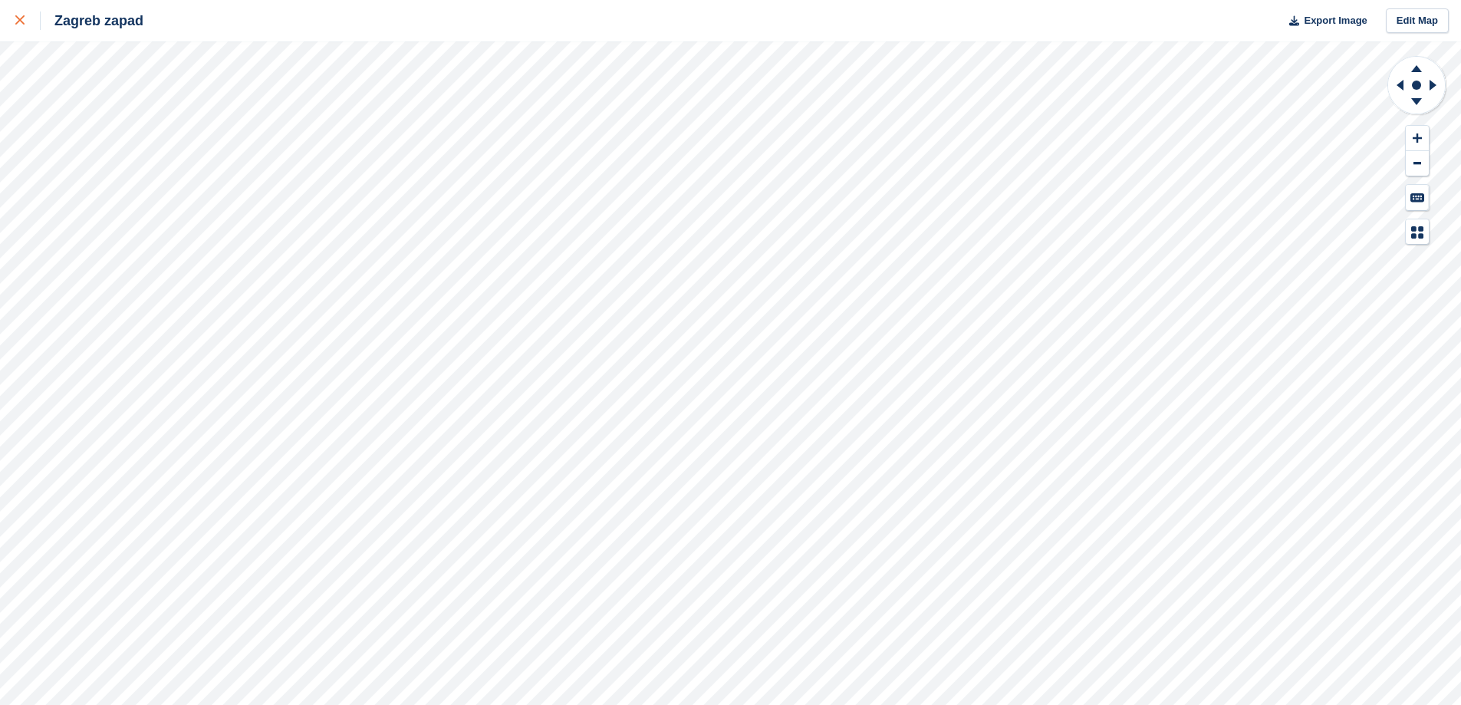
click at [21, 15] on div at bounding box center [27, 21] width 25 height 18
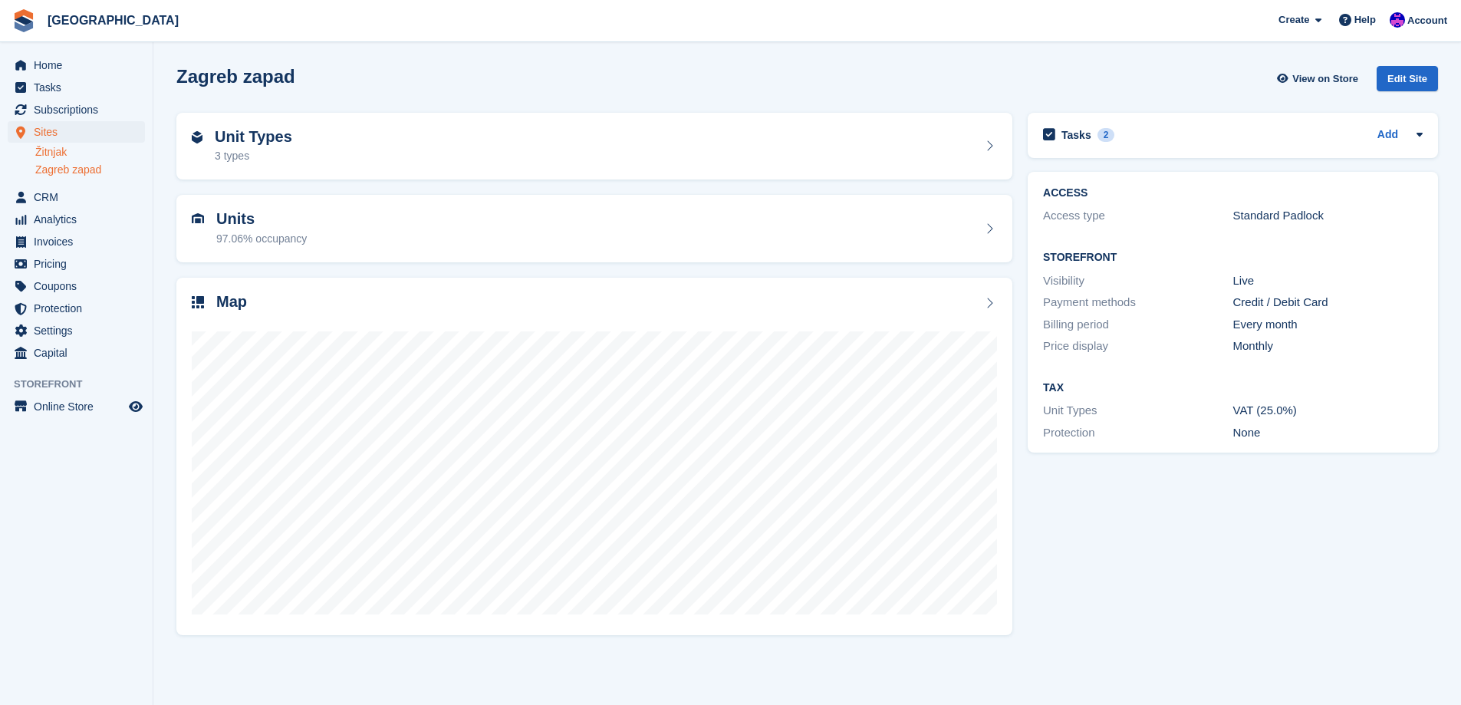
click at [74, 156] on link "Žitnjak" at bounding box center [90, 152] width 110 height 15
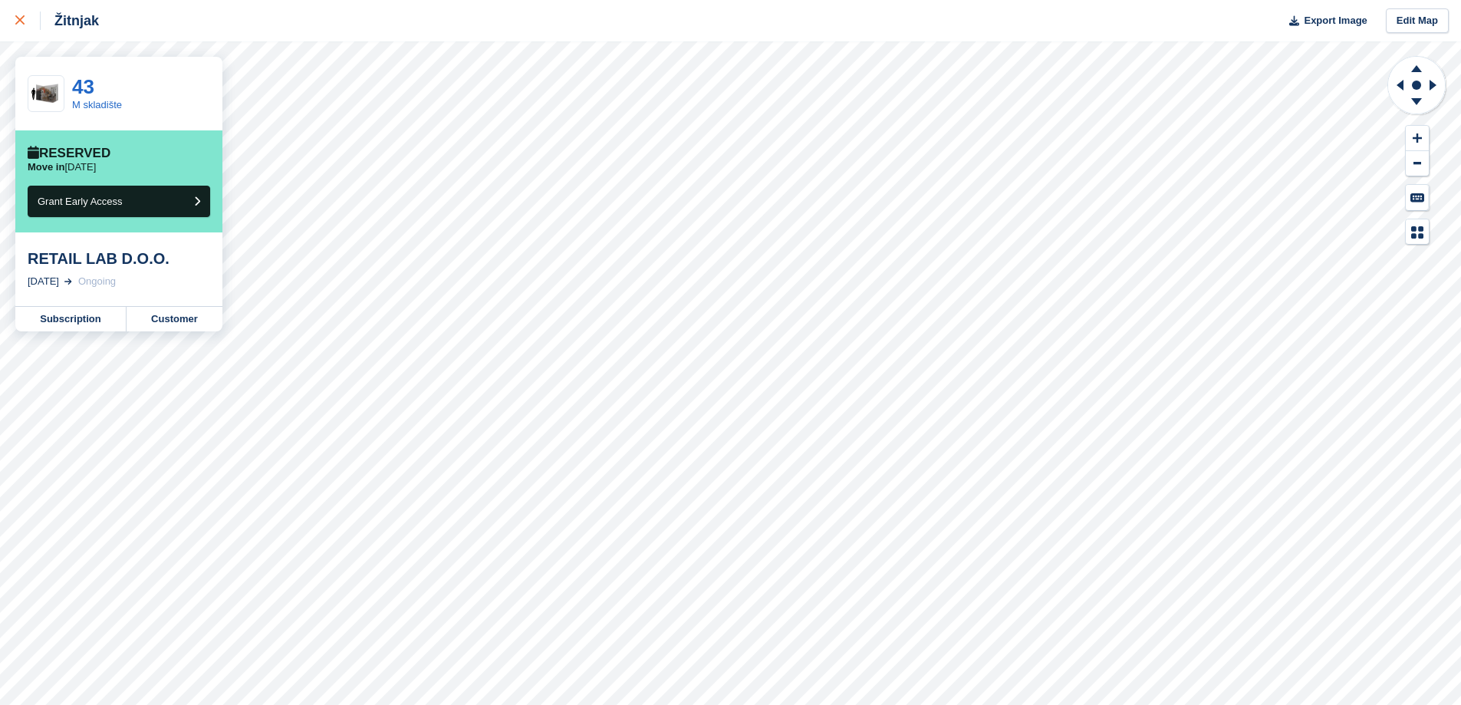
click at [19, 29] on div at bounding box center [27, 21] width 25 height 18
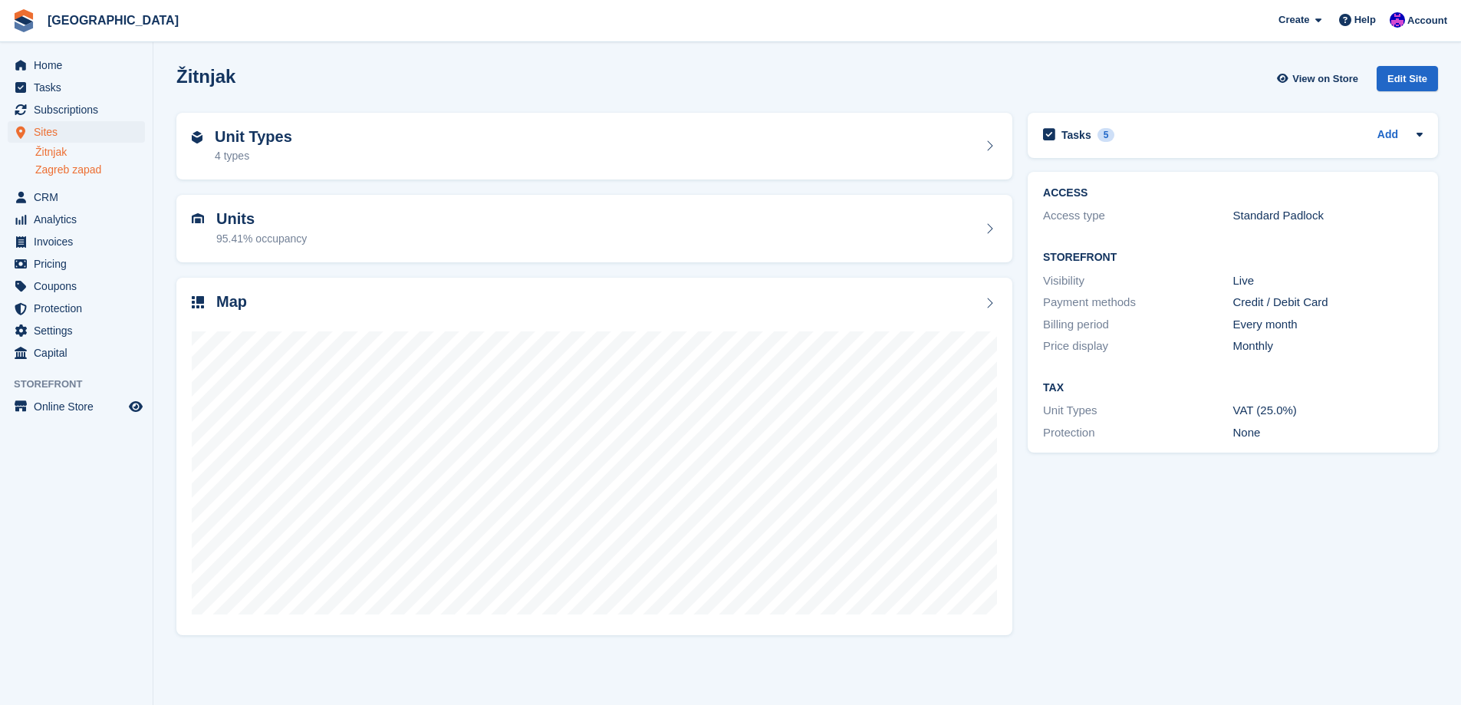
click at [102, 173] on link "Zagreb zapad" at bounding box center [90, 170] width 110 height 15
click at [88, 61] on span "Home" at bounding box center [80, 64] width 92 height 21
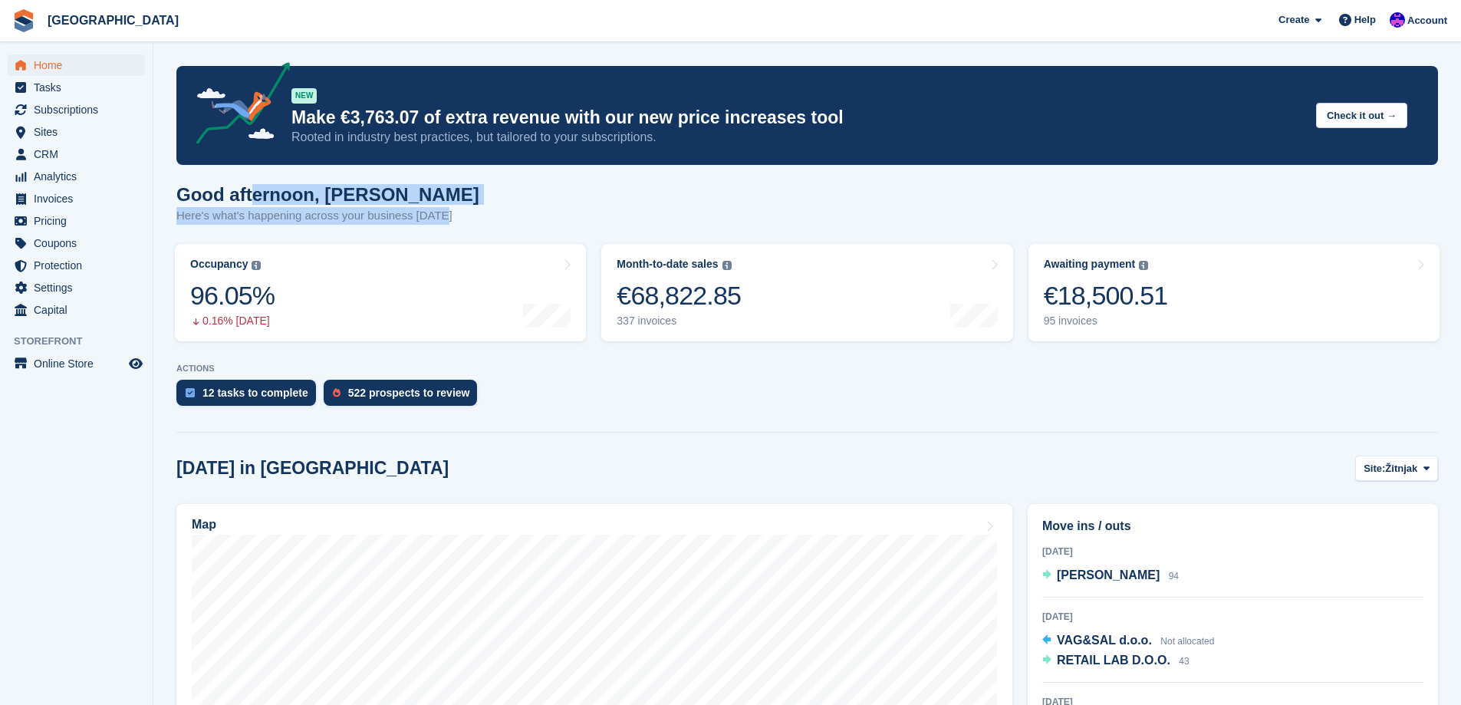
drag, startPoint x: 446, startPoint y: 211, endPoint x: 249, endPoint y: 206, distance: 198.0
click at [249, 206] on div "Good afternoon, Ivan Here's what's happening across your business today" at bounding box center [807, 213] width 1262 height 59
click at [272, 205] on h1 "Good afternoon, Ivan" at bounding box center [327, 194] width 303 height 21
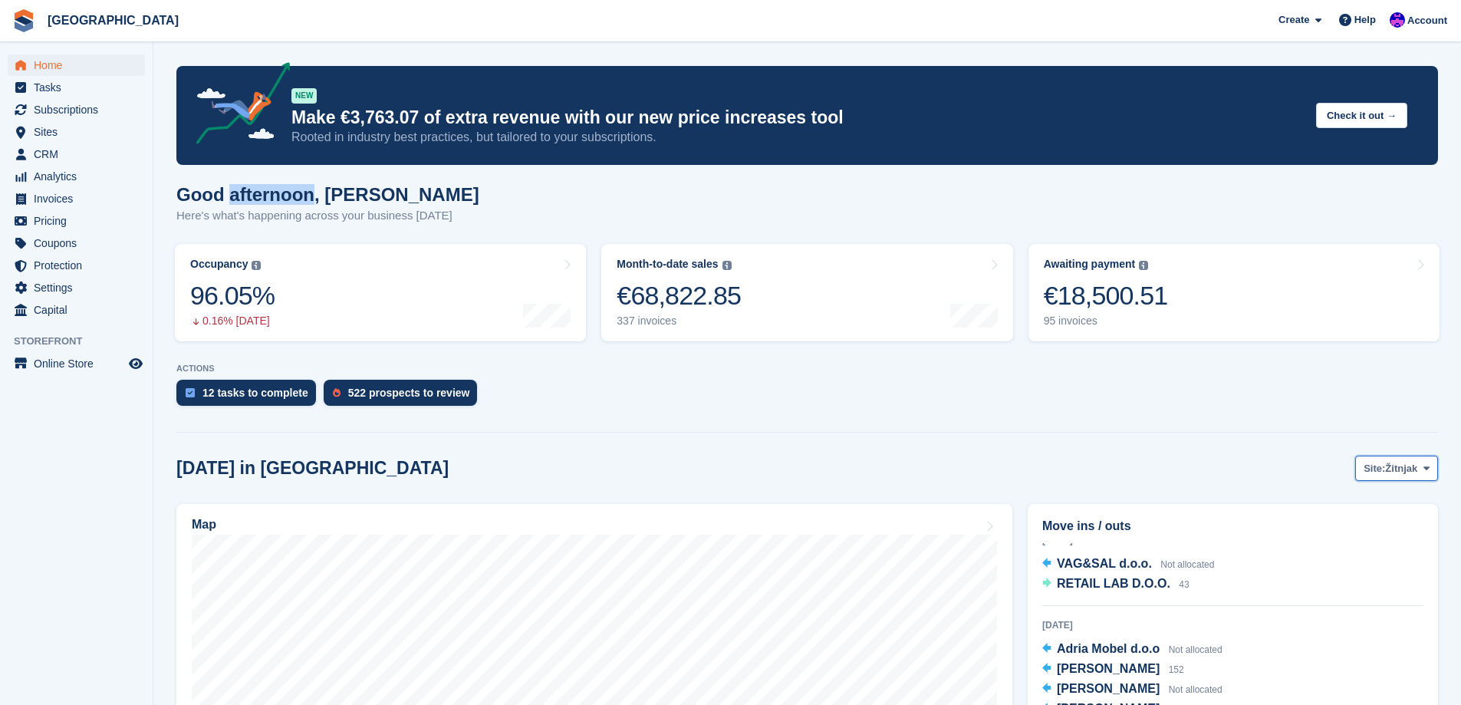
click at [1409, 468] on span "Žitnjak" at bounding box center [1402, 468] width 32 height 15
click at [1316, 534] on link "Zagreb zapad" at bounding box center [1364, 533] width 133 height 28
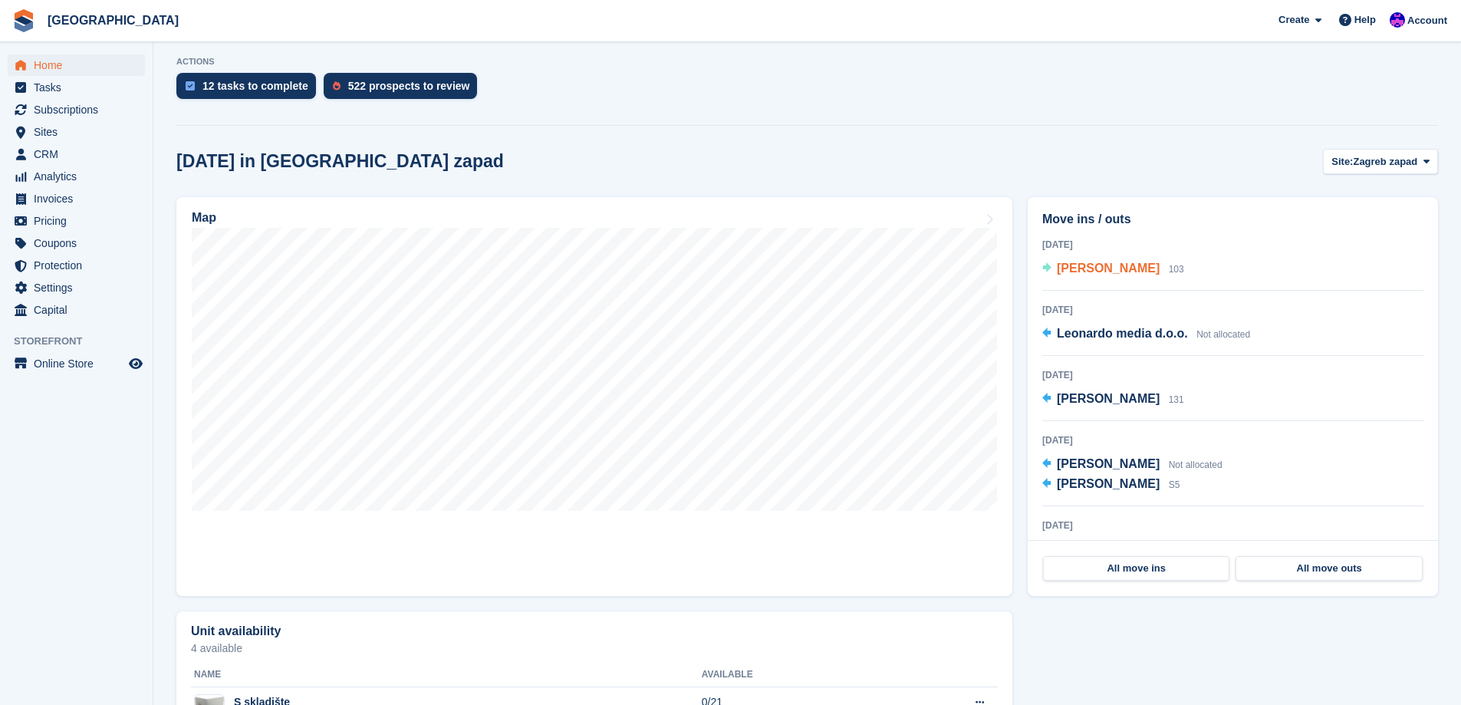
click at [1096, 272] on span "Snježana Babić" at bounding box center [1108, 268] width 103 height 13
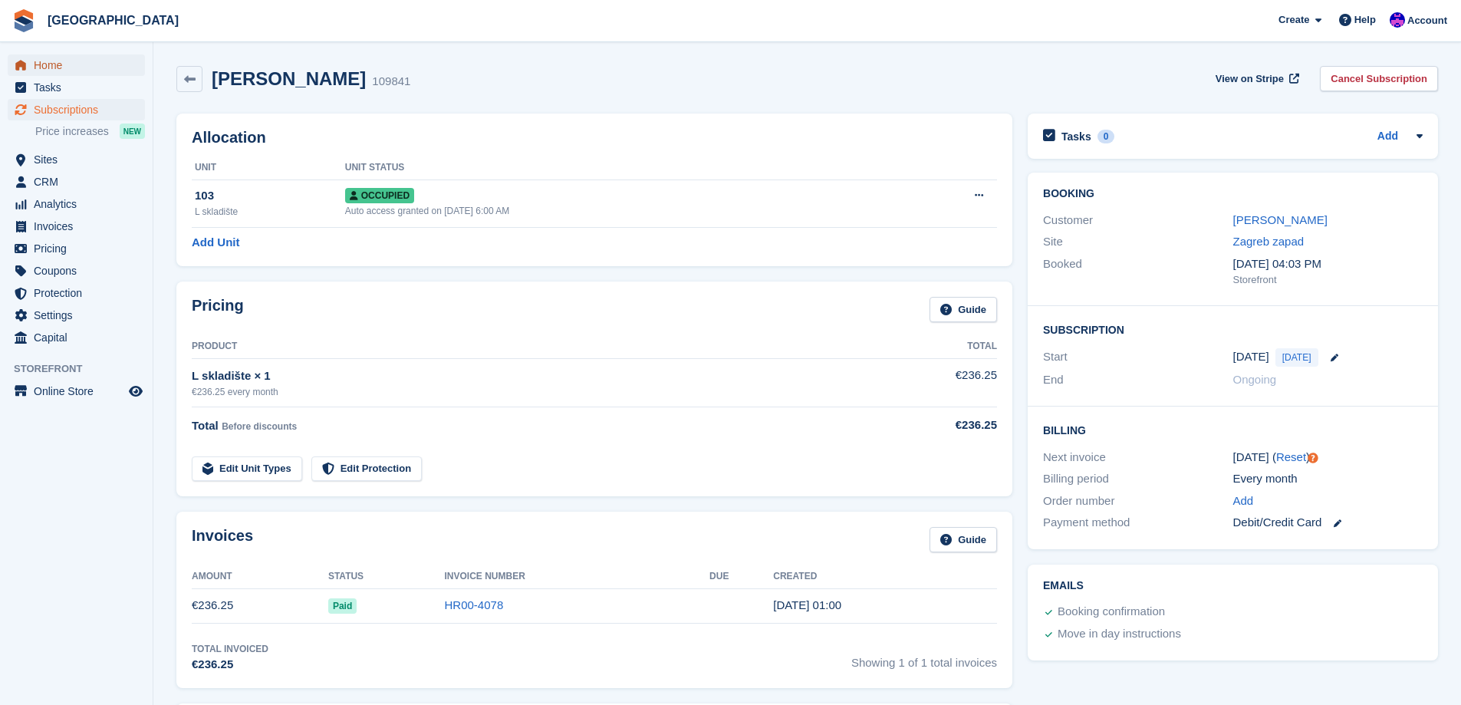
click at [71, 59] on span "Home" at bounding box center [80, 64] width 92 height 21
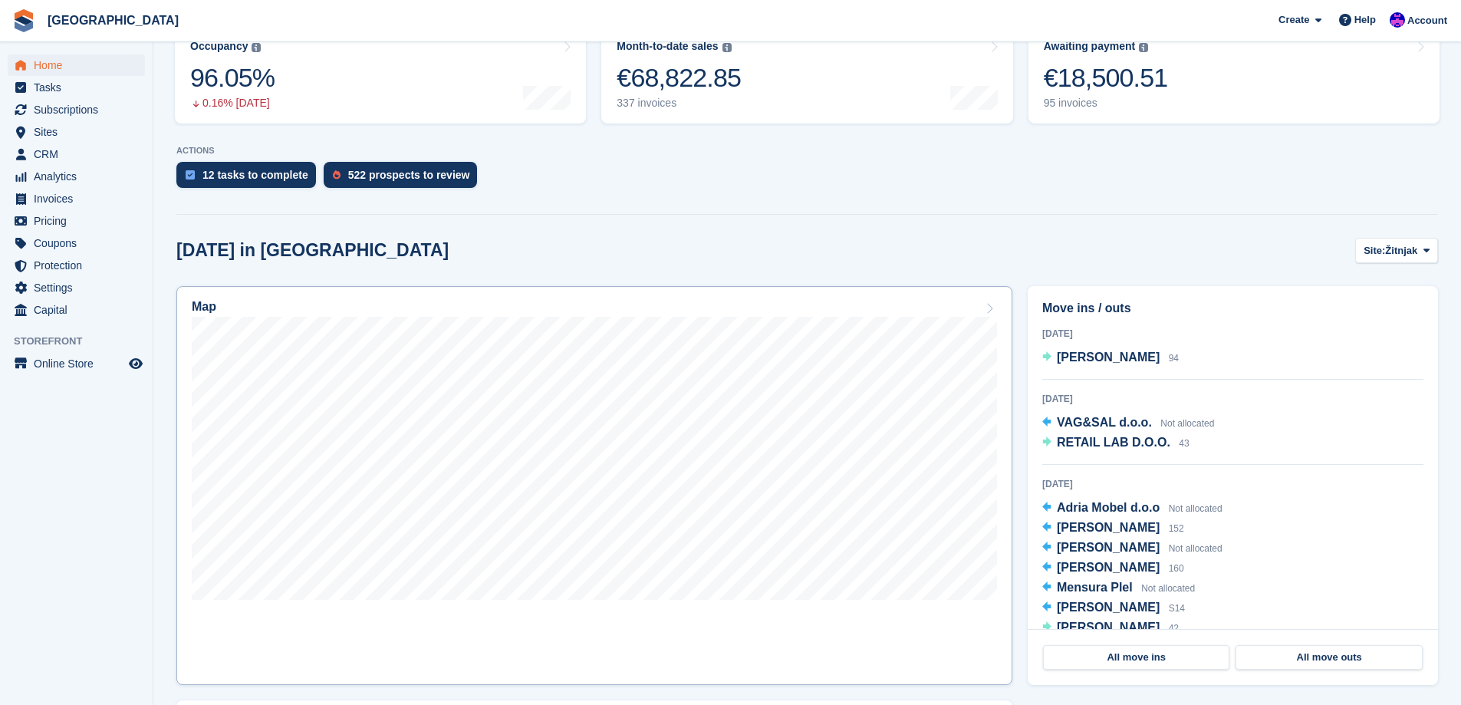
scroll to position [307, 0]
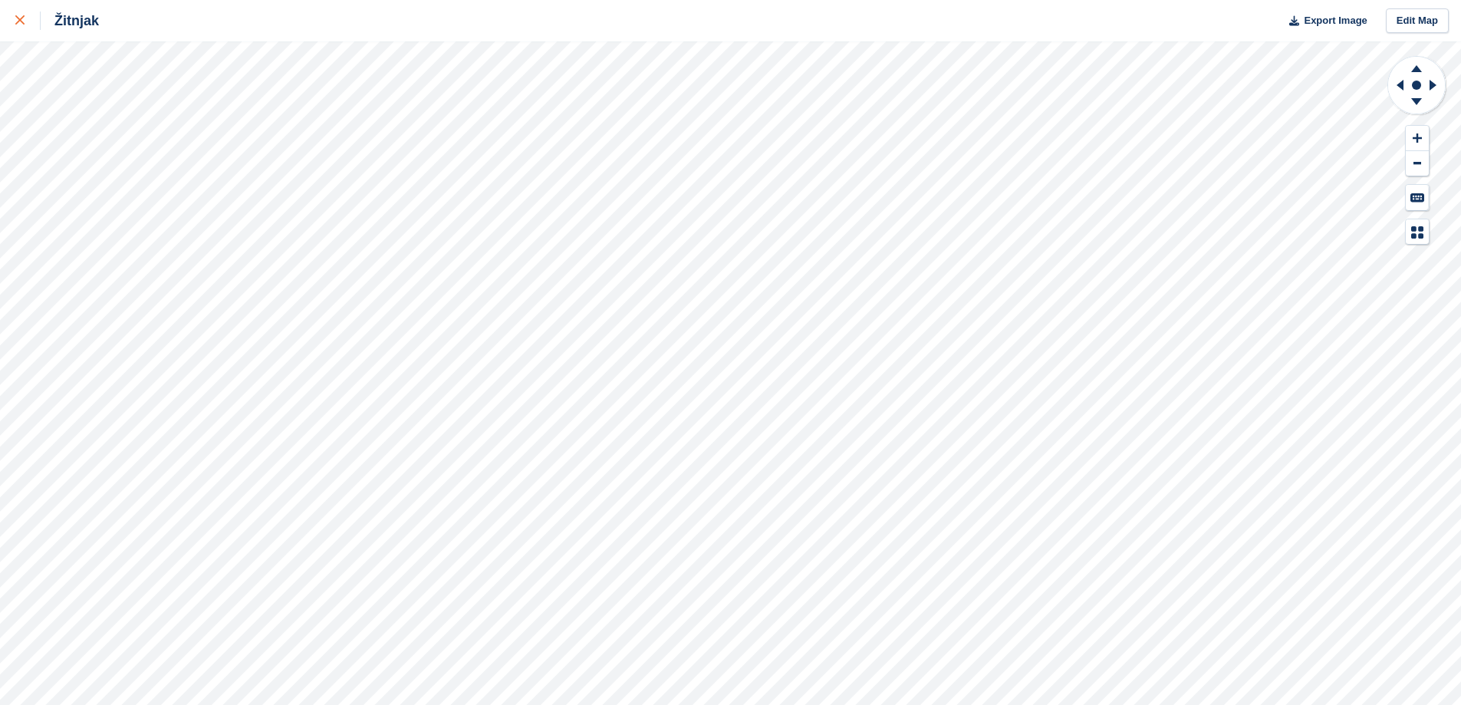
click at [28, 23] on div at bounding box center [27, 21] width 25 height 18
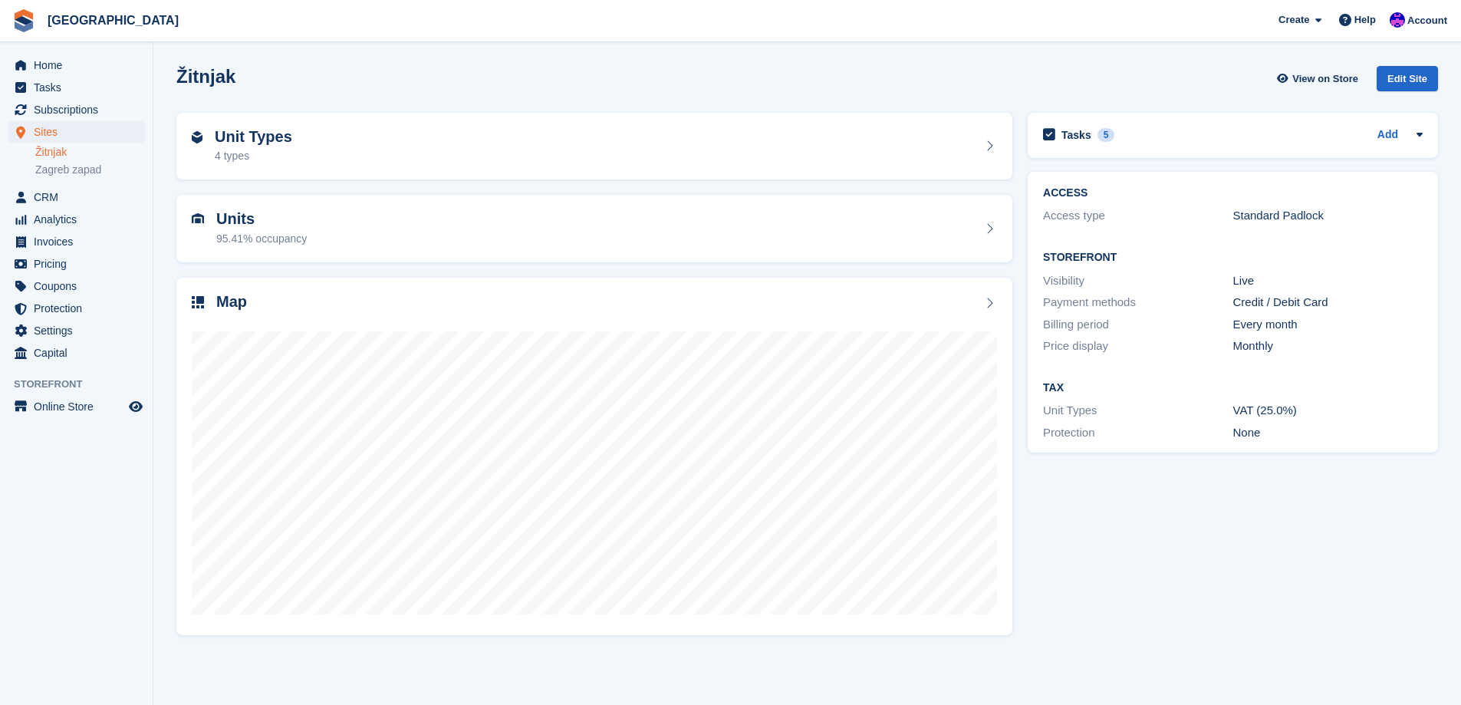
click at [59, 67] on span "Home" at bounding box center [80, 64] width 92 height 21
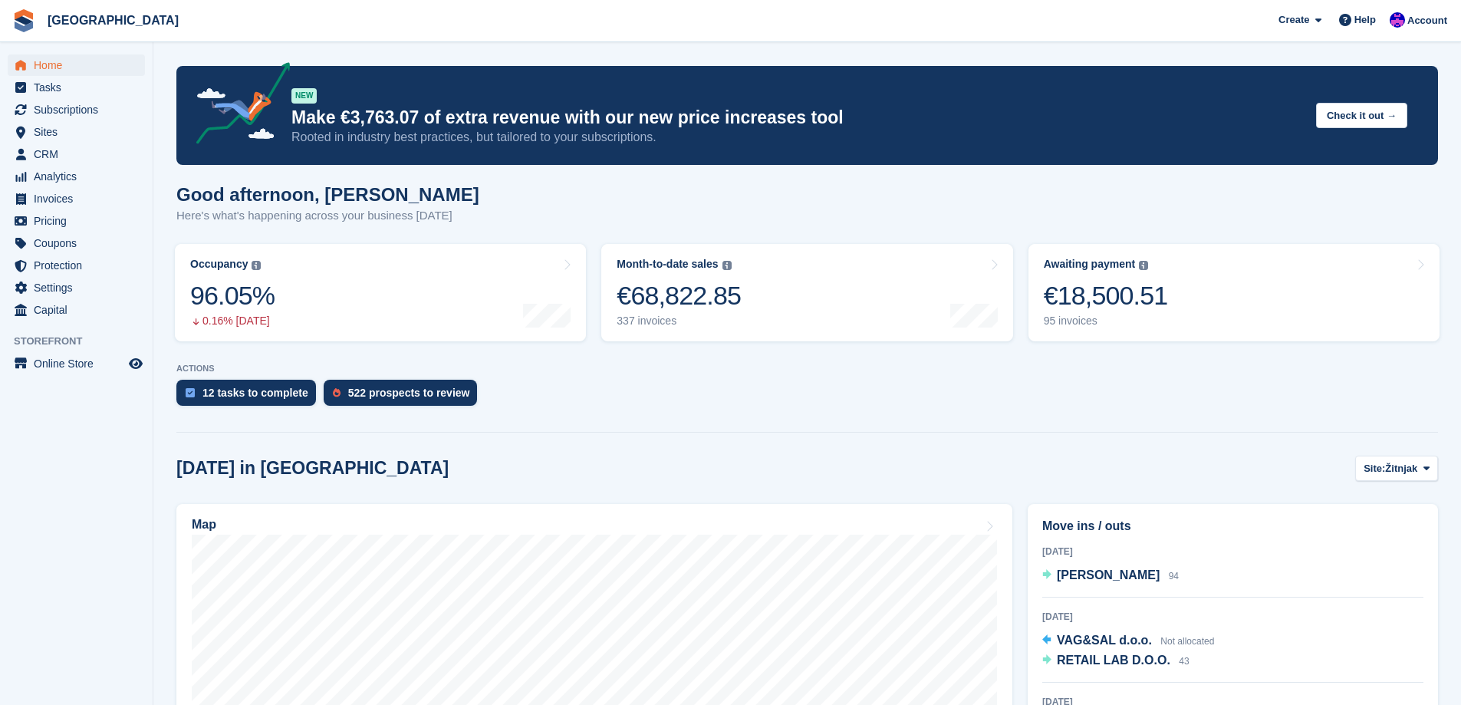
click at [66, 49] on aside "Home Tasks Subscriptions Subscriptions Subscriptions Price increases NEW Price …" at bounding box center [76, 356] width 153 height 628
click at [67, 57] on span "Home" at bounding box center [80, 64] width 92 height 21
click at [1119, 311] on div "€18,500.51" at bounding box center [1106, 295] width 124 height 31
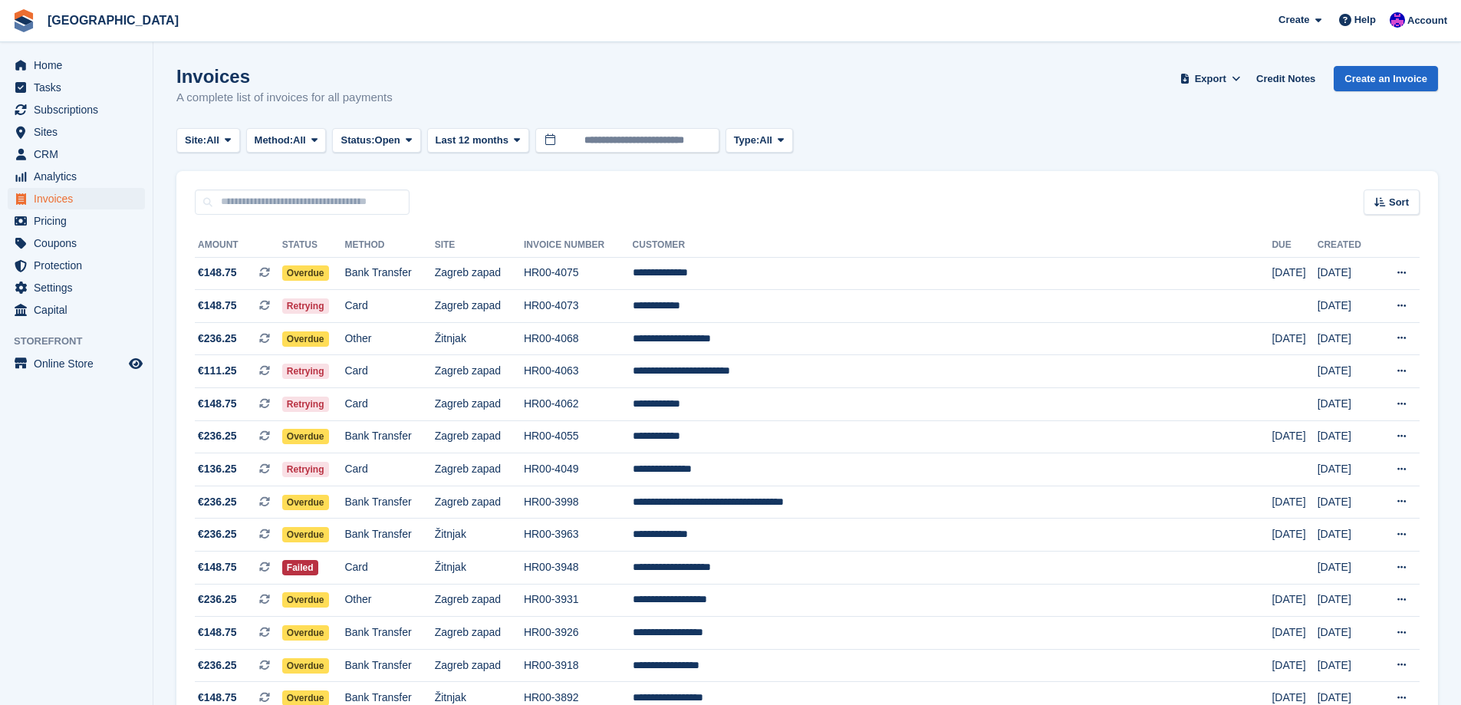
click at [72, 52] on div "Home Tasks Subscriptions Subscriptions Subscriptions Price increases NEW Price …" at bounding box center [76, 184] width 153 height 273
click at [71, 62] on span "Home" at bounding box center [80, 64] width 92 height 21
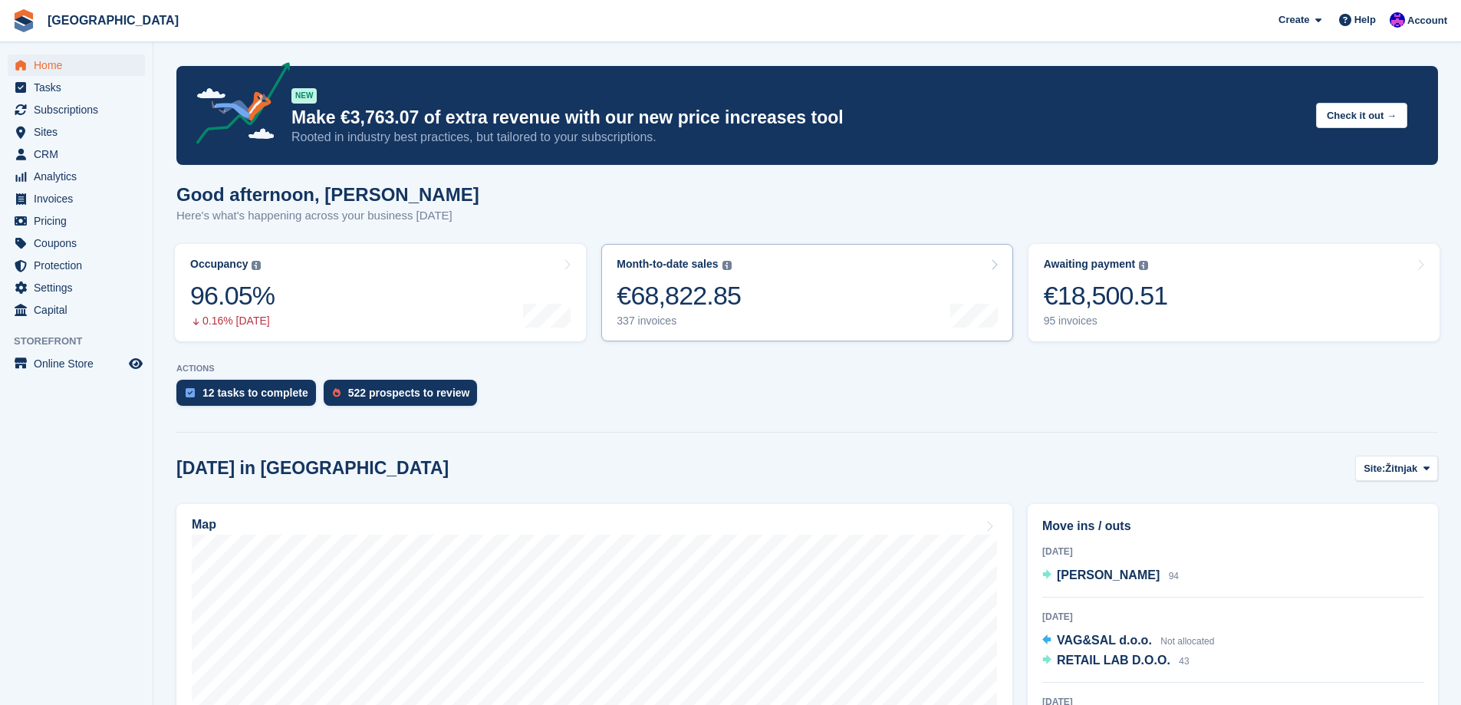
click at [715, 318] on div "337 invoices" at bounding box center [679, 321] width 124 height 13
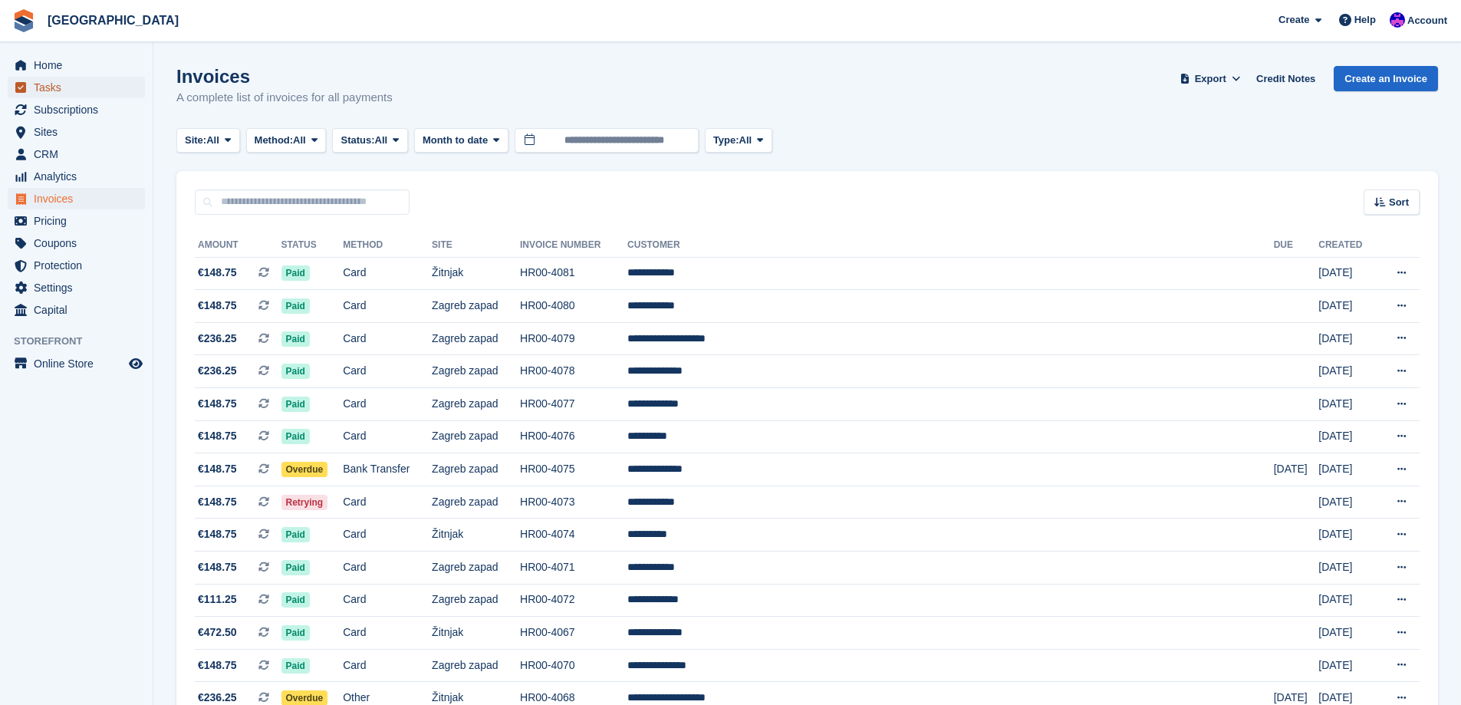
click at [93, 79] on span "Tasks" at bounding box center [80, 87] width 92 height 21
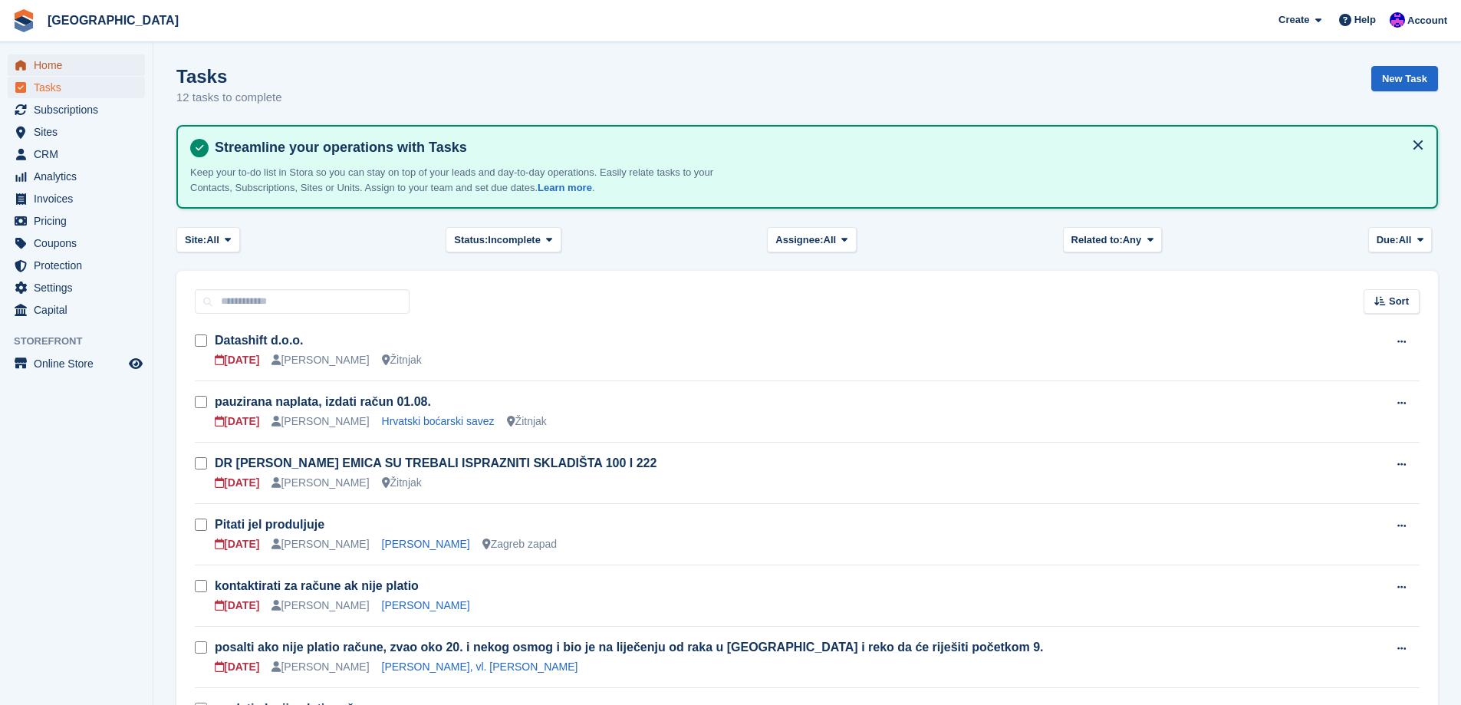
click at [93, 71] on span "Home" at bounding box center [80, 64] width 92 height 21
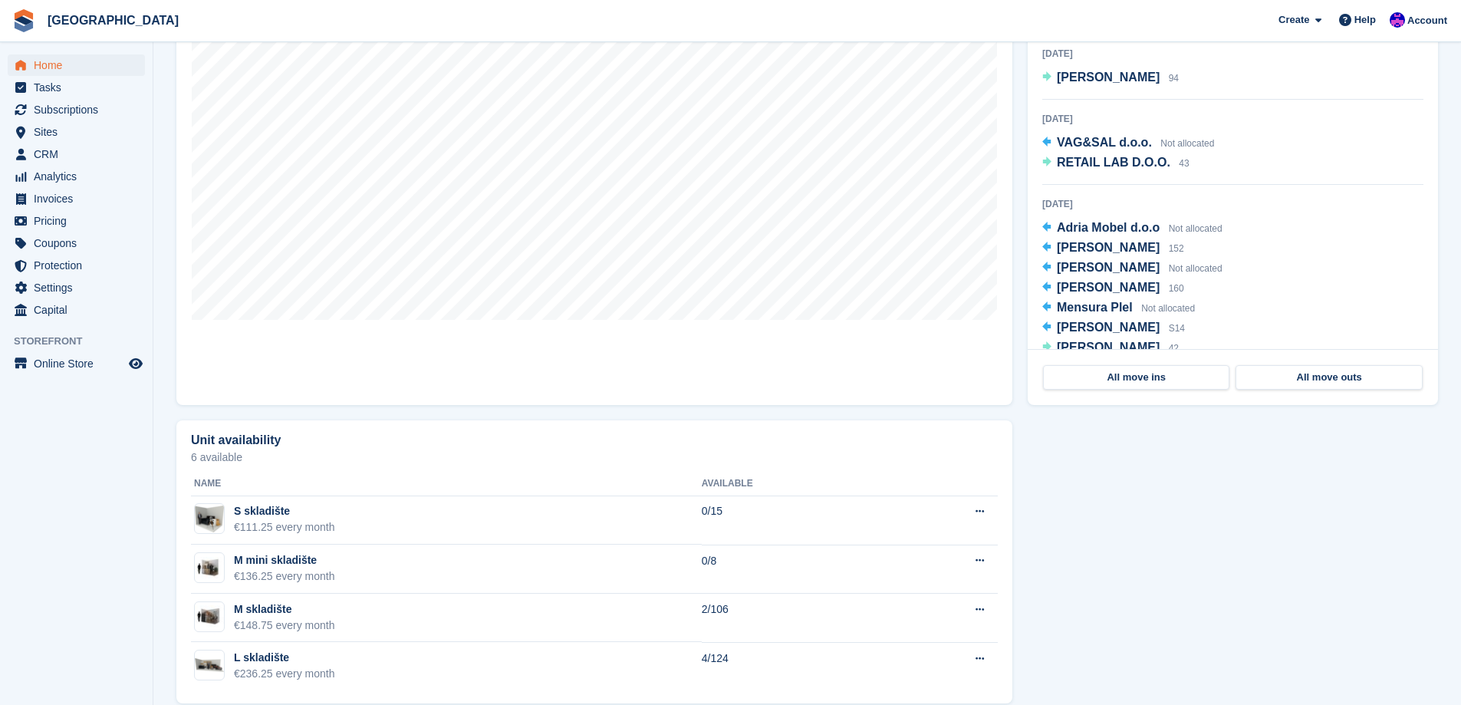
scroll to position [519, 0]
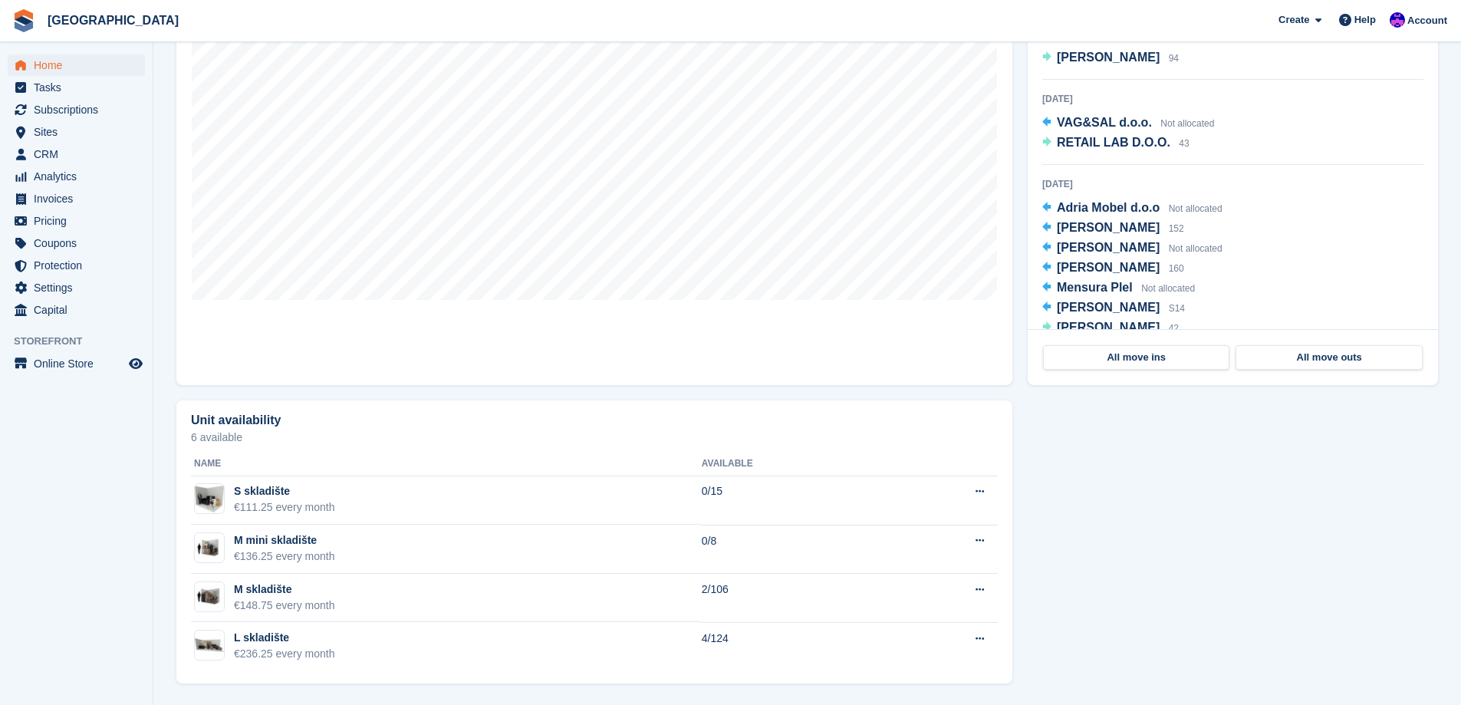
click at [195, 438] on p "6 available" at bounding box center [594, 437] width 807 height 11
click at [195, 437] on p "6 available" at bounding box center [594, 437] width 807 height 11
click at [193, 440] on p "6 available" at bounding box center [594, 437] width 807 height 11
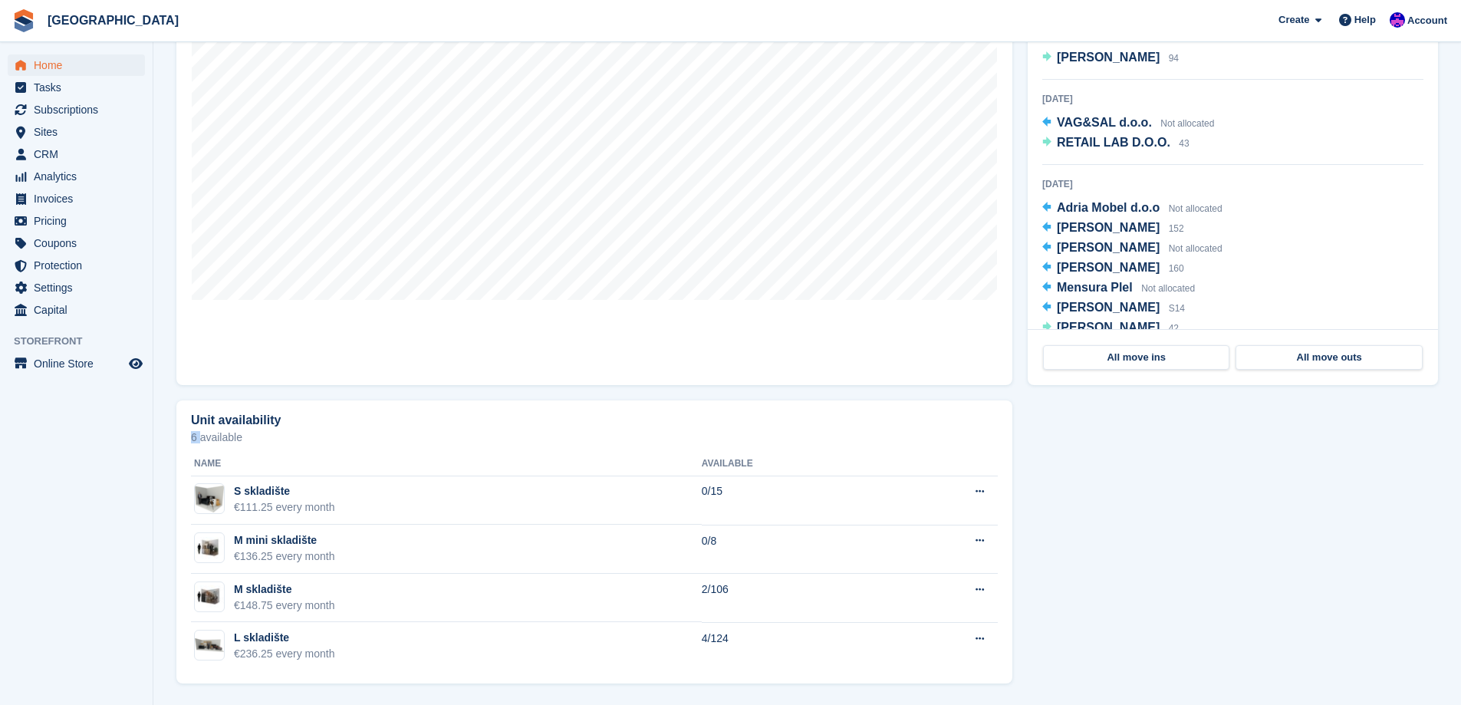
click at [193, 440] on p "6 available" at bounding box center [594, 437] width 807 height 11
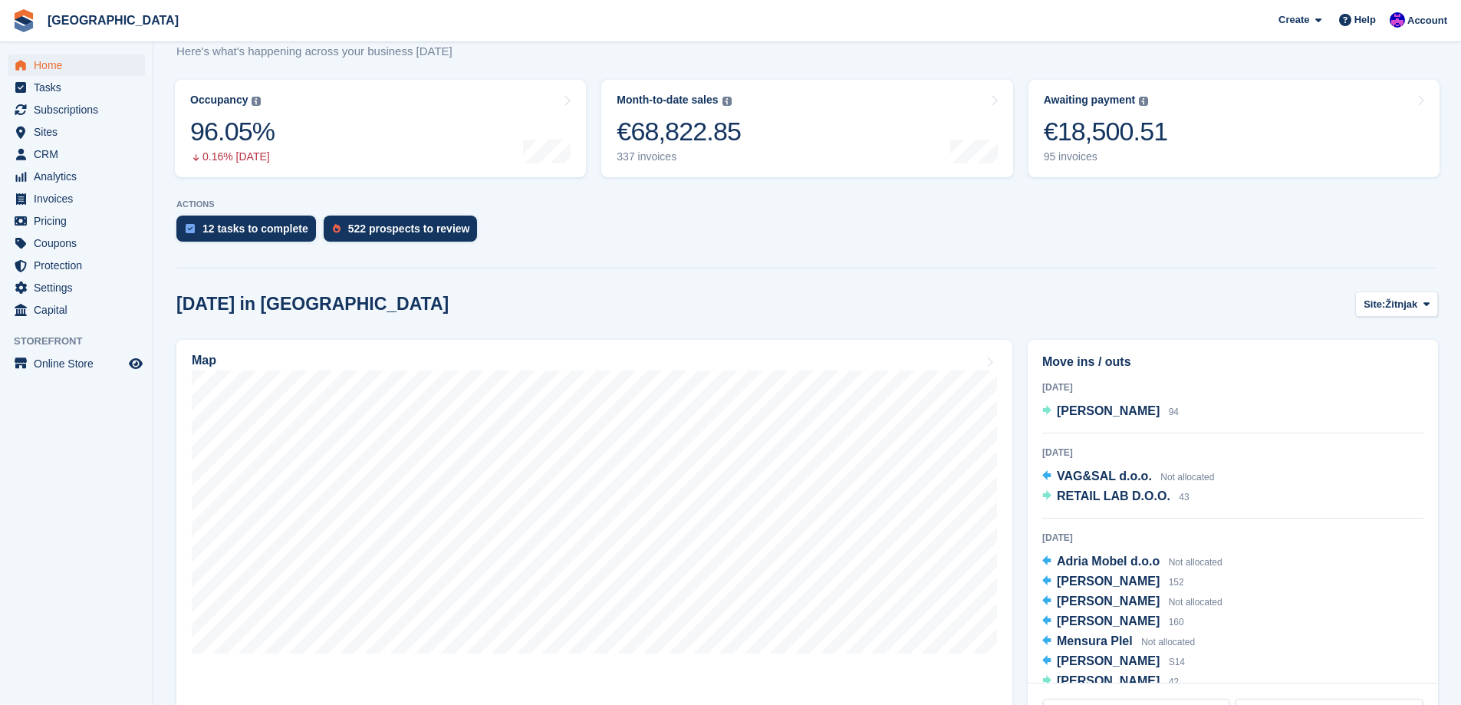
scroll to position [58, 0]
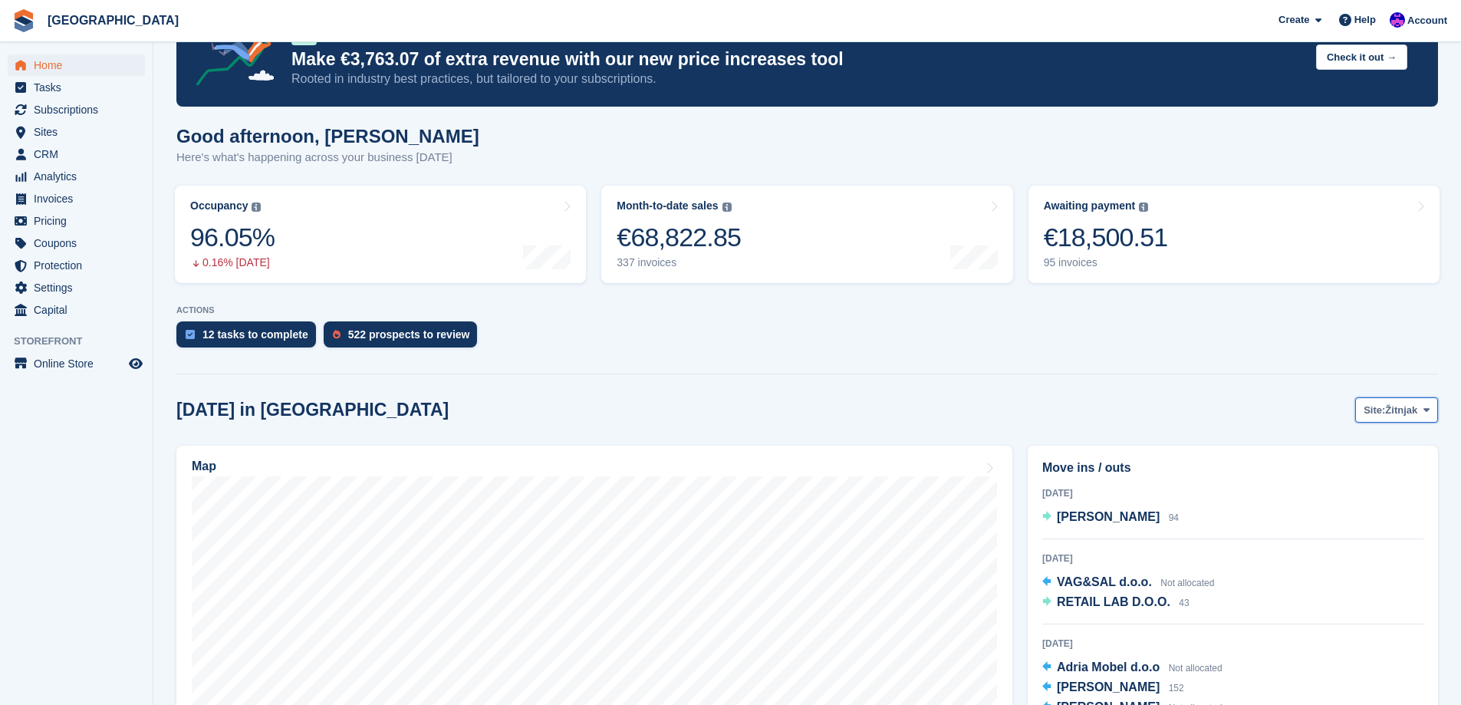
click at [1422, 417] on button "Site: Žitnjak" at bounding box center [1397, 409] width 83 height 25
click at [1397, 467] on link "Zagreb zapad" at bounding box center [1364, 474] width 133 height 28
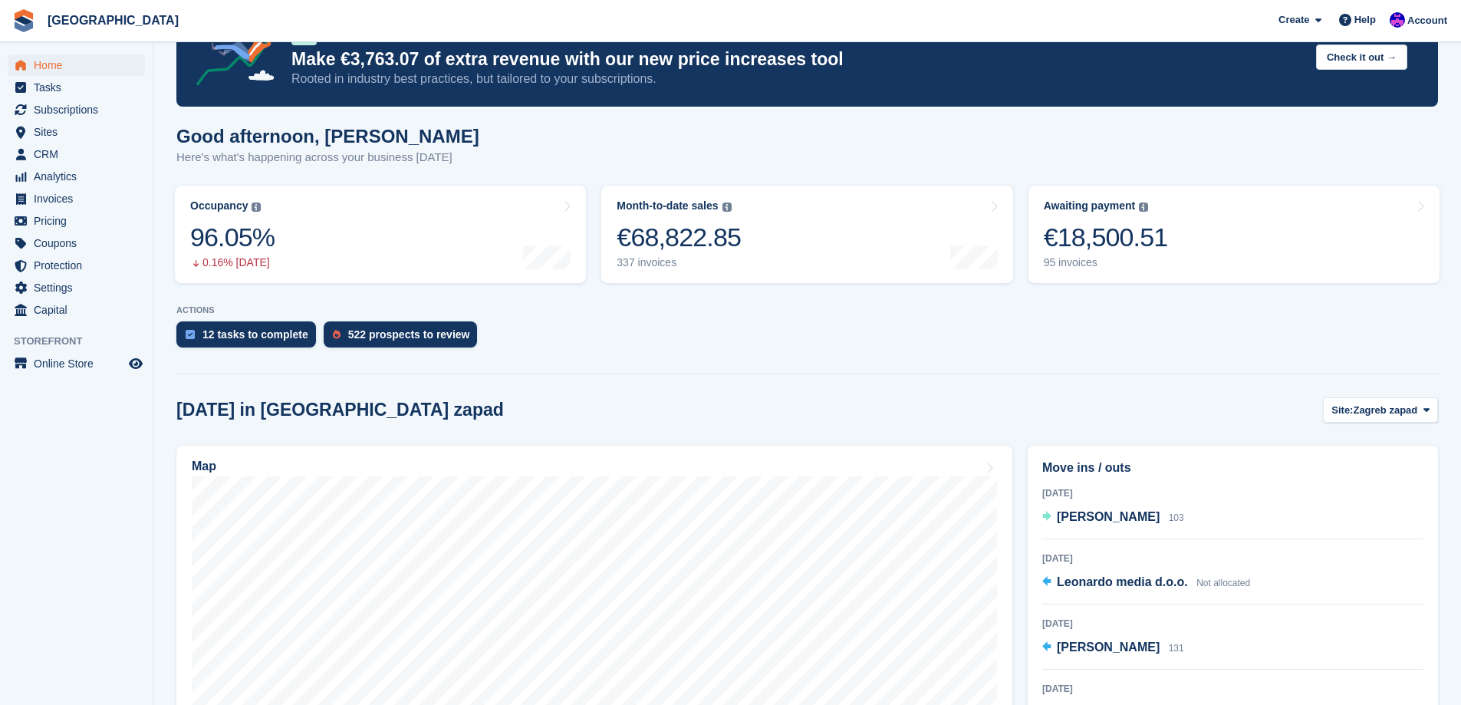
scroll to position [470, 0]
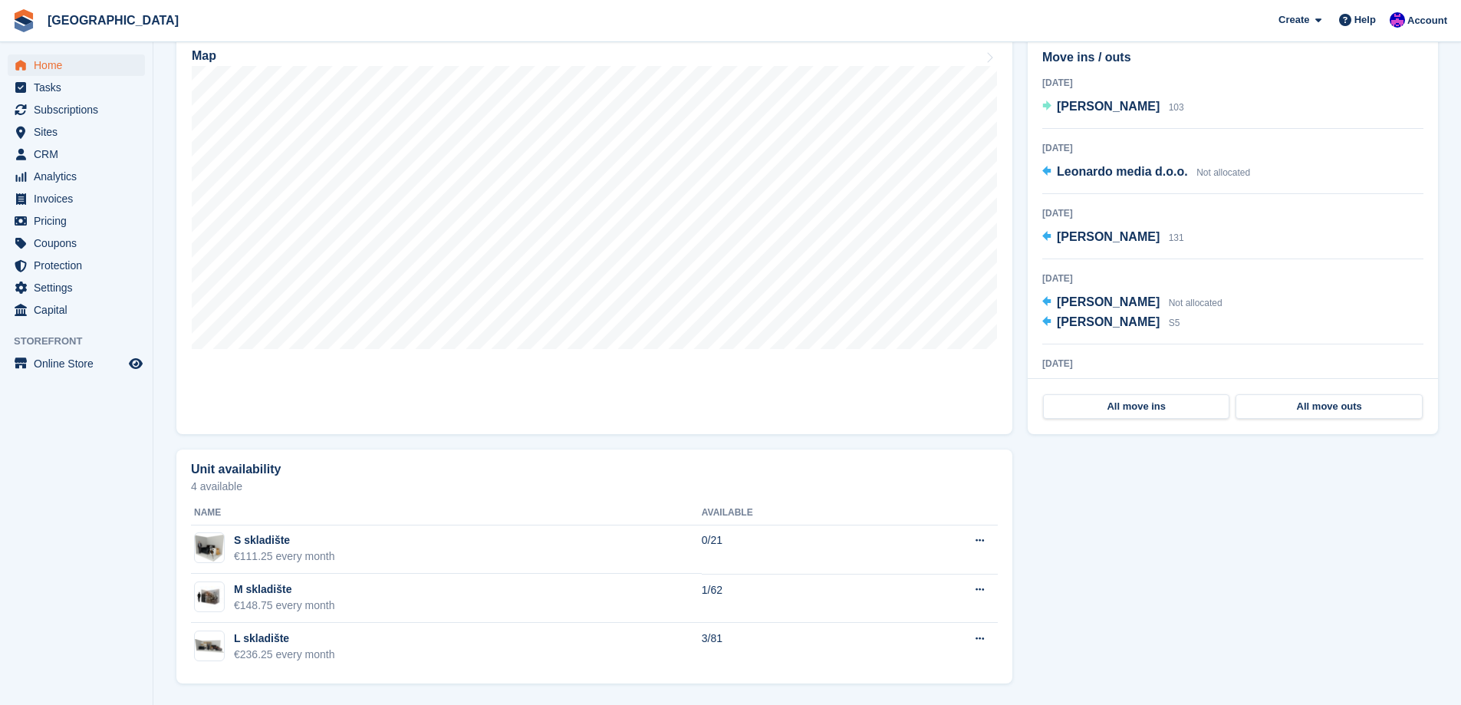
click at [194, 488] on p "4 available" at bounding box center [594, 486] width 807 height 11
click at [194, 486] on p "4 available" at bounding box center [594, 486] width 807 height 11
click at [193, 486] on p "4 available" at bounding box center [594, 486] width 807 height 11
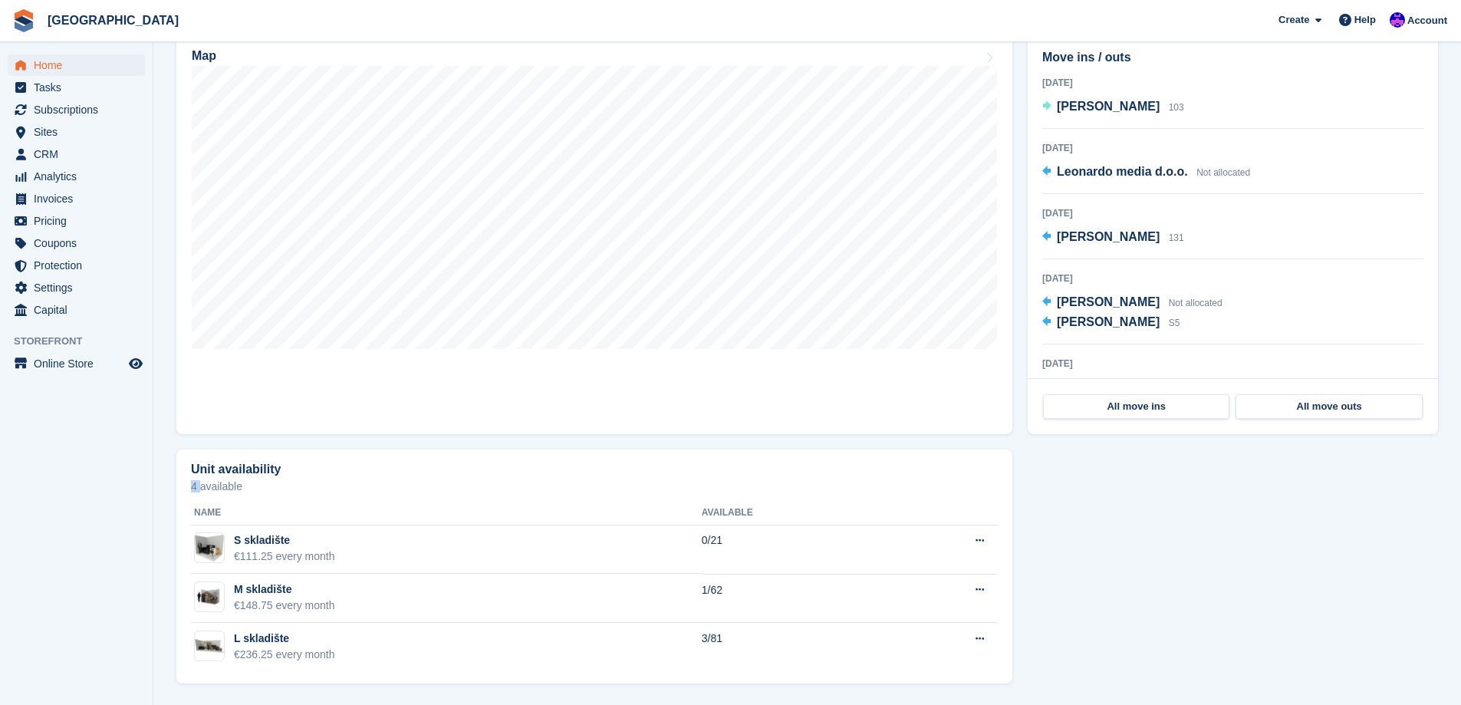
click at [194, 486] on p "4 available" at bounding box center [594, 486] width 807 height 11
click at [208, 488] on p "4 available" at bounding box center [594, 486] width 807 height 11
click at [194, 491] on p "4 available" at bounding box center [594, 486] width 807 height 11
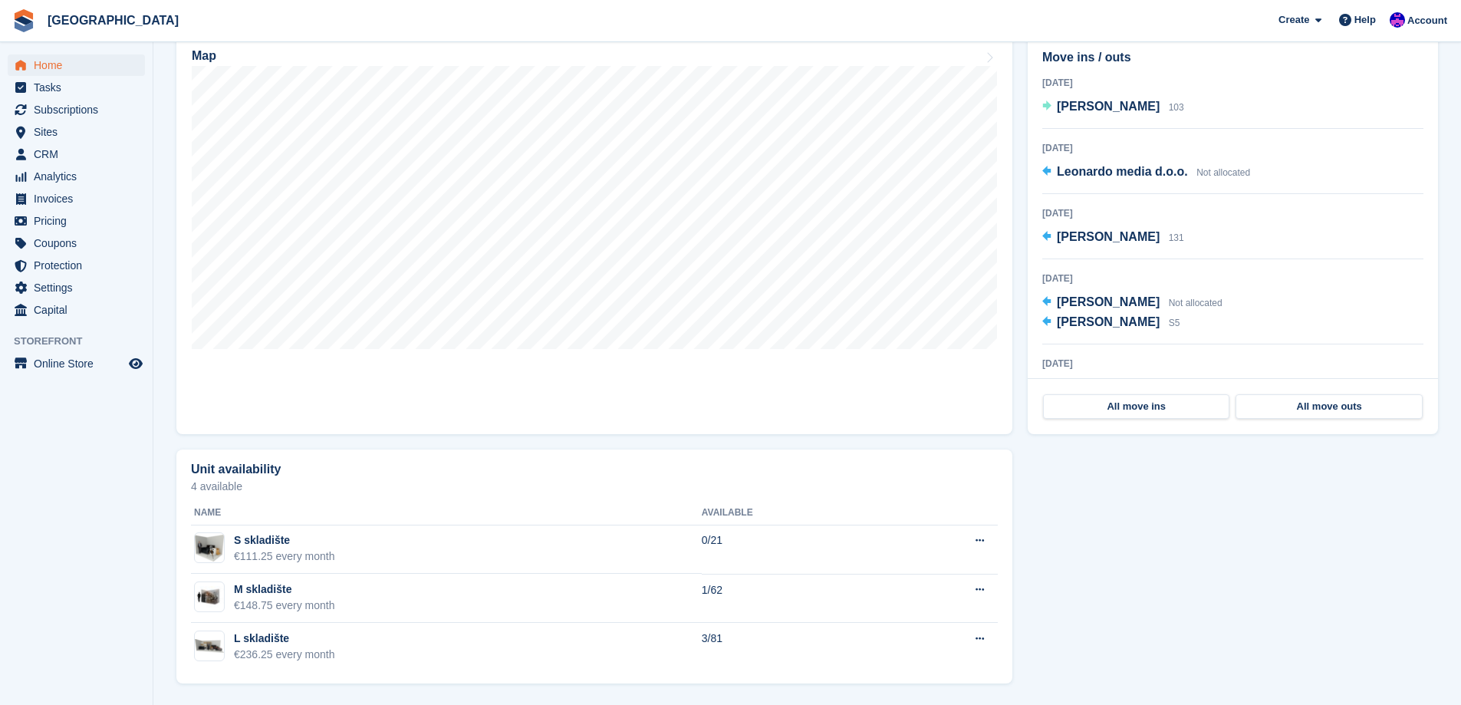
click at [189, 486] on div "Unit availability 4 available Name Available S skladište €111.25 every month 0/…" at bounding box center [594, 567] width 836 height 235
click at [196, 486] on p "4 available" at bounding box center [594, 486] width 807 height 11
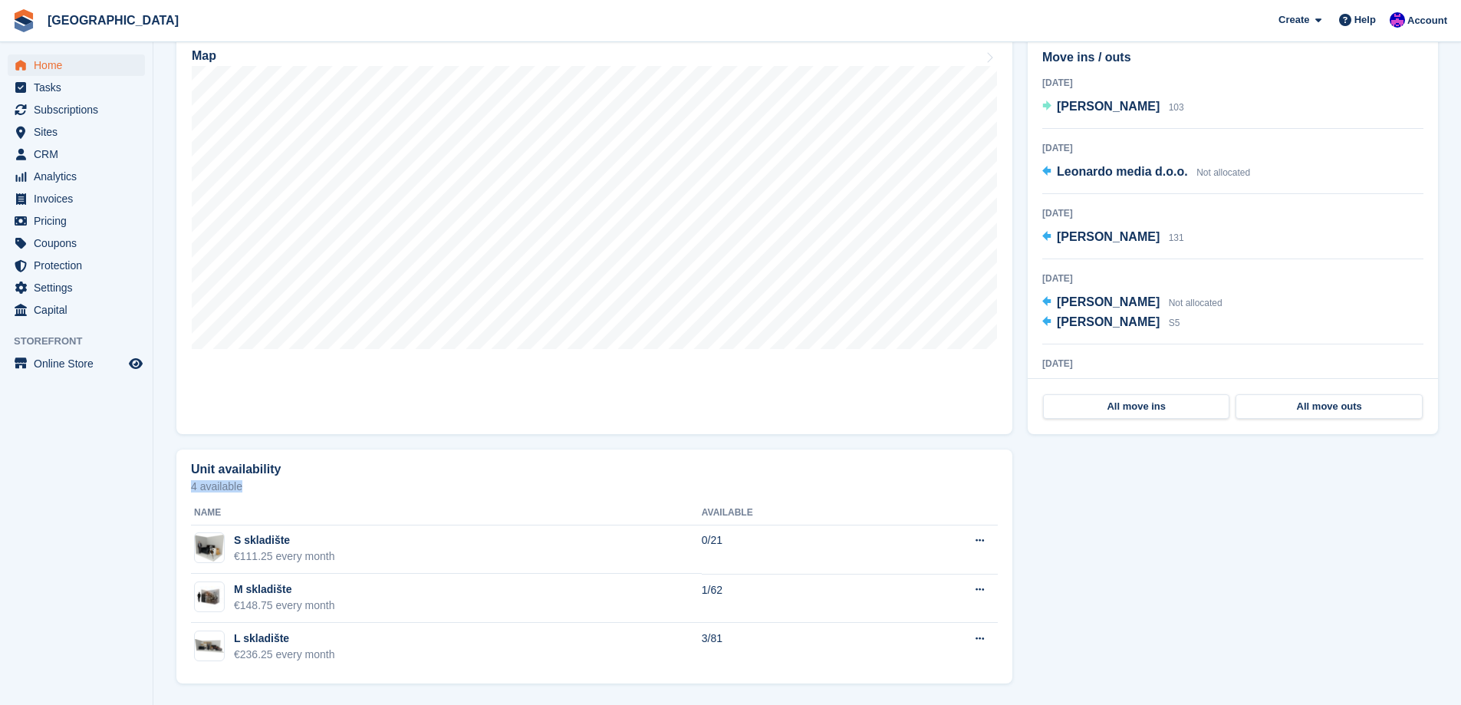
click at [212, 486] on p "4 available" at bounding box center [594, 486] width 807 height 11
click at [194, 484] on p "4 available" at bounding box center [594, 486] width 807 height 11
click at [191, 487] on p "4 available" at bounding box center [594, 486] width 807 height 11
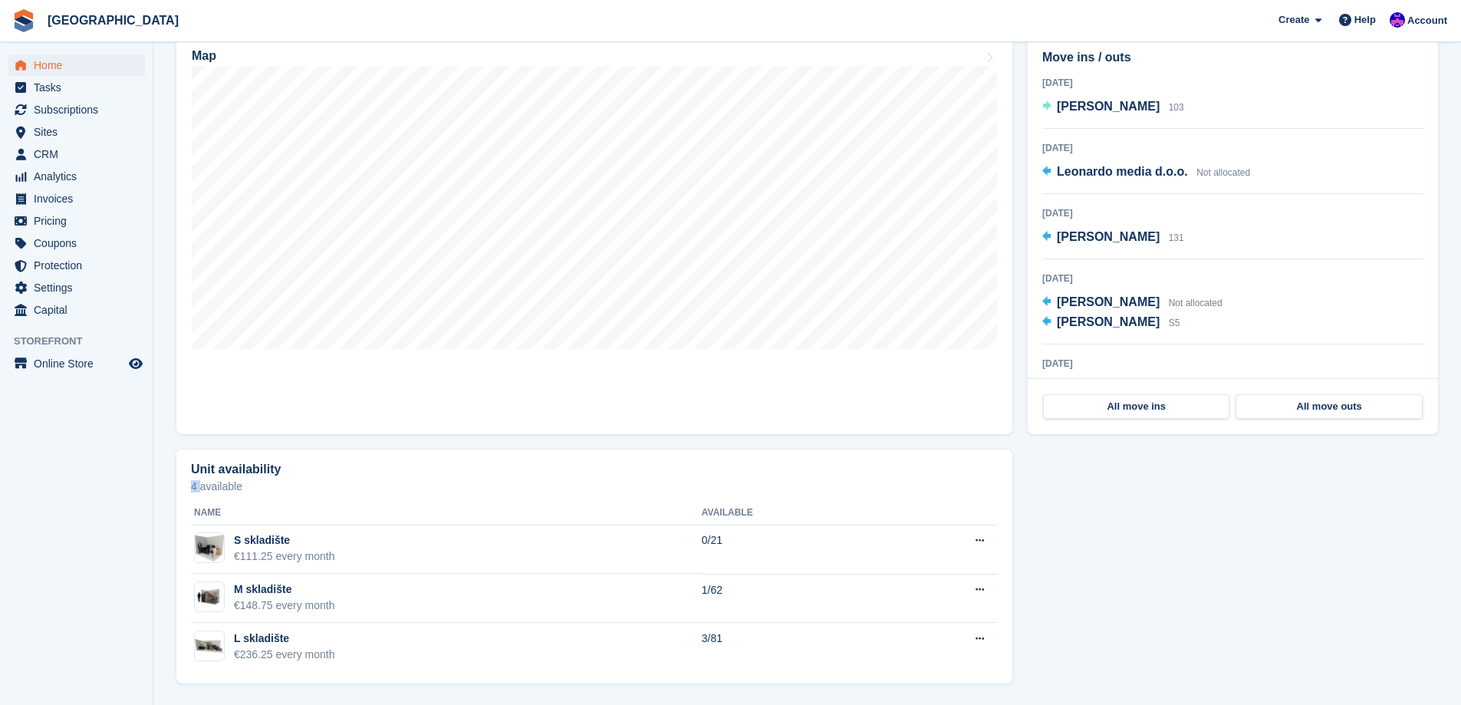
click at [191, 487] on p "4 available" at bounding box center [594, 486] width 807 height 11
click at [207, 489] on p "4 available" at bounding box center [594, 486] width 807 height 11
click at [188, 489] on div "Unit availability 4 available Name Available S skladište €111.25 every month 0/…" at bounding box center [594, 567] width 836 height 235
click at [193, 487] on p "4 available" at bounding box center [594, 486] width 807 height 11
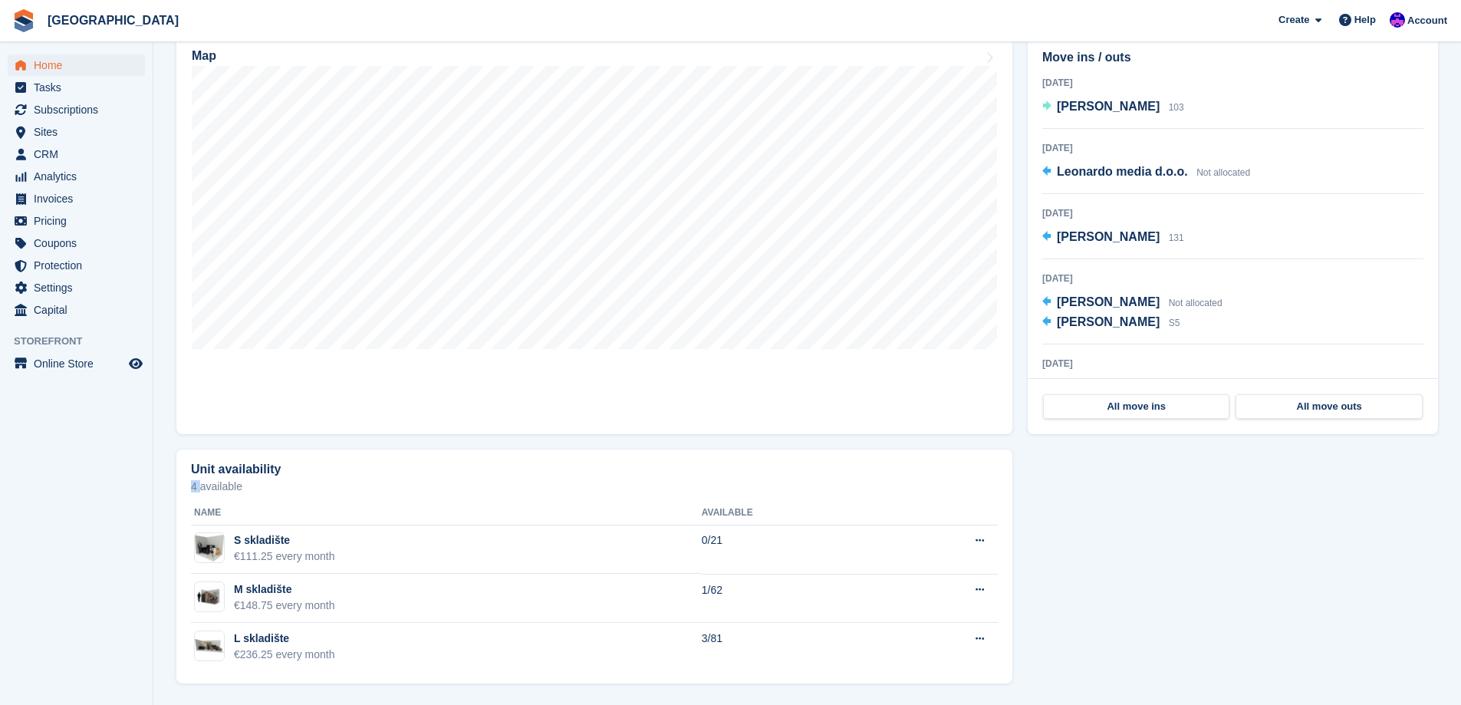
click at [193, 487] on p "4 available" at bounding box center [594, 486] width 807 height 11
click at [215, 486] on p "4 available" at bounding box center [594, 486] width 807 height 11
click at [196, 487] on p "4 available" at bounding box center [594, 486] width 807 height 11
click at [191, 487] on p "4 available" at bounding box center [594, 486] width 807 height 11
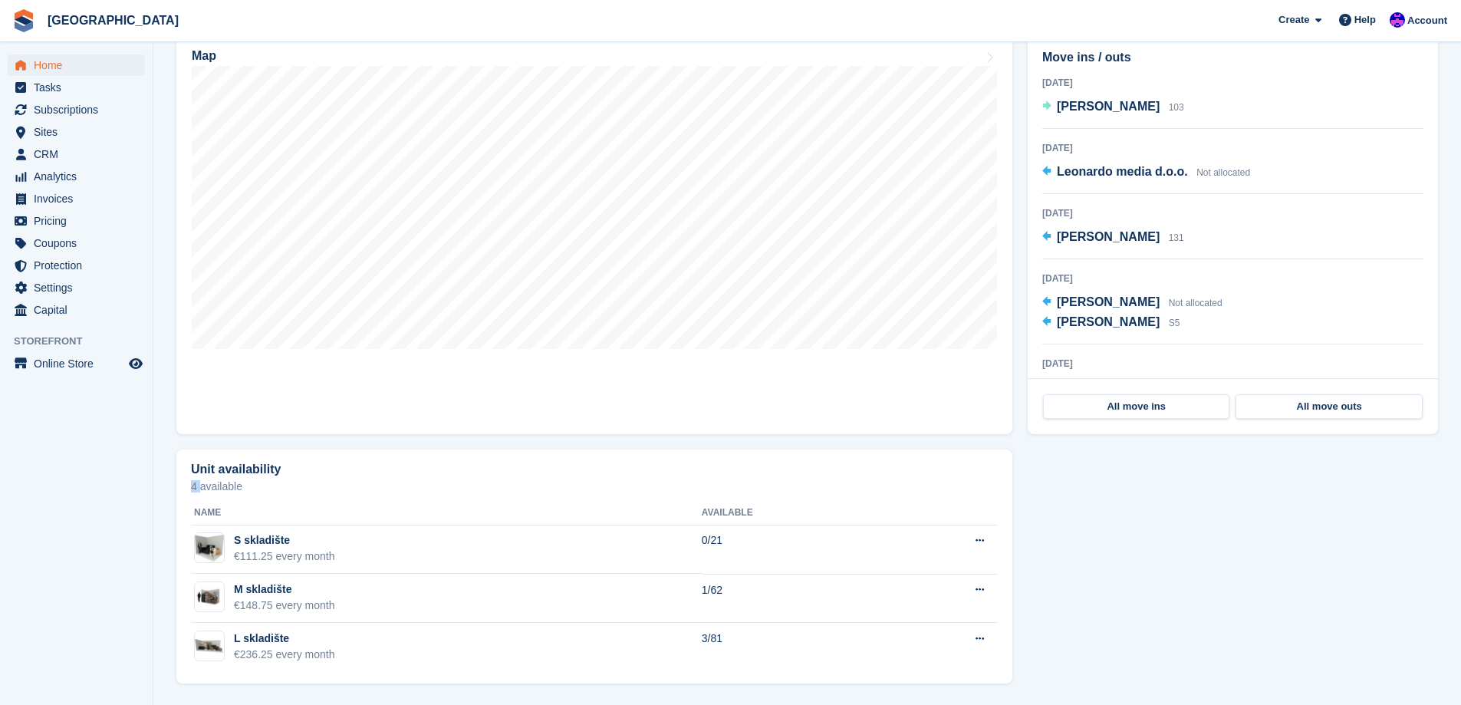
click at [191, 487] on p "4 available" at bounding box center [594, 486] width 807 height 11
click at [208, 487] on p "4 available" at bounding box center [594, 486] width 807 height 11
click at [189, 487] on div "Unit availability 4 available Name Available S skladište €111.25 every month 0/…" at bounding box center [594, 567] width 836 height 235
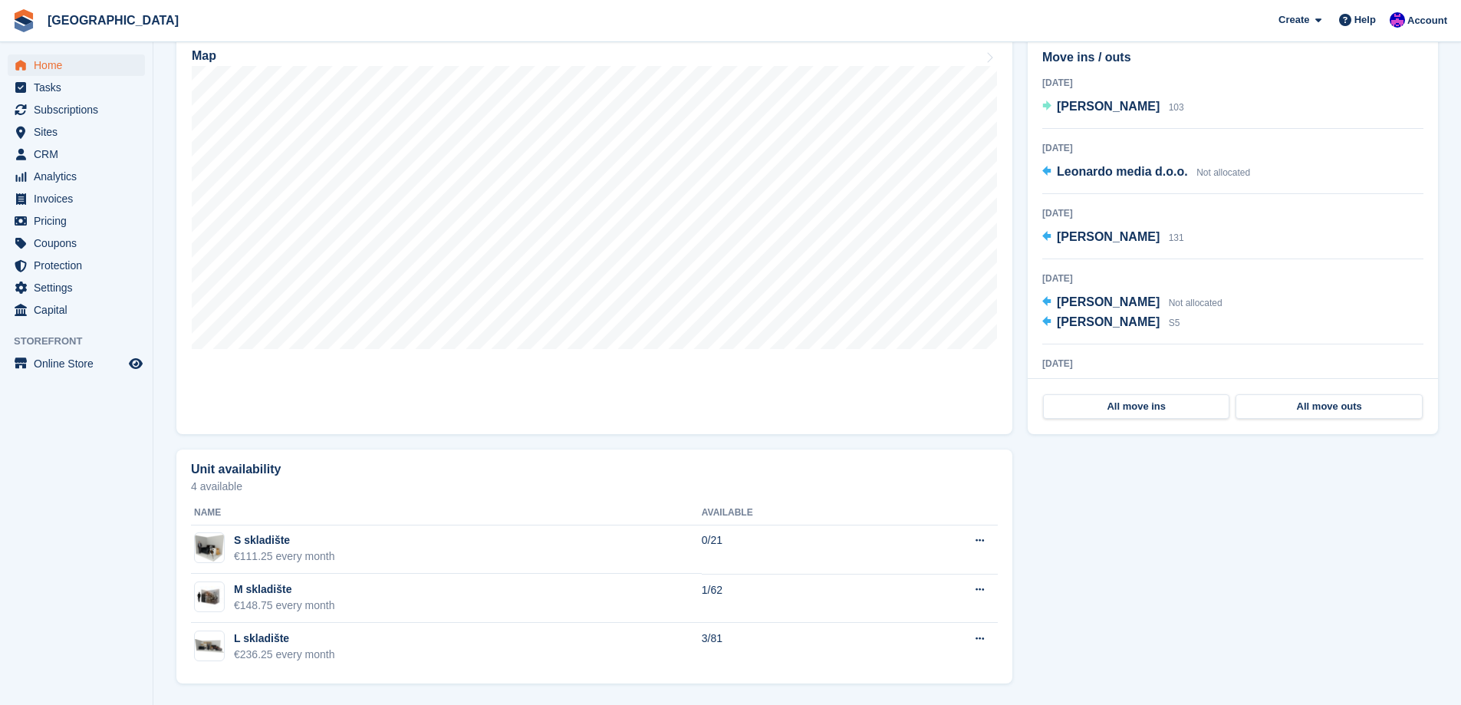
click at [219, 487] on p "4 available" at bounding box center [594, 486] width 807 height 11
click at [197, 487] on p "4 available" at bounding box center [594, 486] width 807 height 11
click at [217, 487] on p "4 available" at bounding box center [594, 486] width 807 height 11
click at [197, 487] on p "4 available" at bounding box center [594, 486] width 807 height 11
click at [204, 489] on p "4 available" at bounding box center [594, 486] width 807 height 11
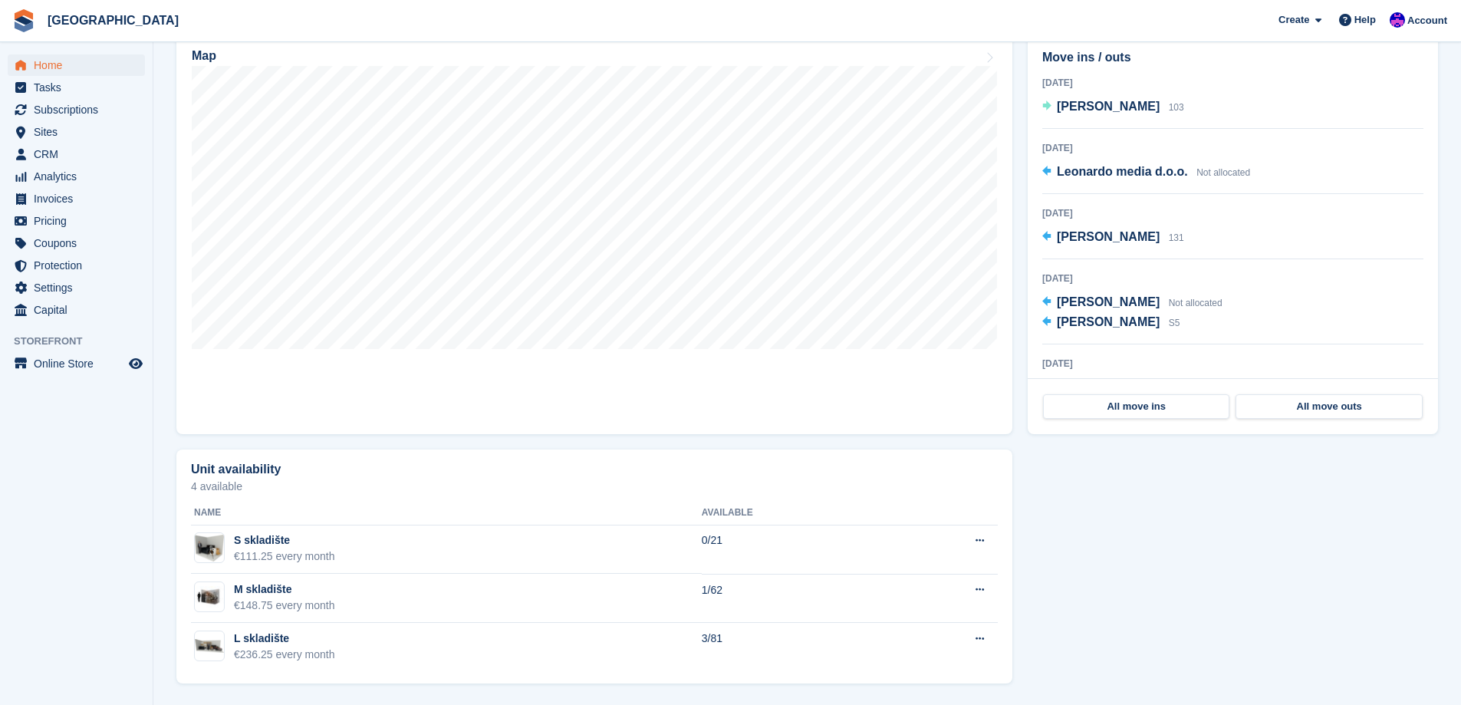
click at [196, 489] on p "4 available" at bounding box center [594, 486] width 807 height 11
click at [226, 489] on p "4 available" at bounding box center [594, 486] width 807 height 11
click at [222, 488] on p "4 available" at bounding box center [594, 486] width 807 height 11
click at [201, 488] on p "4 available" at bounding box center [594, 486] width 807 height 11
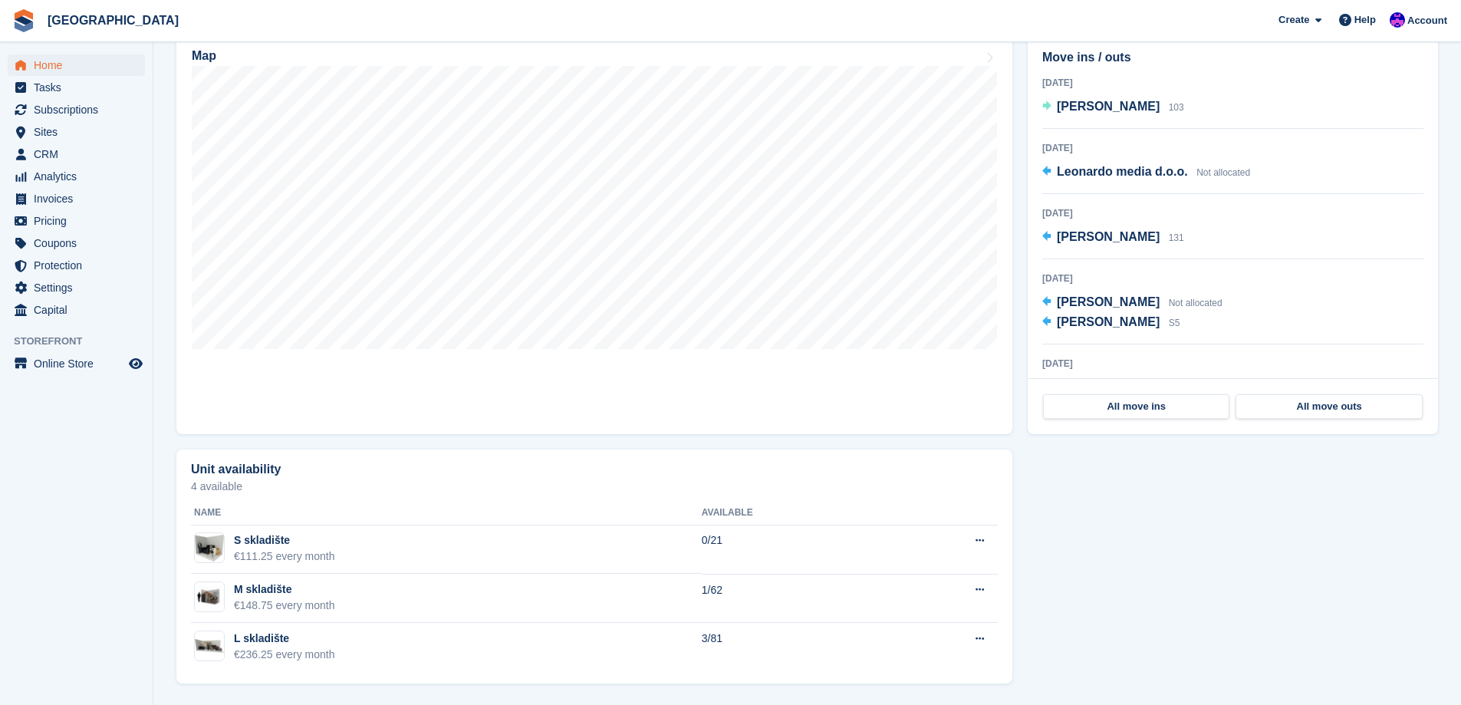
click at [197, 488] on p "4 available" at bounding box center [594, 486] width 807 height 11
click at [195, 488] on p "4 available" at bounding box center [594, 486] width 807 height 11
click at [216, 486] on p "4 available" at bounding box center [594, 486] width 807 height 11
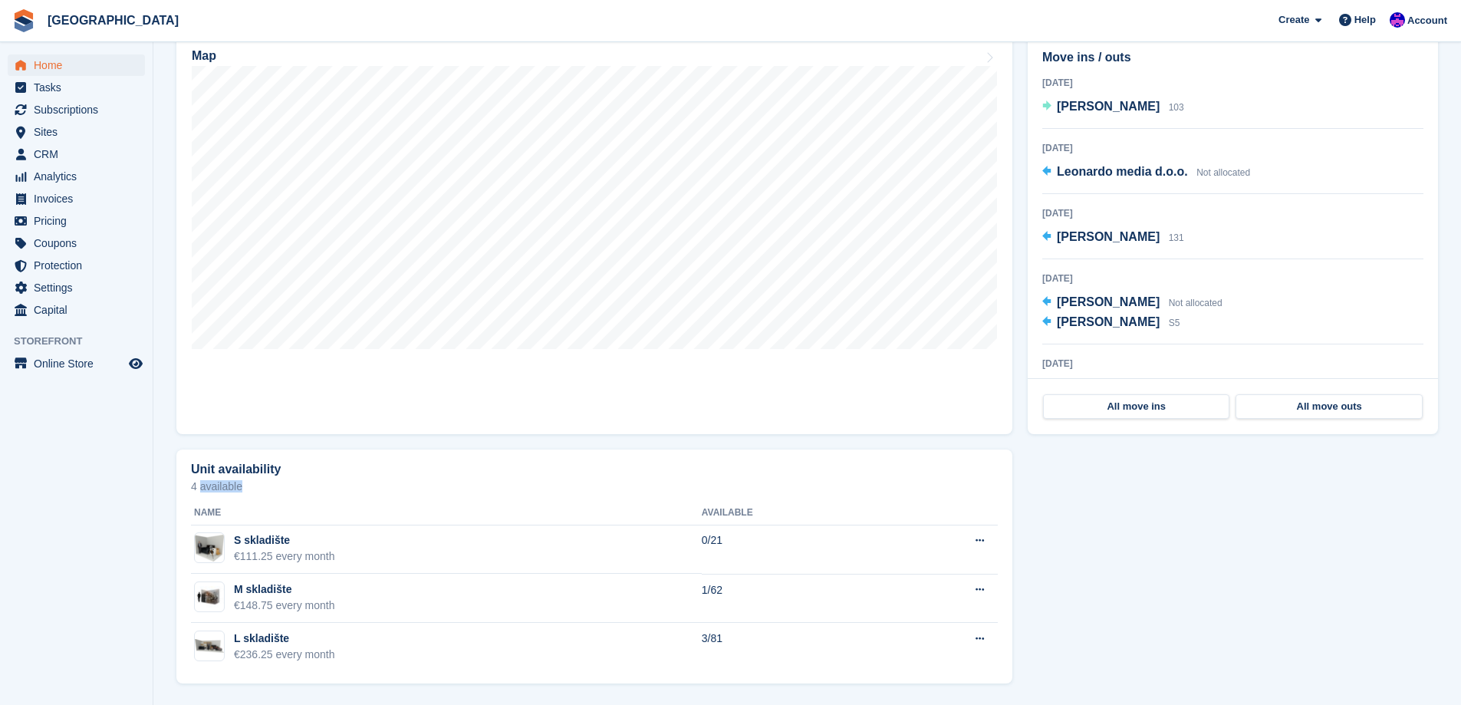
click at [216, 486] on p "4 available" at bounding box center [594, 486] width 807 height 11
click at [187, 486] on div "Unit availability 4 available Name Available S skladište €111.25 every month 0/…" at bounding box center [594, 567] width 836 height 235
click at [196, 486] on p "4 available" at bounding box center [594, 486] width 807 height 11
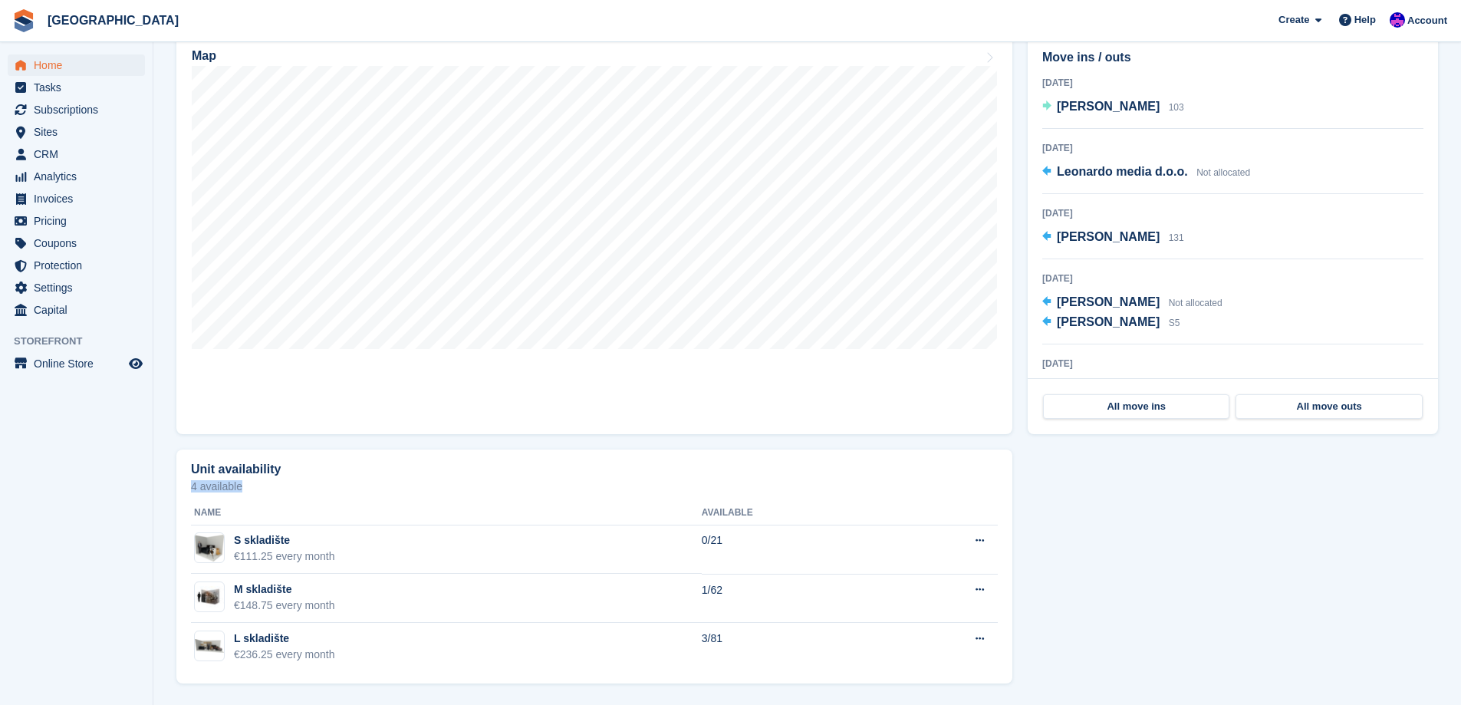
click at [216, 489] on p "4 available" at bounding box center [594, 486] width 807 height 11
click at [218, 489] on p "4 available" at bounding box center [594, 486] width 807 height 11
click at [209, 488] on p "4 available" at bounding box center [594, 486] width 807 height 11
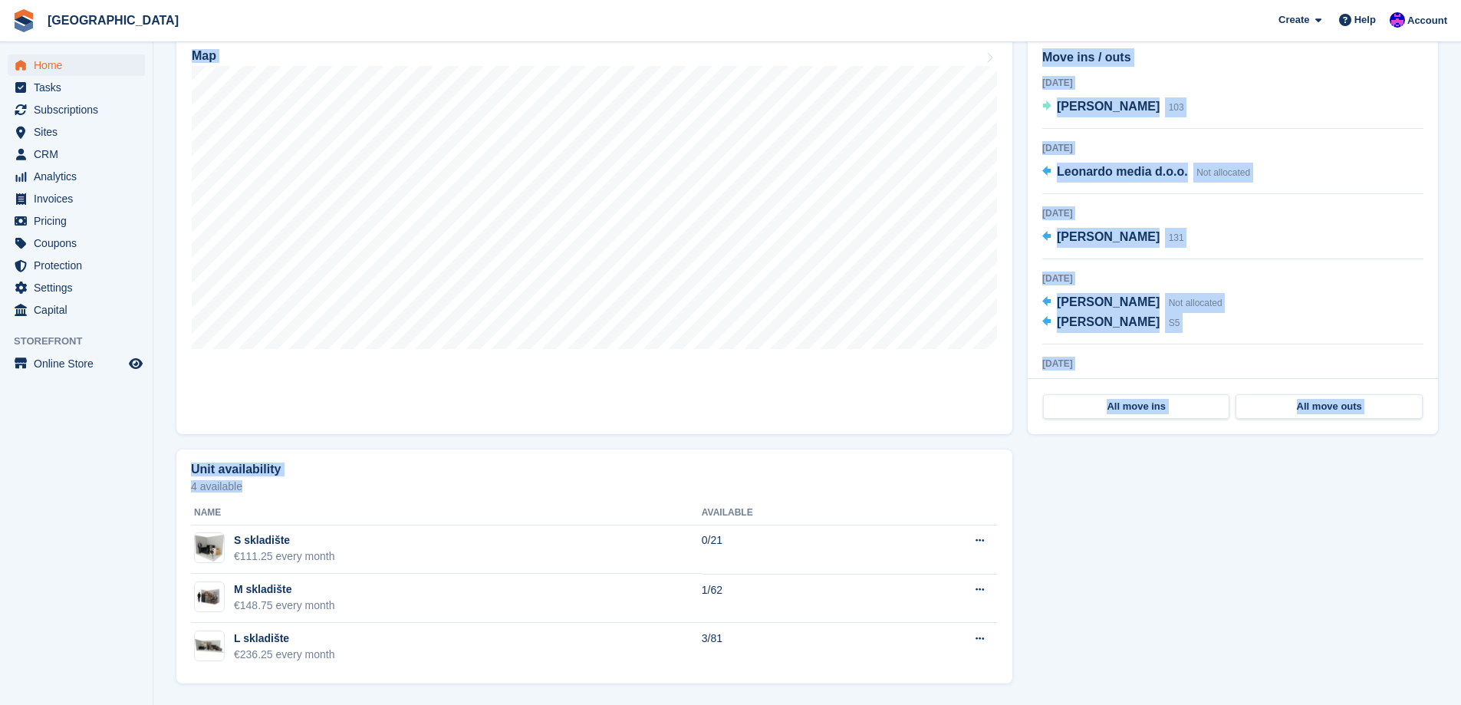
drag, startPoint x: 246, startPoint y: 485, endPoint x: 107, endPoint y: 497, distance: 140.2
click at [107, 497] on div "Home Tasks Subscriptions Subscriptions Subscriptions Price increases NEW Price …" at bounding box center [730, 118] width 1461 height 1174
click at [379, 483] on p "4 available" at bounding box center [594, 486] width 807 height 11
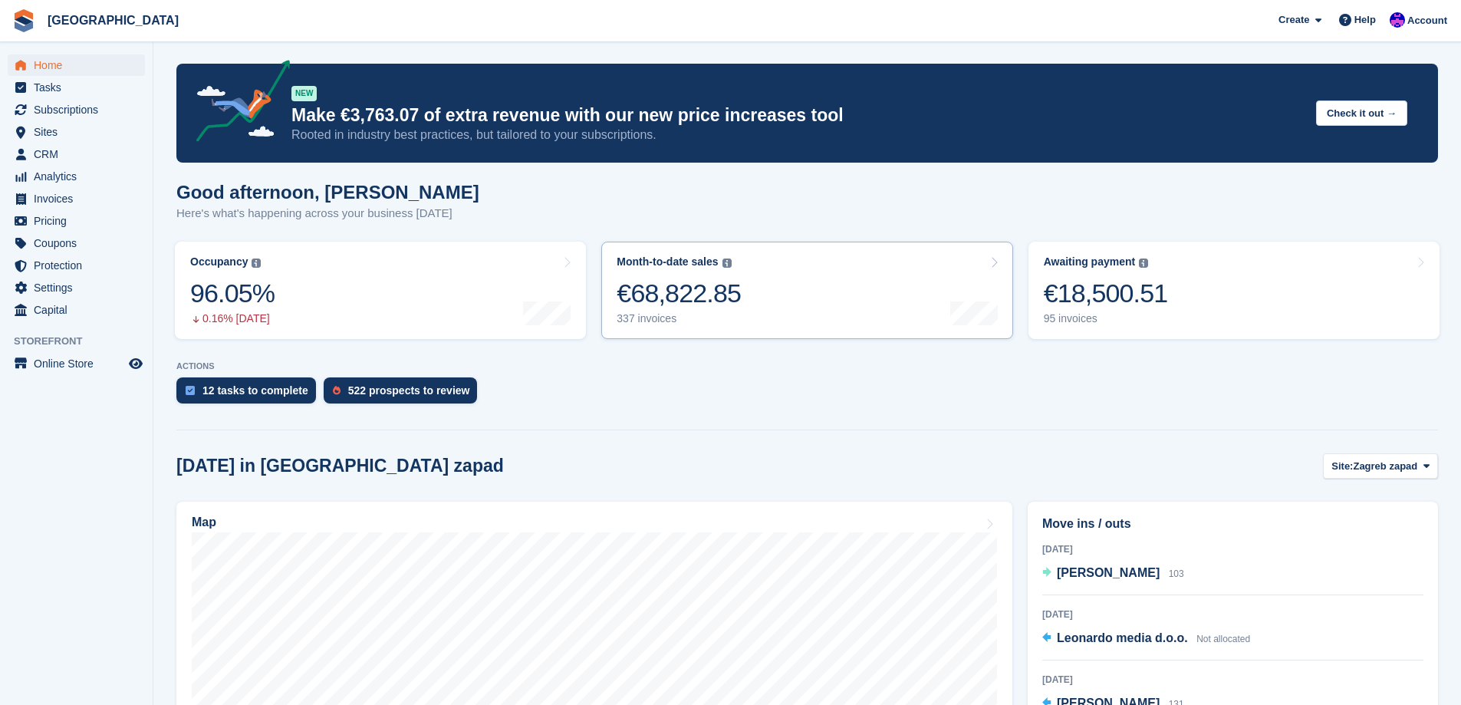
scroll to position [0, 0]
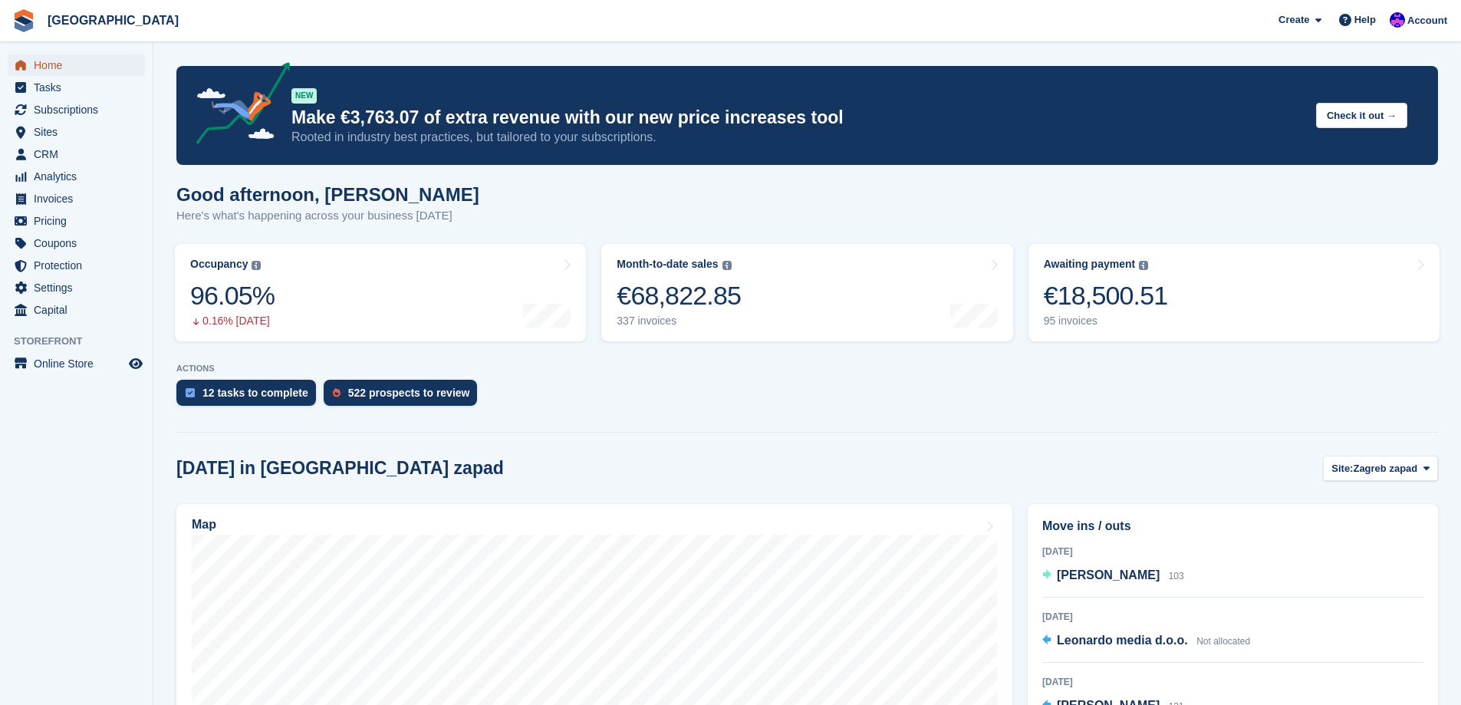
click at [101, 58] on span "Home" at bounding box center [80, 64] width 92 height 21
click at [1124, 305] on div "€18,500.51" at bounding box center [1106, 295] width 124 height 31
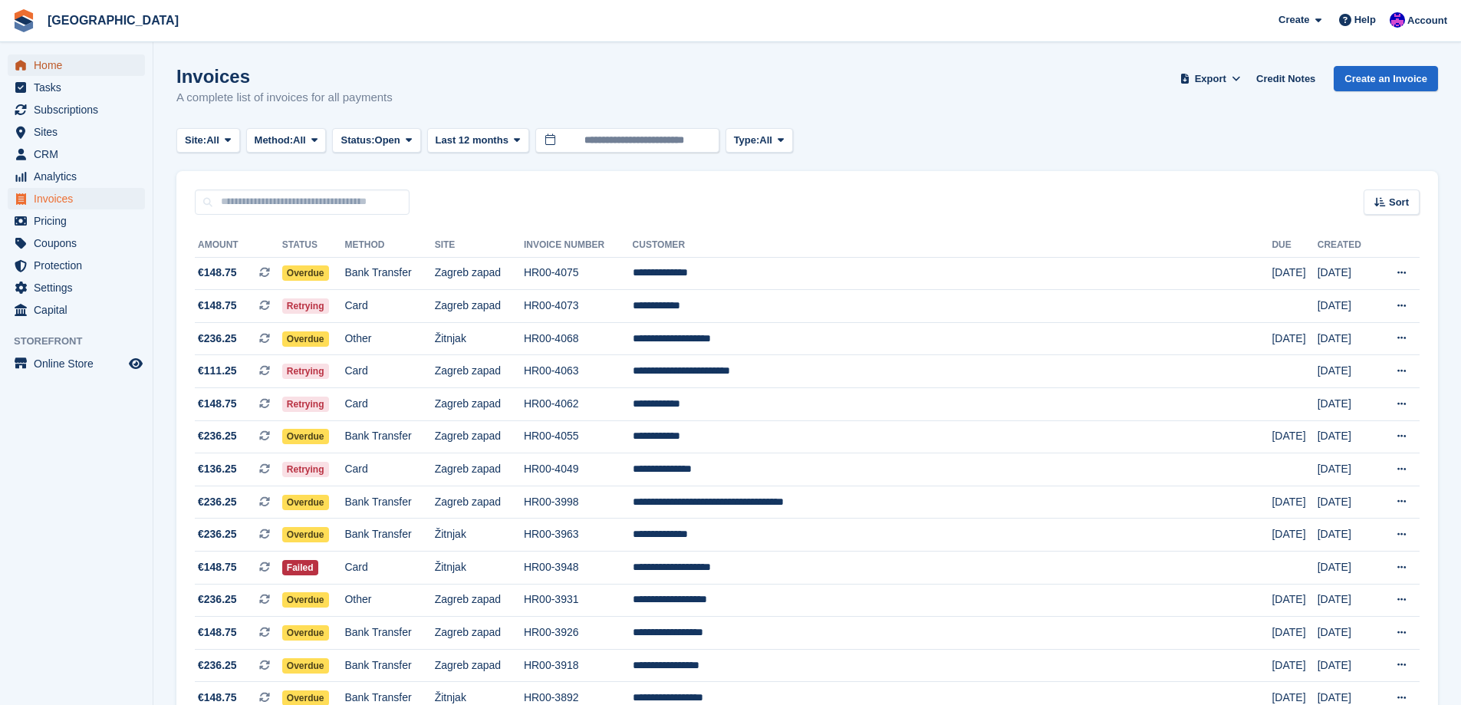
click at [70, 58] on span "Home" at bounding box center [80, 64] width 92 height 21
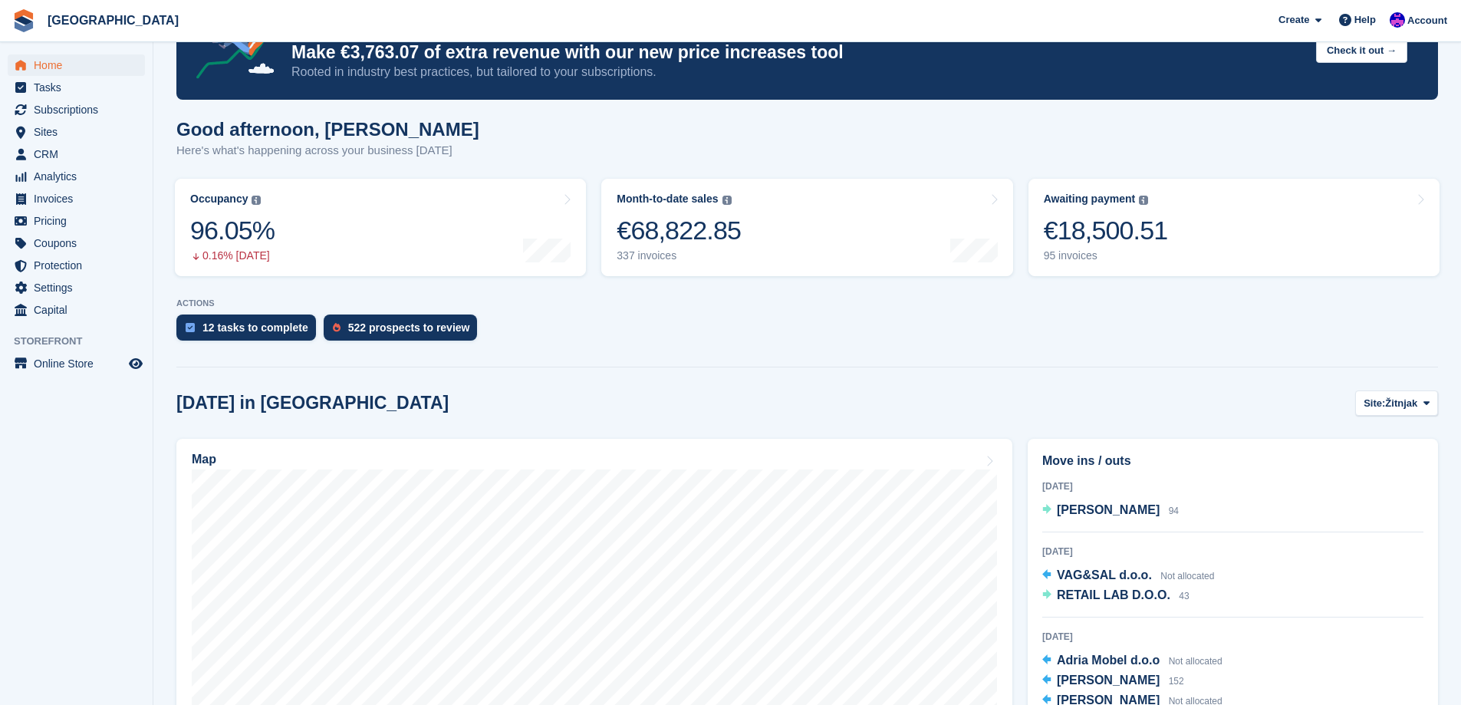
scroll to position [153, 0]
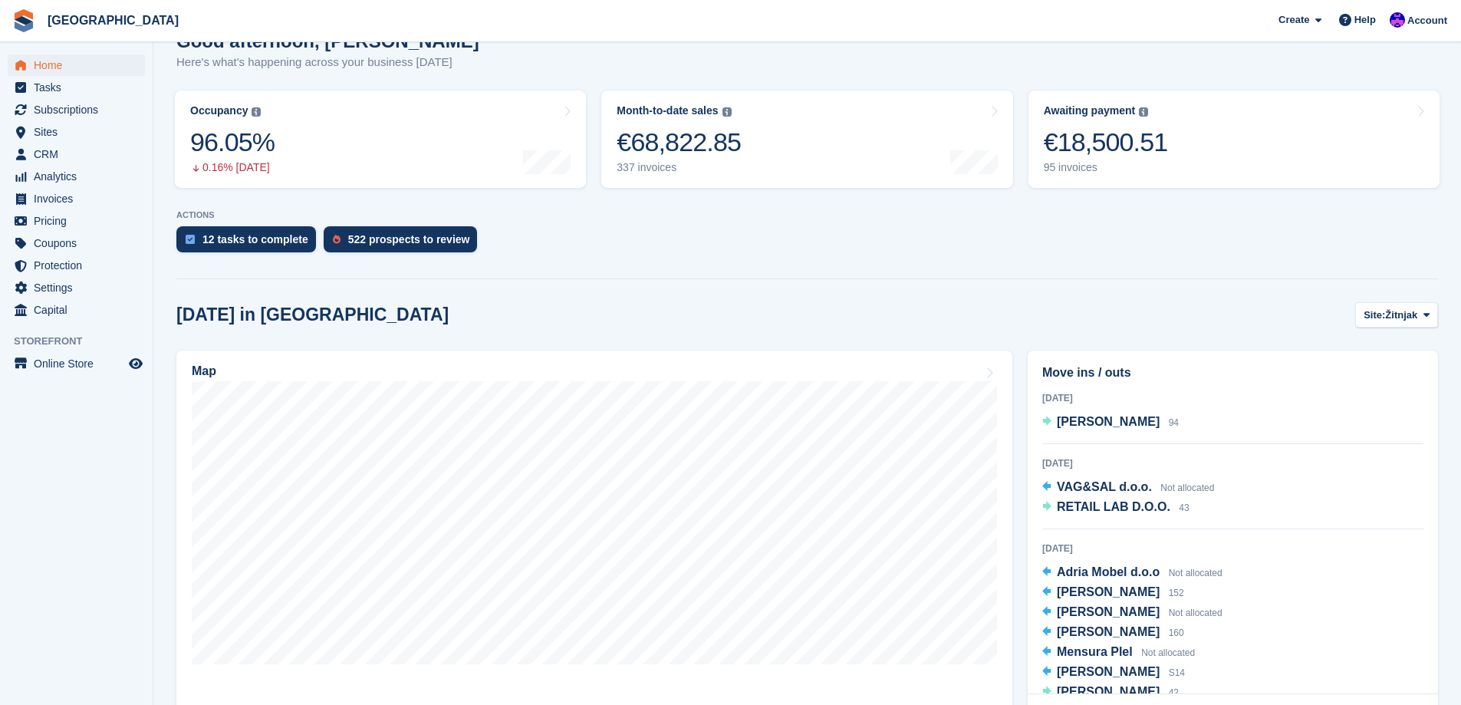
click at [1003, 285] on section "NEW Make €3,763.07 of extra revenue with our new price increases tool Rooted in…" at bounding box center [807, 458] width 1308 height 1223
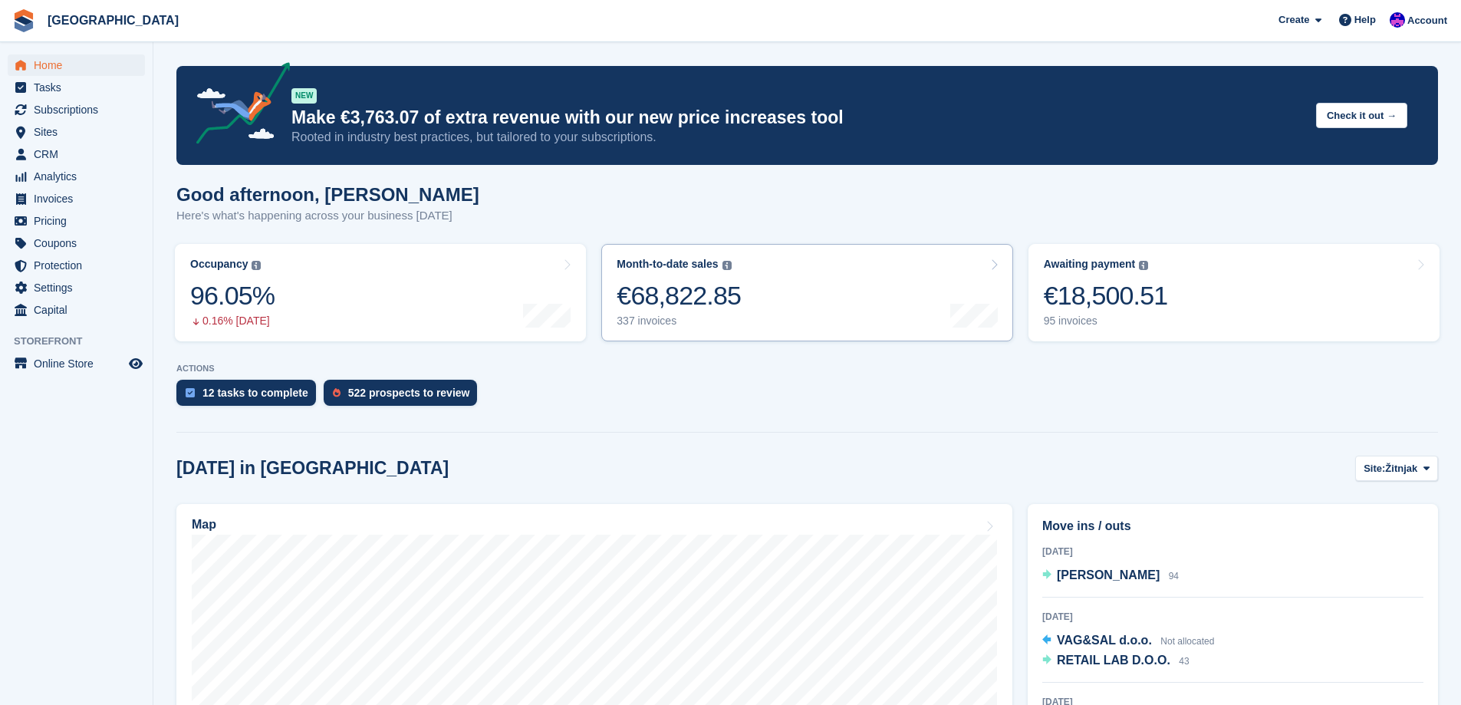
click at [996, 267] on icon at bounding box center [994, 265] width 8 height 12
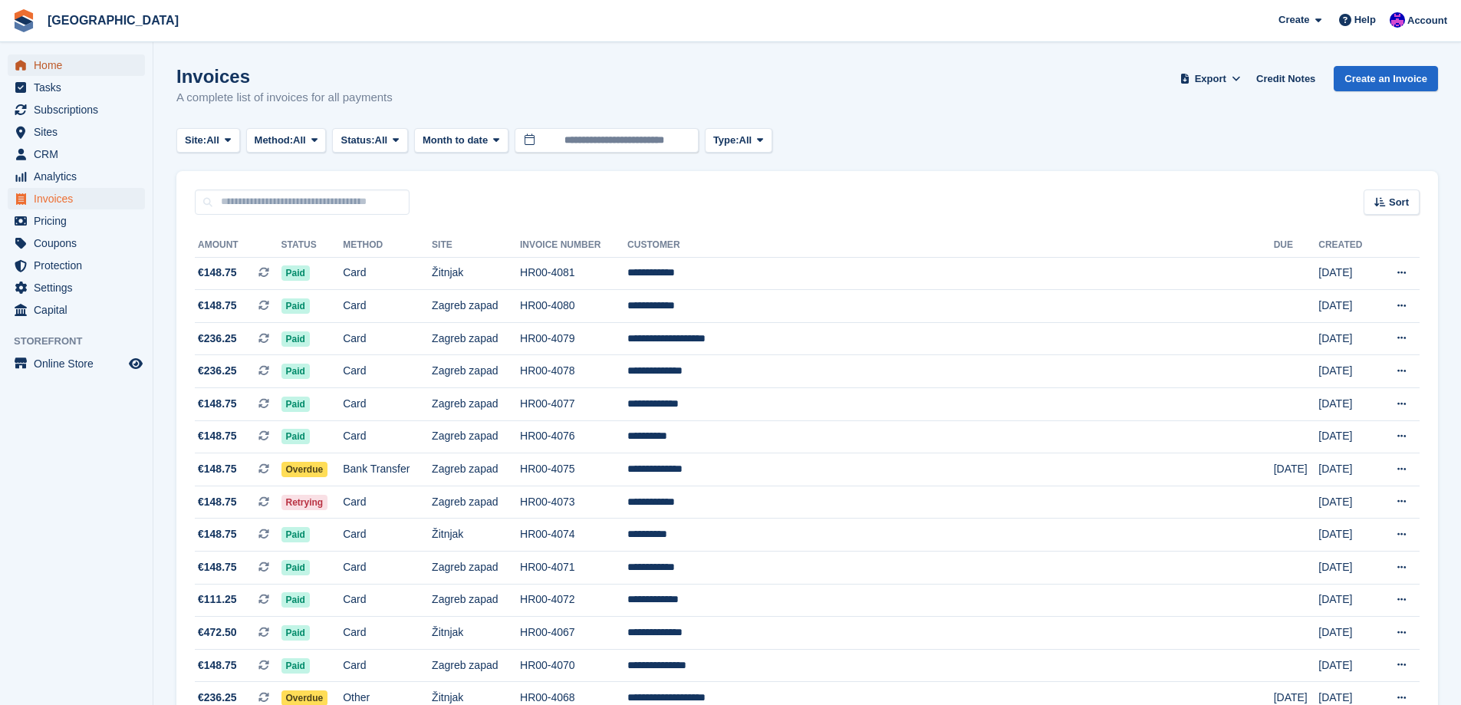
click at [48, 70] on span "Home" at bounding box center [80, 64] width 92 height 21
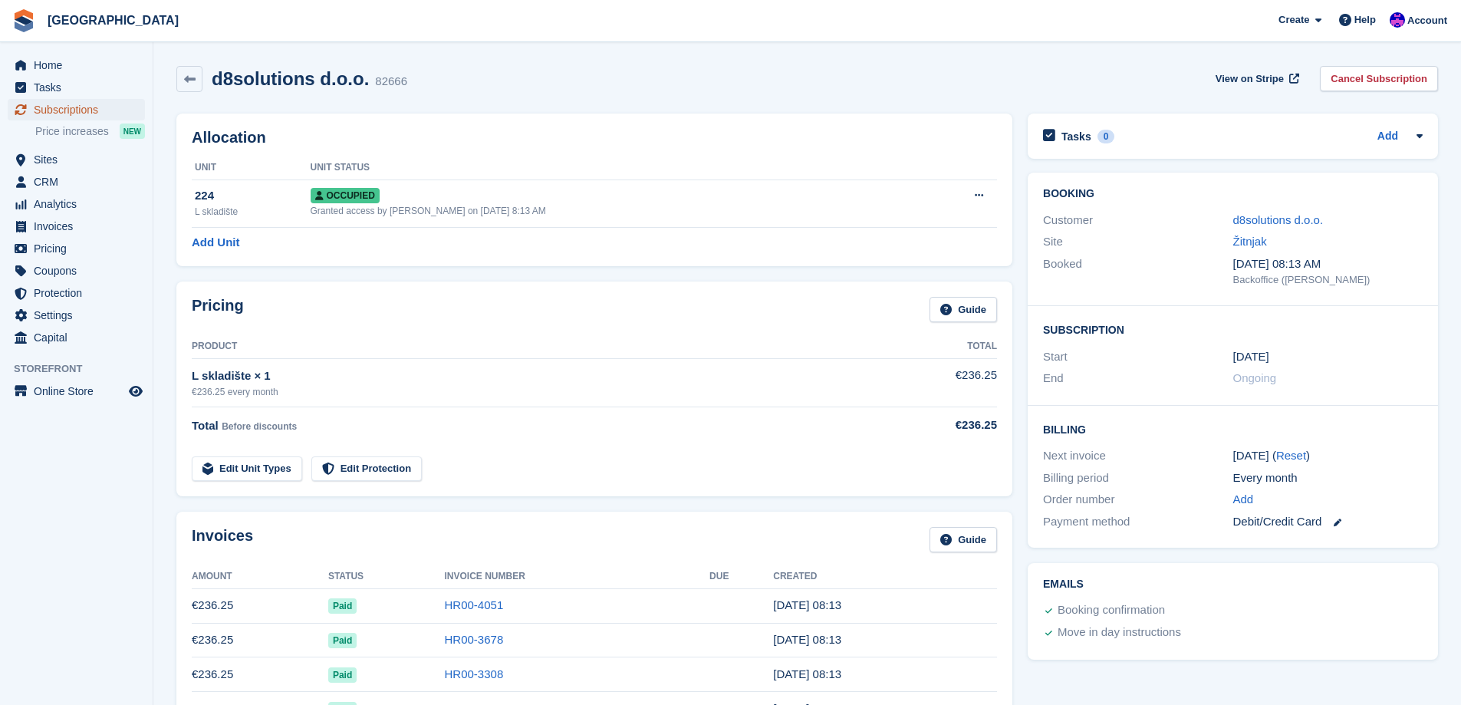
click at [66, 120] on span "Subscriptions" at bounding box center [80, 109] width 92 height 21
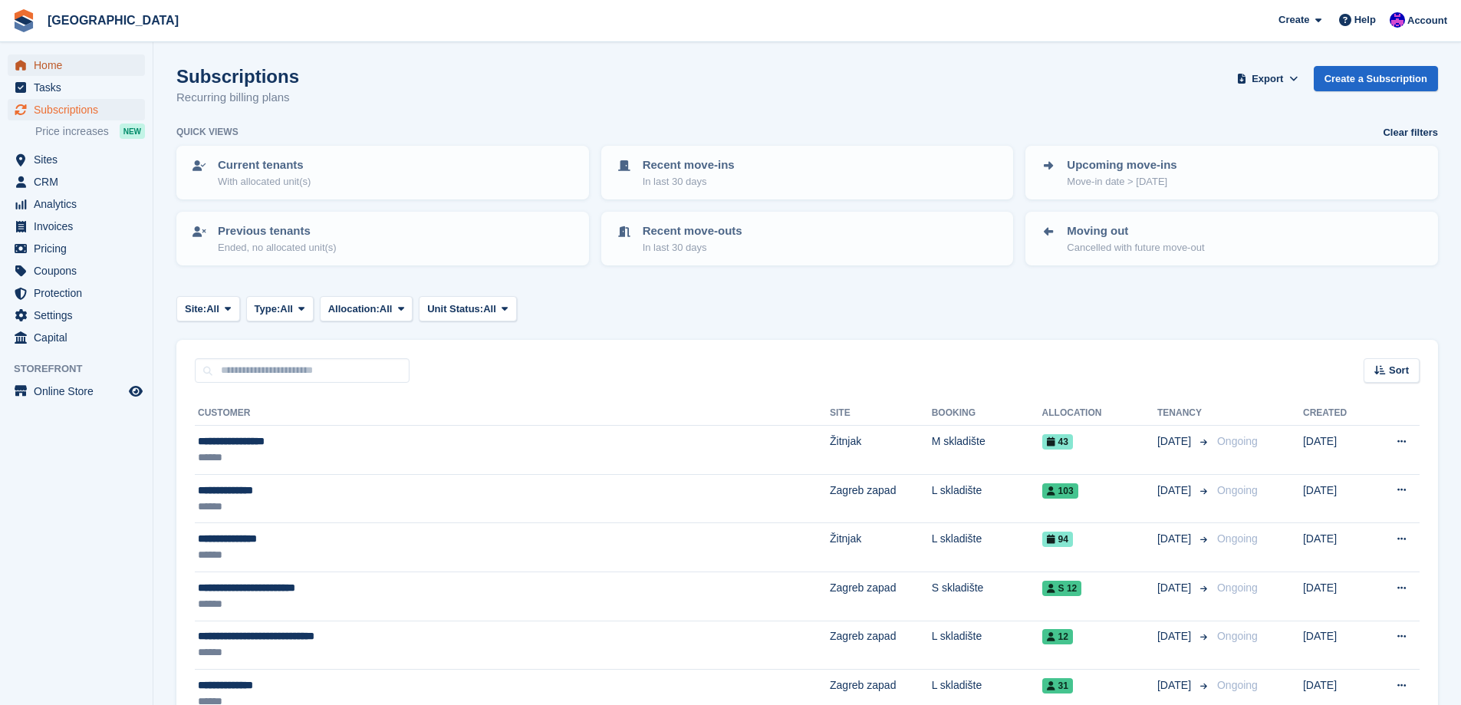
click at [77, 72] on span "Home" at bounding box center [80, 64] width 92 height 21
